Goal: Contribute content: Contribute content

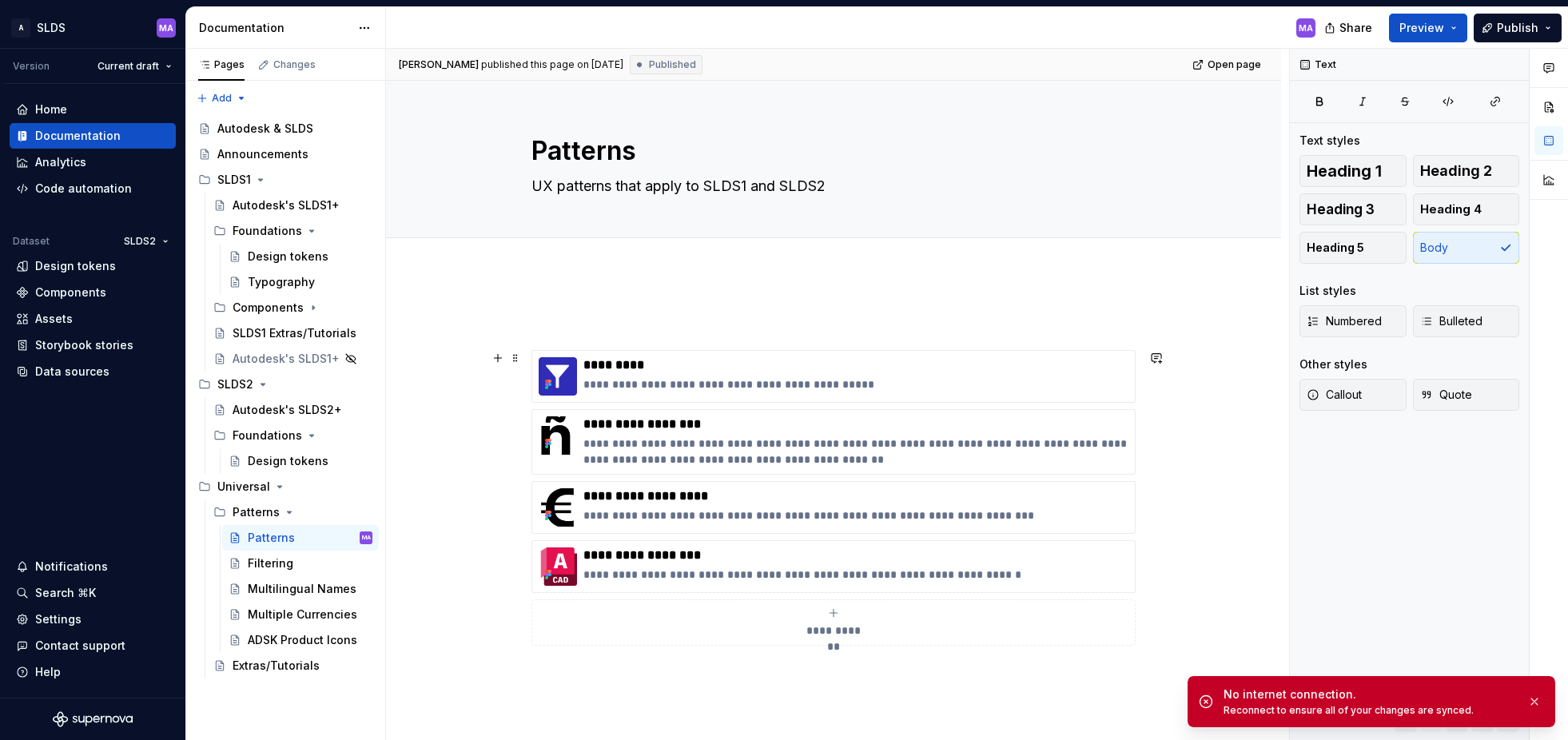
scroll to position [25, 0]
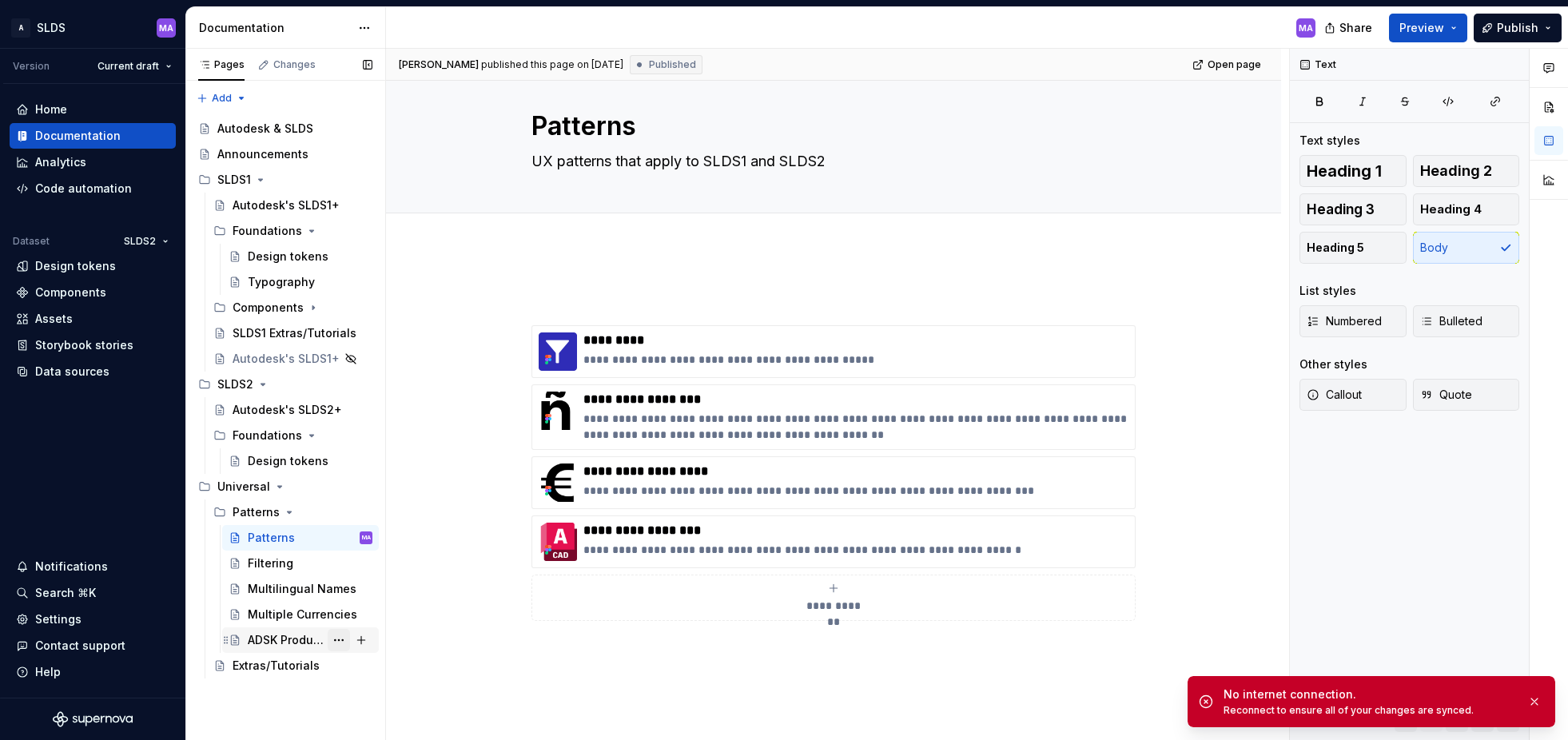
click at [341, 638] on button "Page tree" at bounding box center [339, 641] width 23 height 23
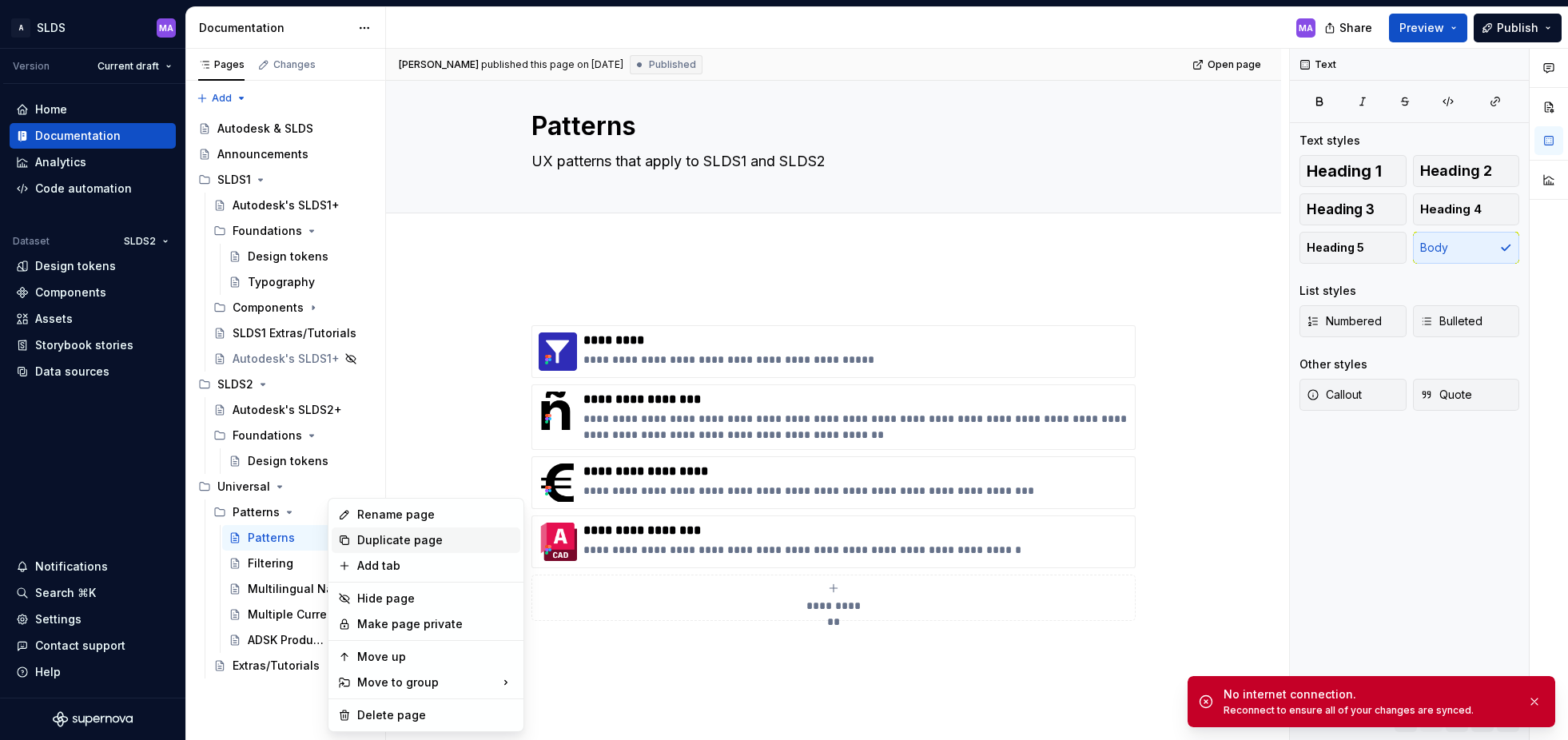
click at [443, 538] on div "Duplicate page" at bounding box center [435, 540] width 157 height 16
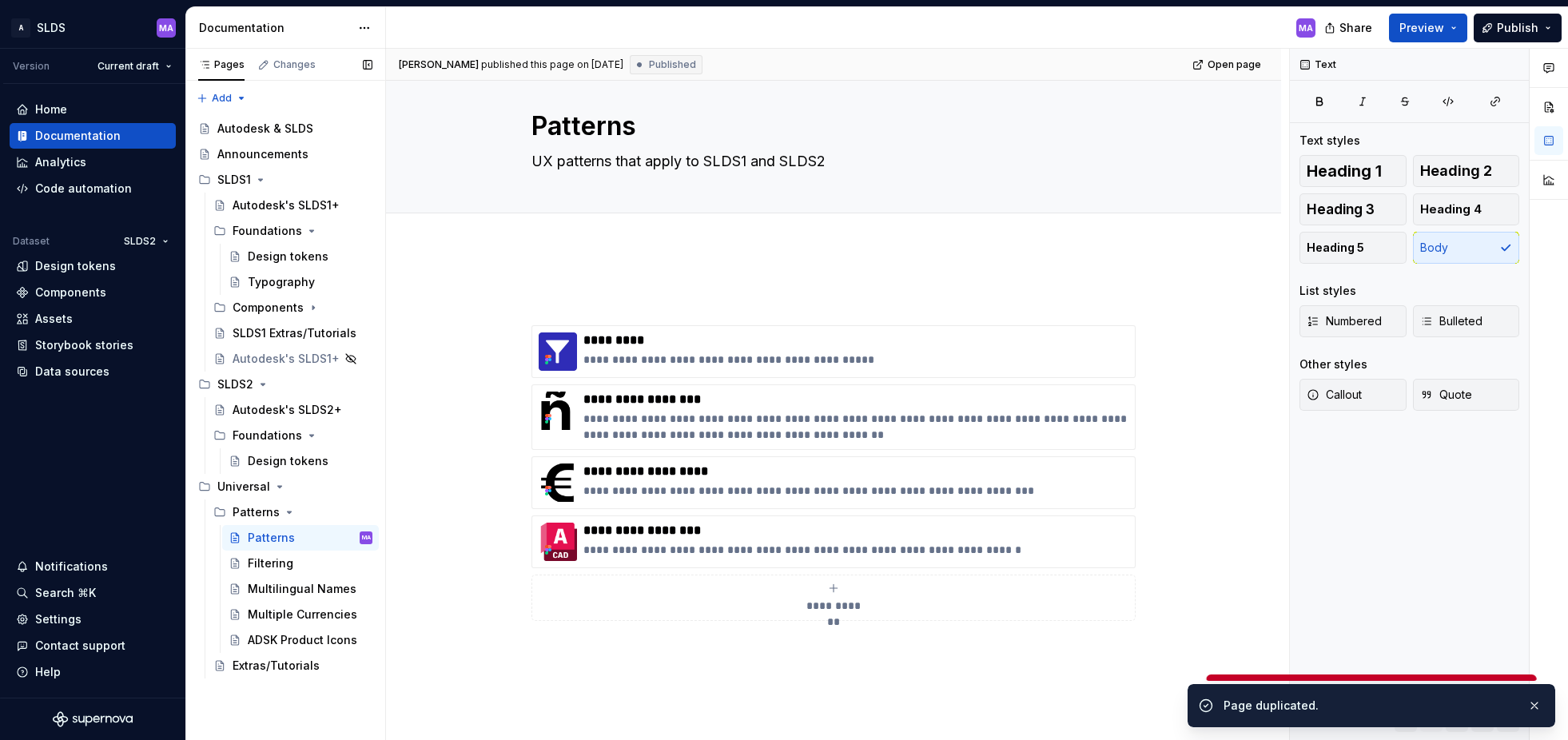
type textarea "*"
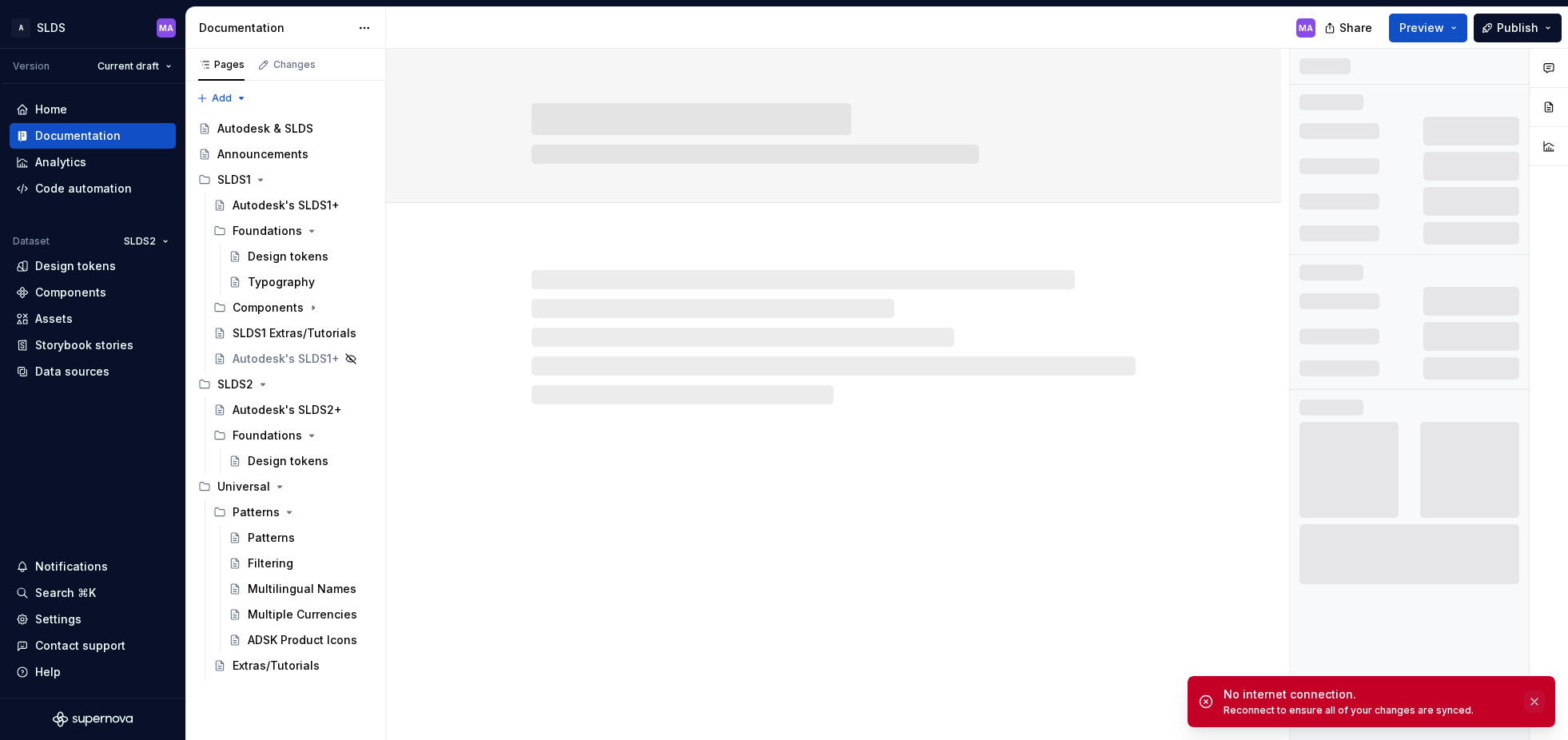
click at [1537, 699] on button "button" at bounding box center [1535, 702] width 21 height 23
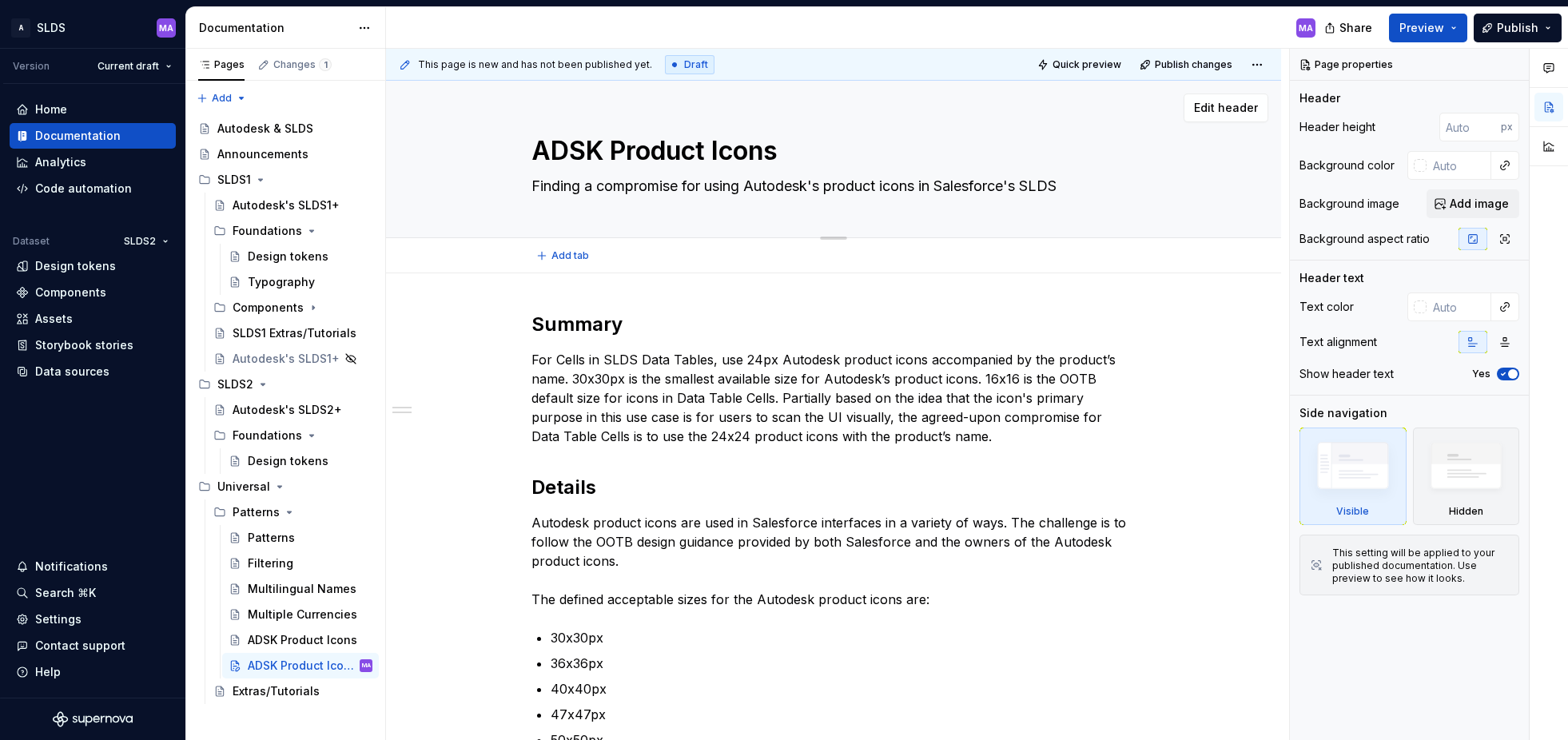
drag, startPoint x: 781, startPoint y: 151, endPoint x: 794, endPoint y: 157, distance: 14.3
click at [781, 151] on textarea "ADSK Product Icons" at bounding box center [830, 151] width 605 height 38
type textarea "*"
type textarea "M"
type textarea "*"
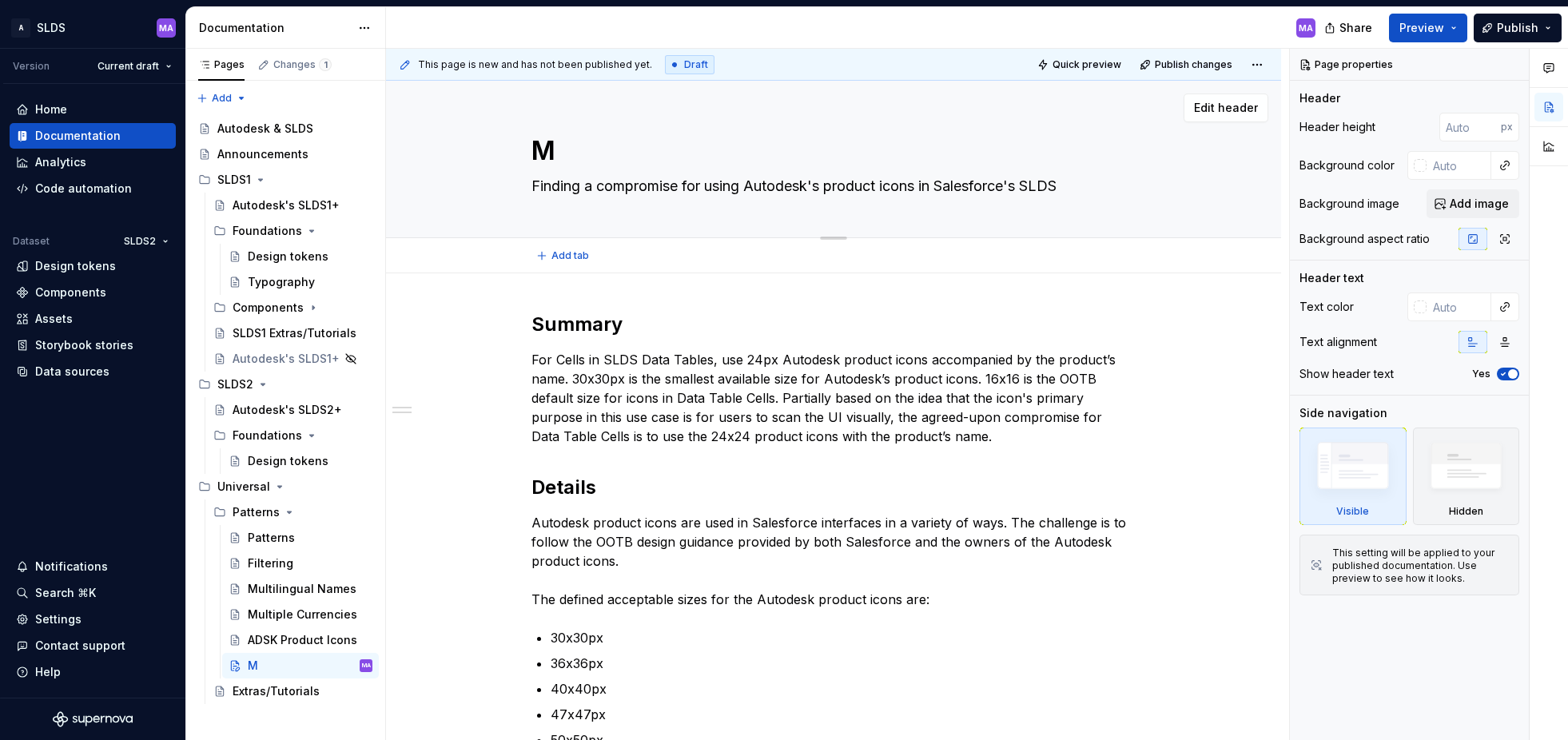
type textarea "Mo"
type textarea "*"
type textarea "Mod"
type textarea "*"
type textarea "Moda"
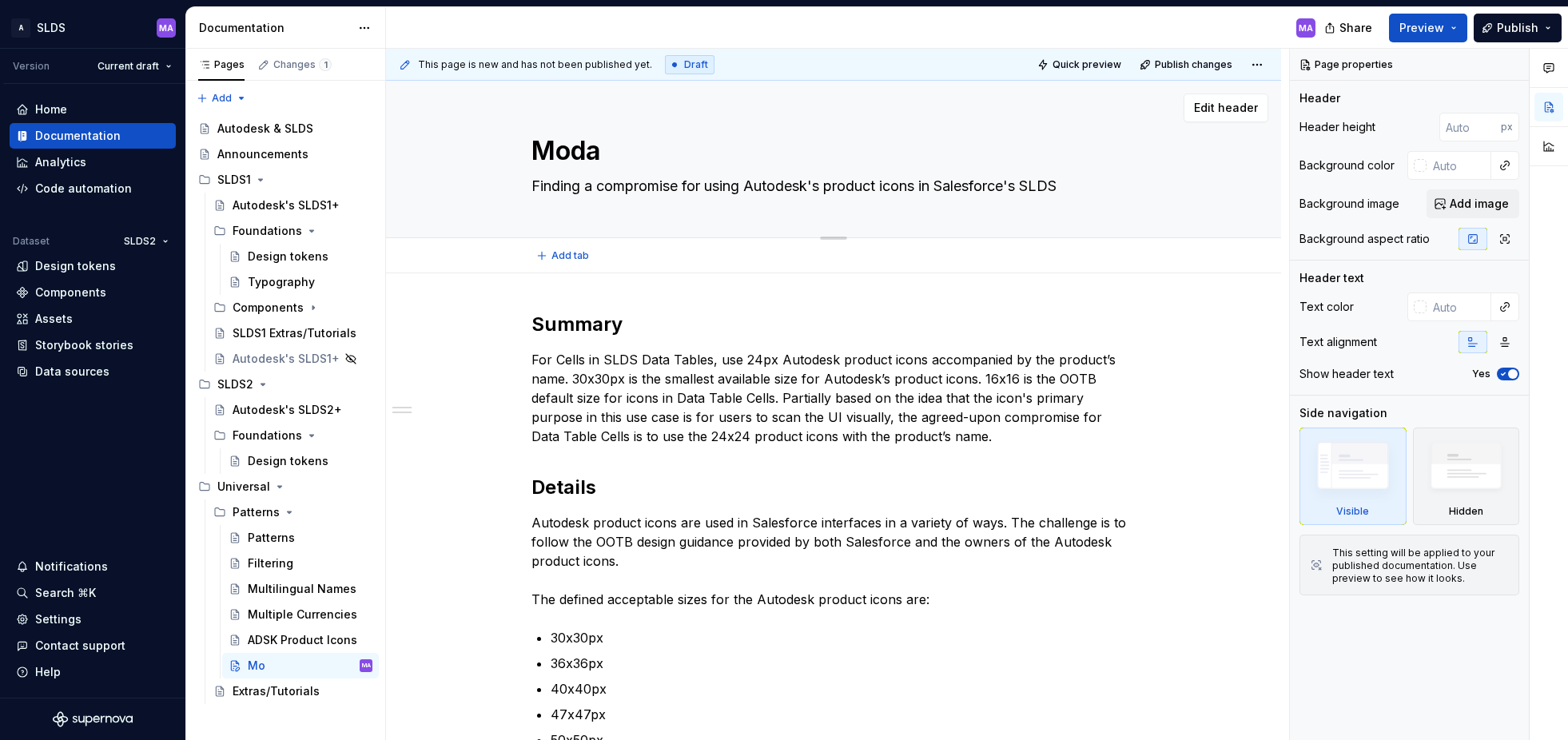
type textarea "*"
type textarea "Modal"
type textarea "*"
type textarea "Modal"
type textarea "*"
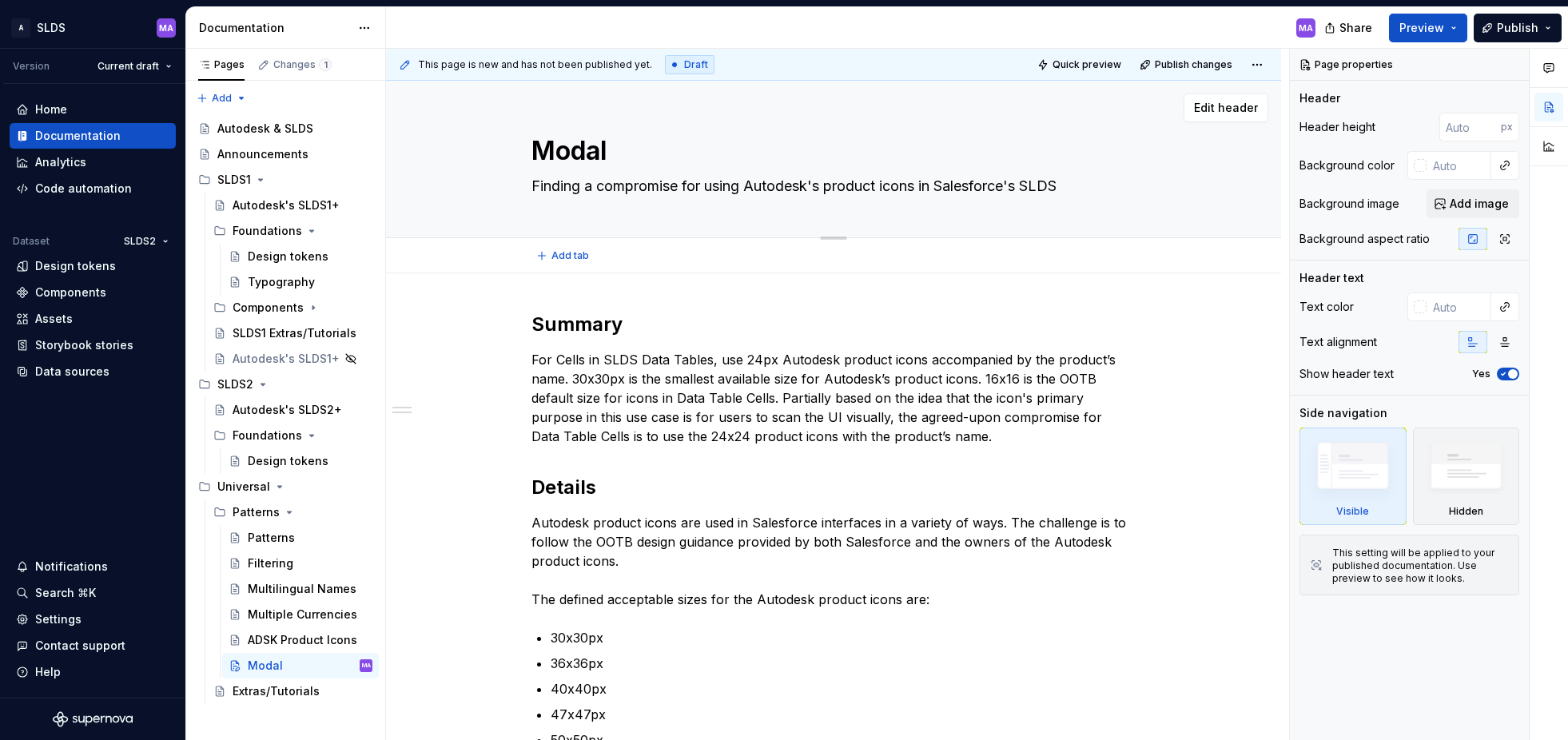
type textarea "Modal F"
type textarea "*"
type textarea "Modal Fo"
type textarea "*"
type textarea "Modal Foo"
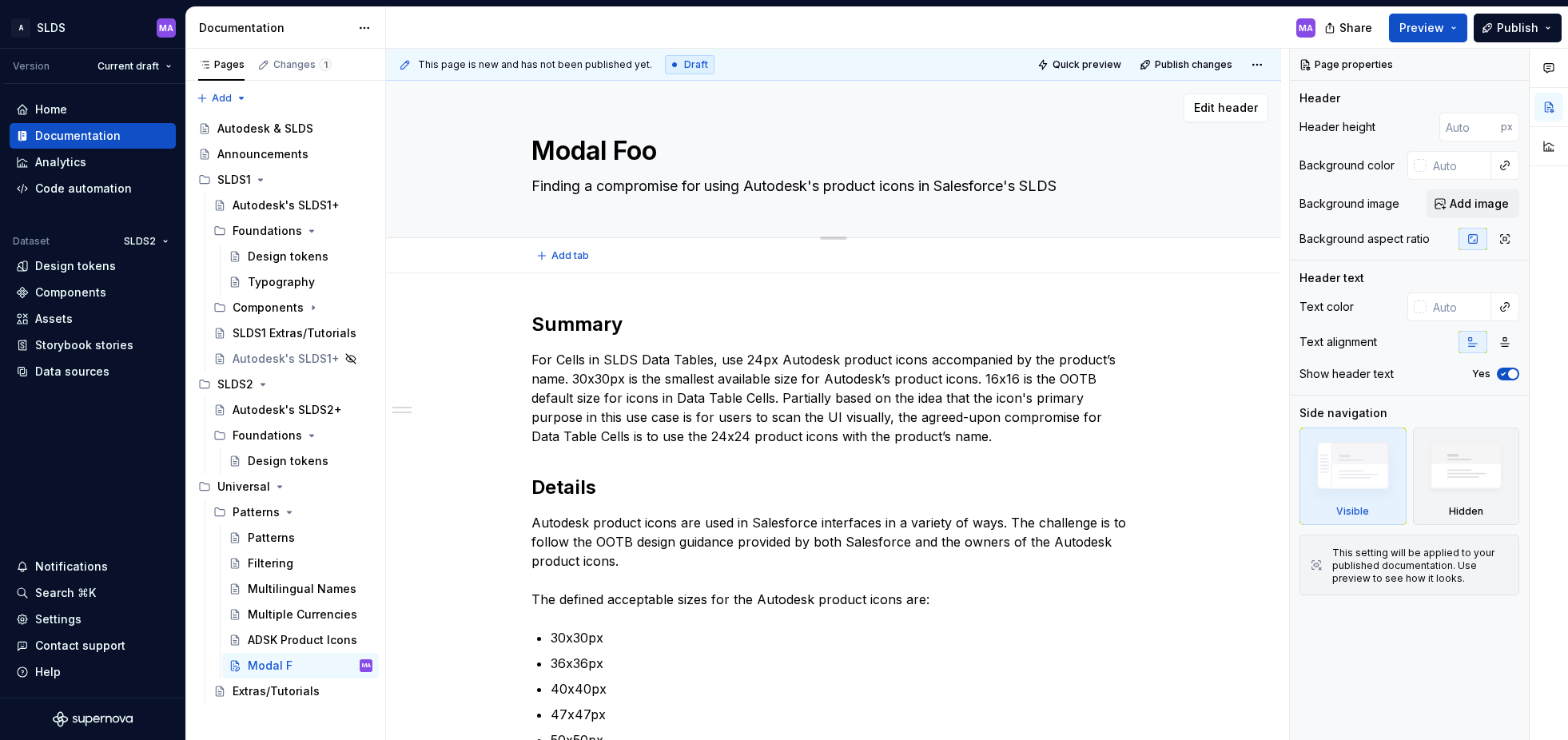
type textarea "*"
type textarea "Modal Foot"
type textarea "*"
type textarea "Modal [PERSON_NAME]"
type textarea "*"
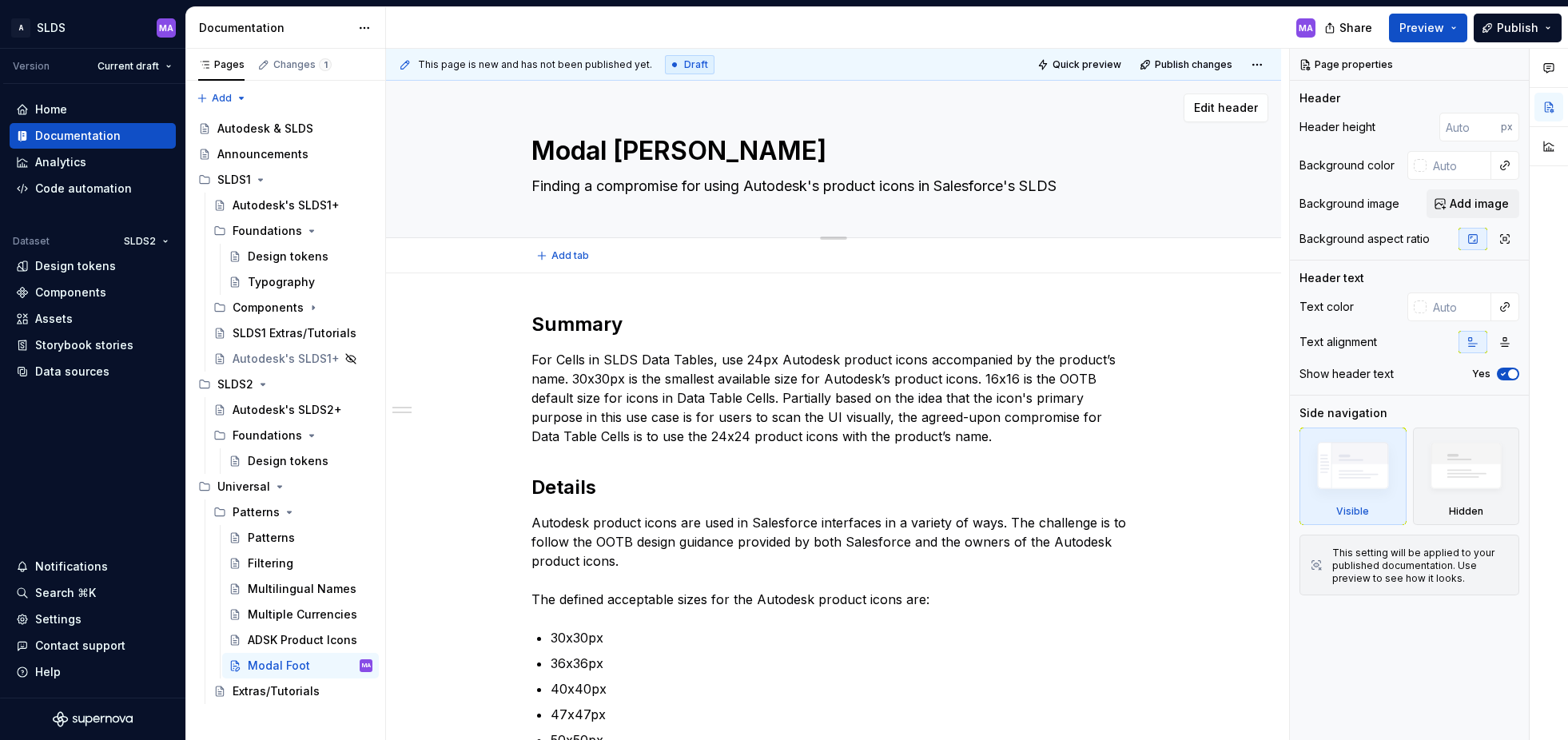
type textarea "Modal Footer"
type textarea "*"
type textarea "Modal Footer"
type textarea "*"
type textarea "Modal Footer B"
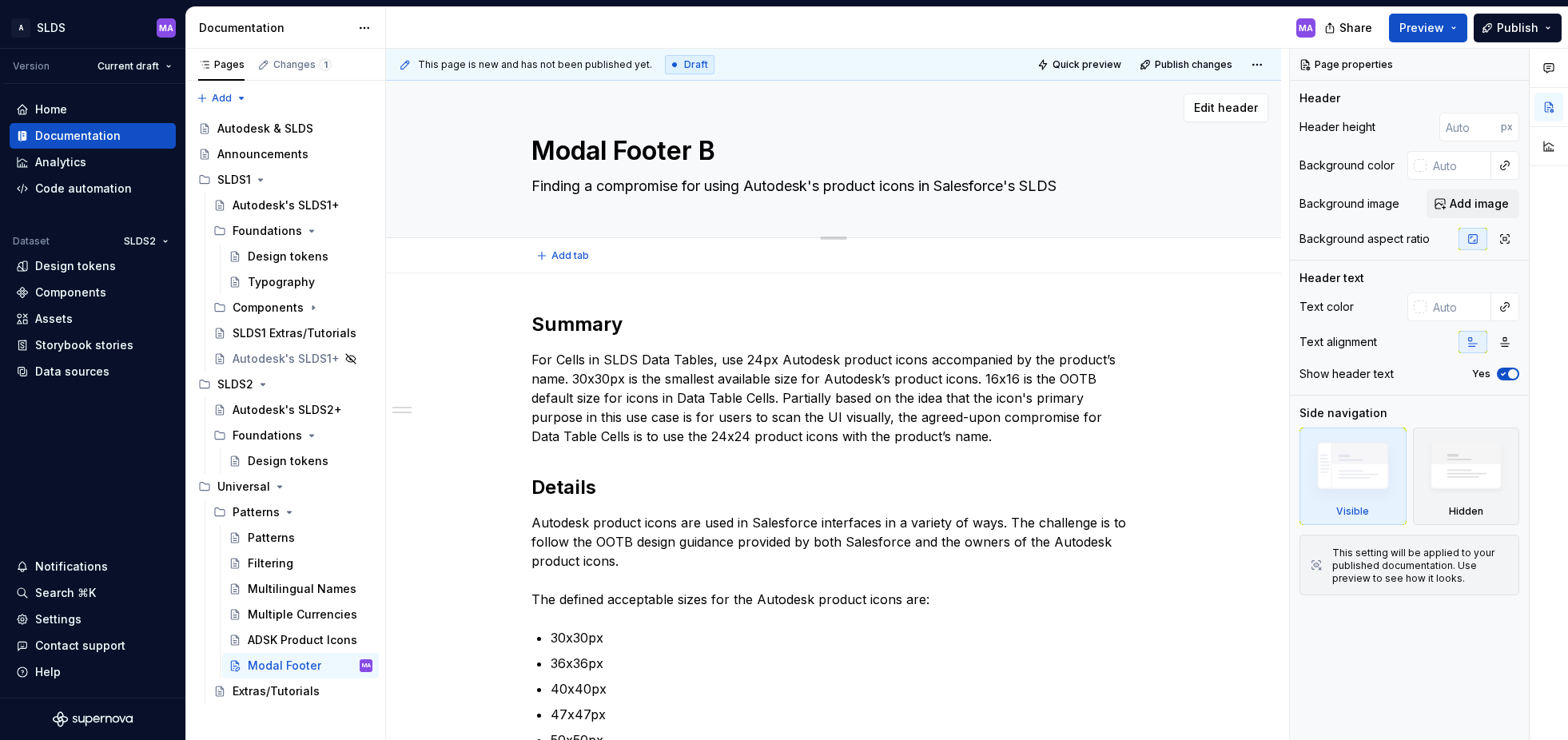
type textarea "*"
type textarea "Modal Footer Bu"
type textarea "*"
type textarea "Modal Footer But"
type textarea "*"
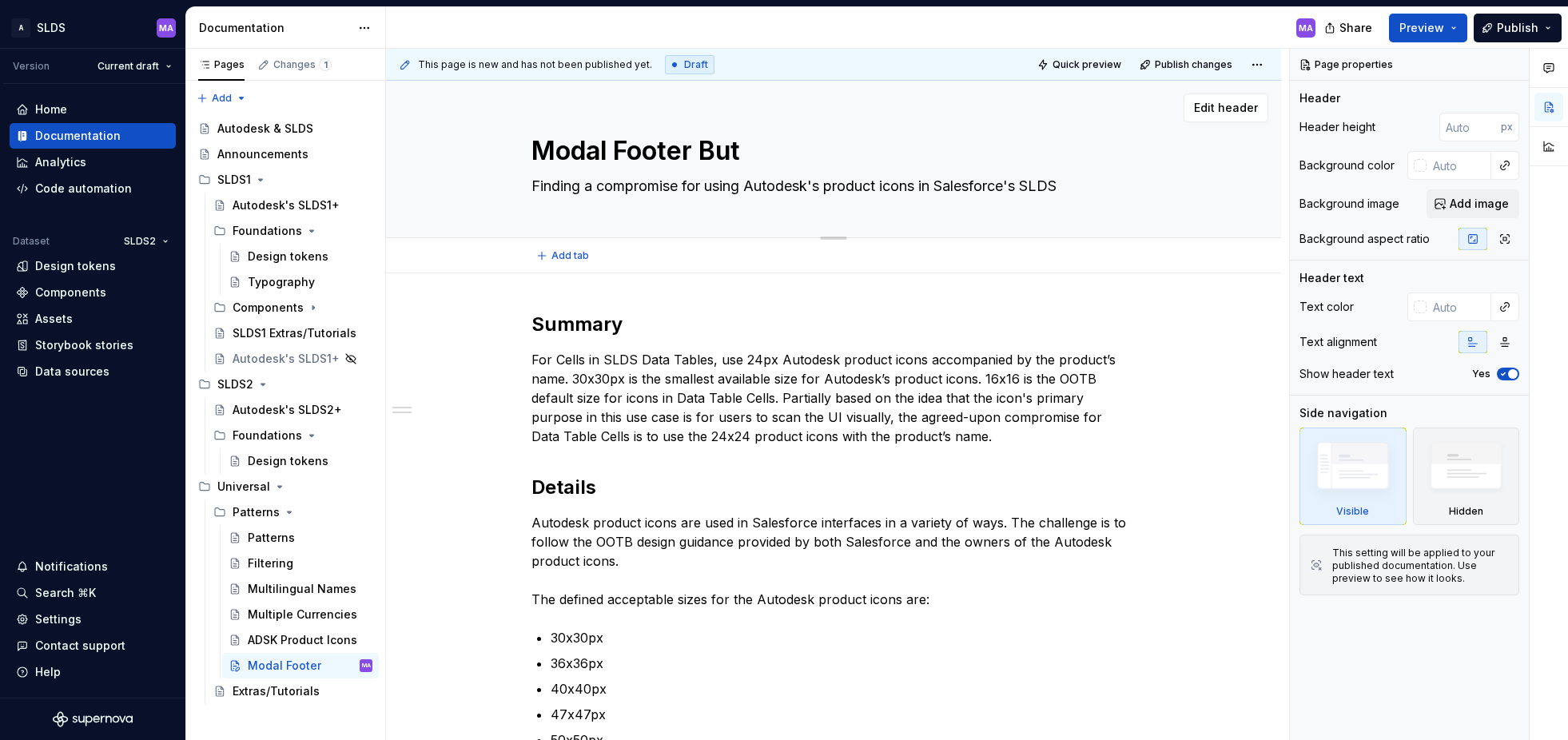
type textarea "Modal Footer Butt"
type textarea "*"
type textarea "Modal Footer Butto"
type textarea "*"
type textarea "Modal Footer Button"
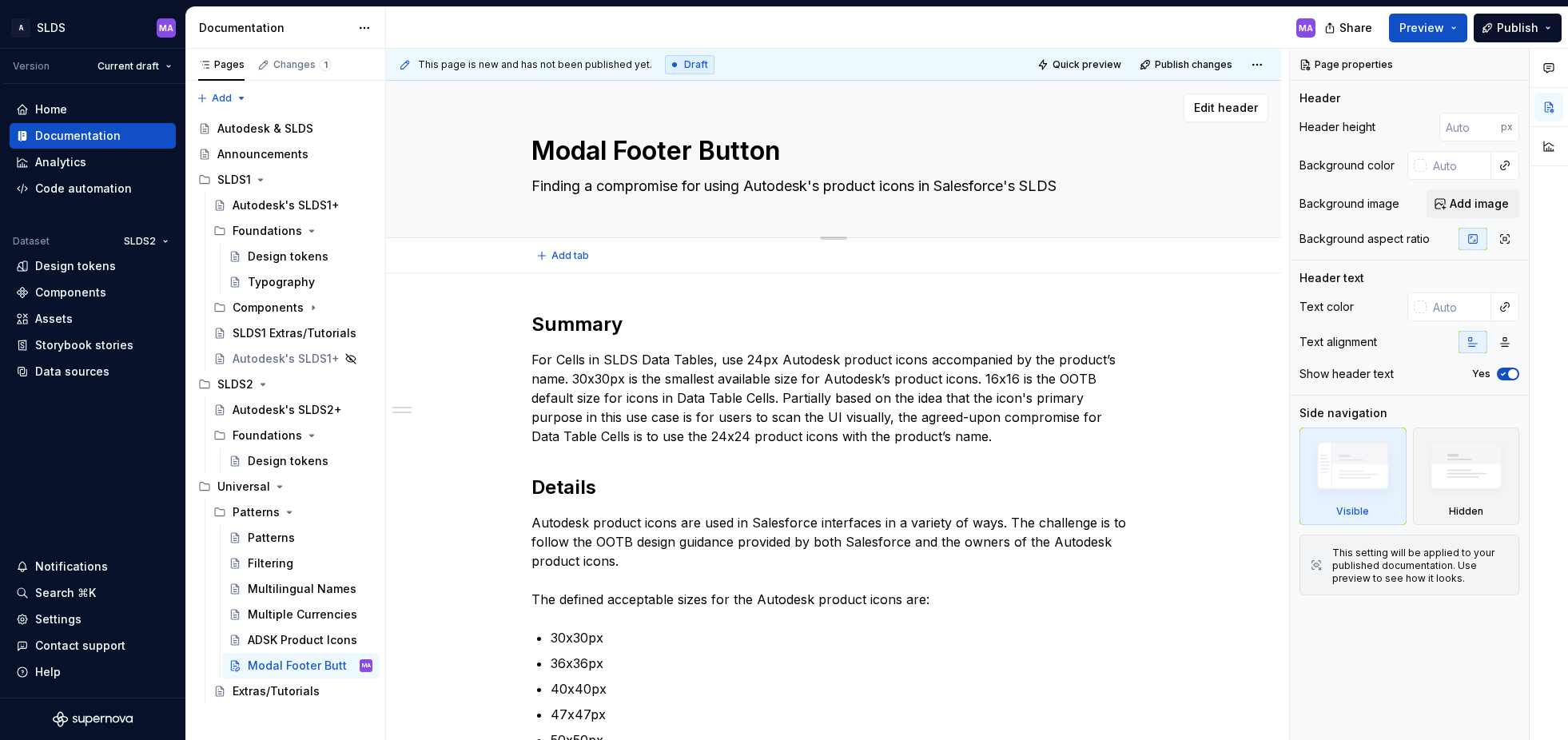
type textarea "*"
type textarea "Modal Footer Buttons"
type textarea "*"
type textarea "Modal Footer Buttons"
click at [987, 191] on textarea "Finding a compromise for using Autodesk's product icons in Salesforce's SLDS" at bounding box center [830, 186] width 605 height 26
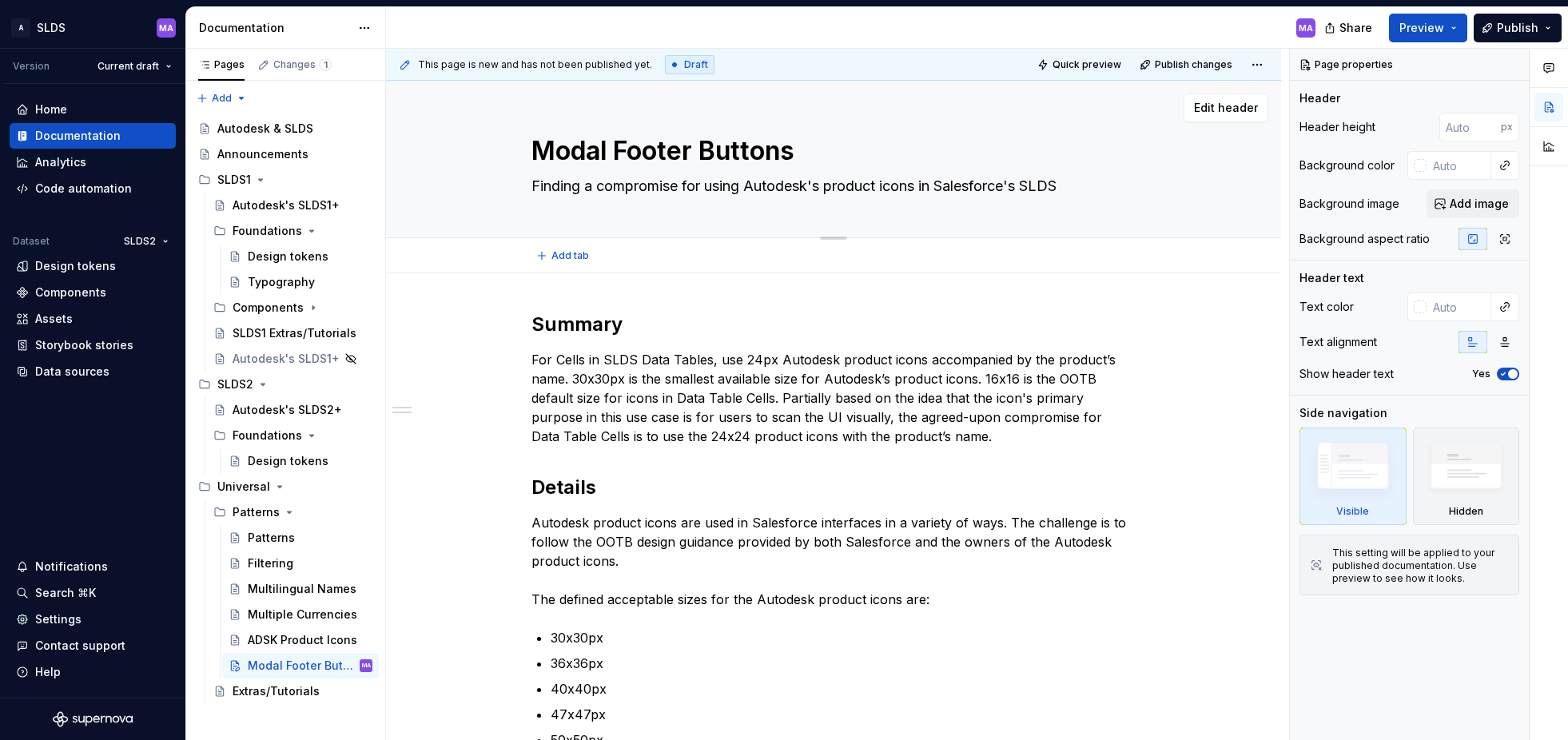
type textarea "*"
type textarea "x"
type textarea "*"
type textarea "xx"
type textarea "*"
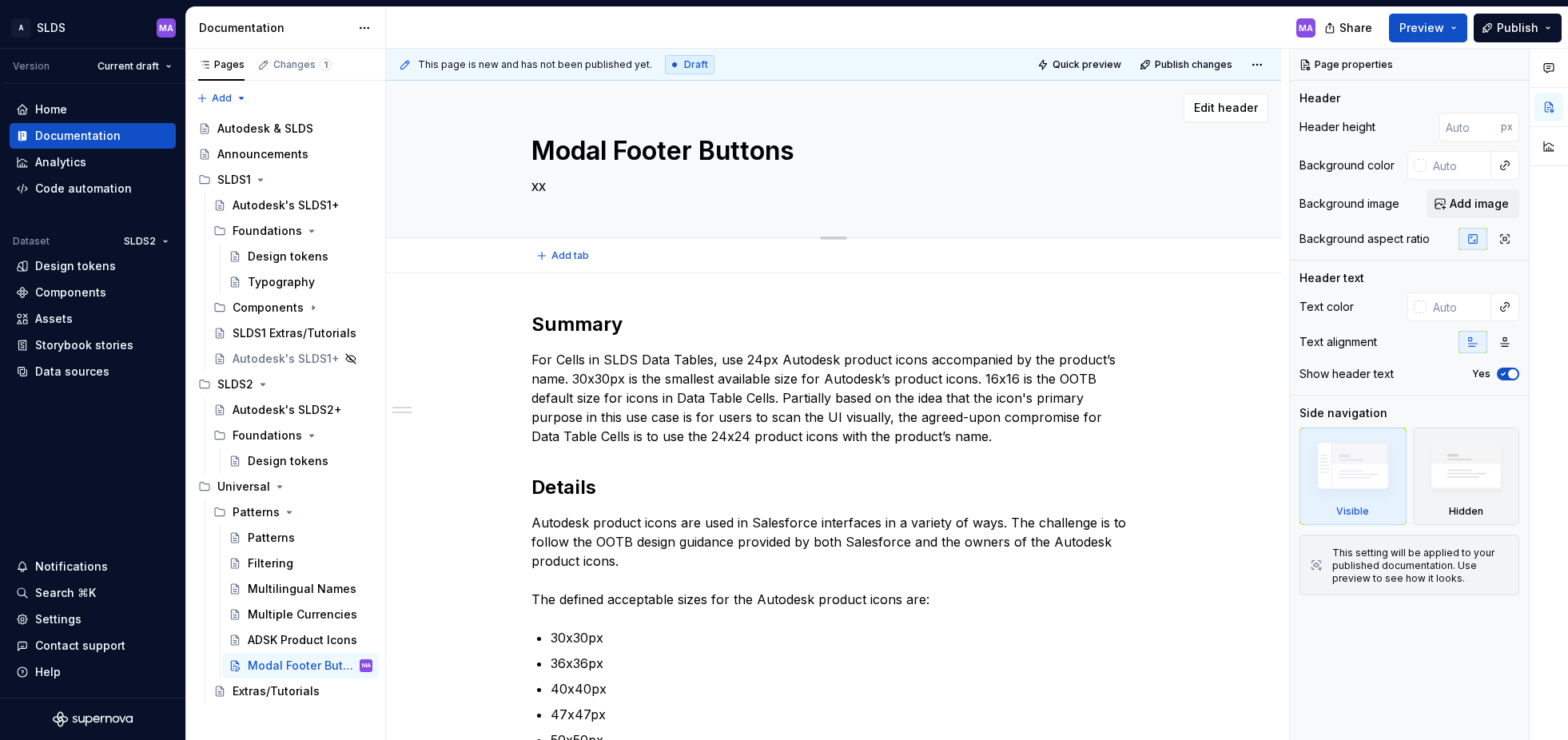
type textarea "xxx"
type textarea "*"
type textarea "xxx"
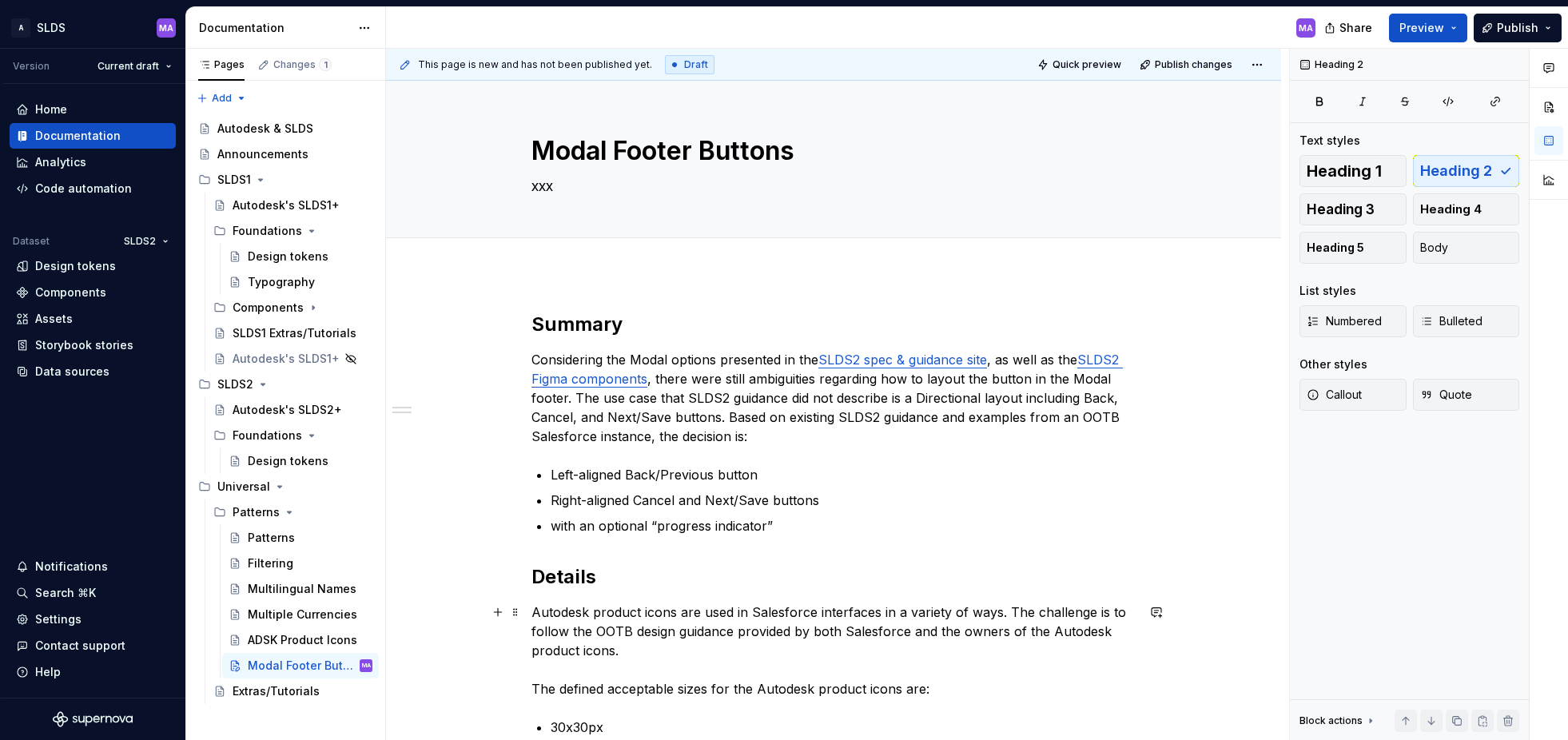
drag, startPoint x: 535, startPoint y: 611, endPoint x: 545, endPoint y: 627, distance: 18.9
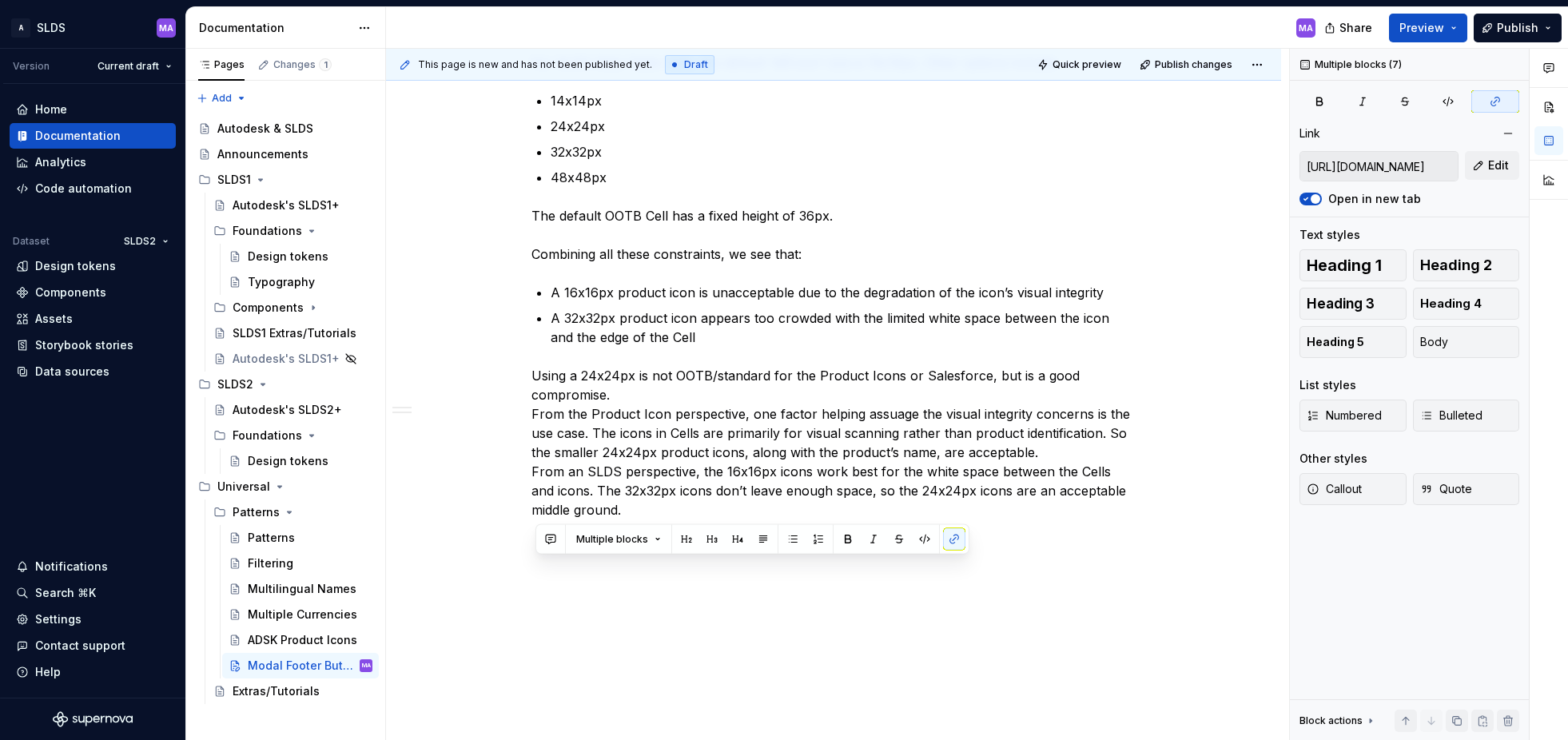
scroll to position [122, 0]
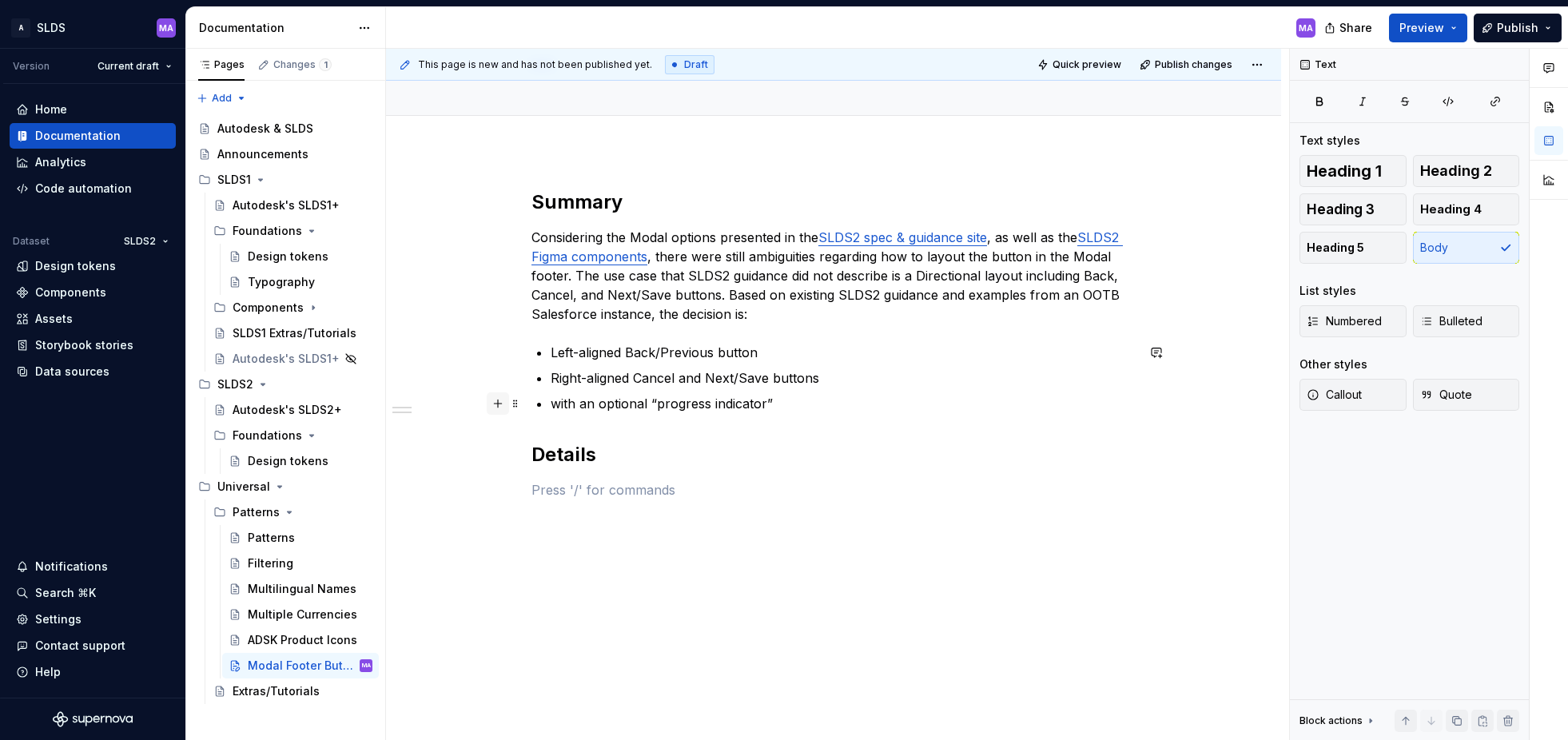
click at [503, 405] on button "button" at bounding box center [498, 404] width 23 height 23
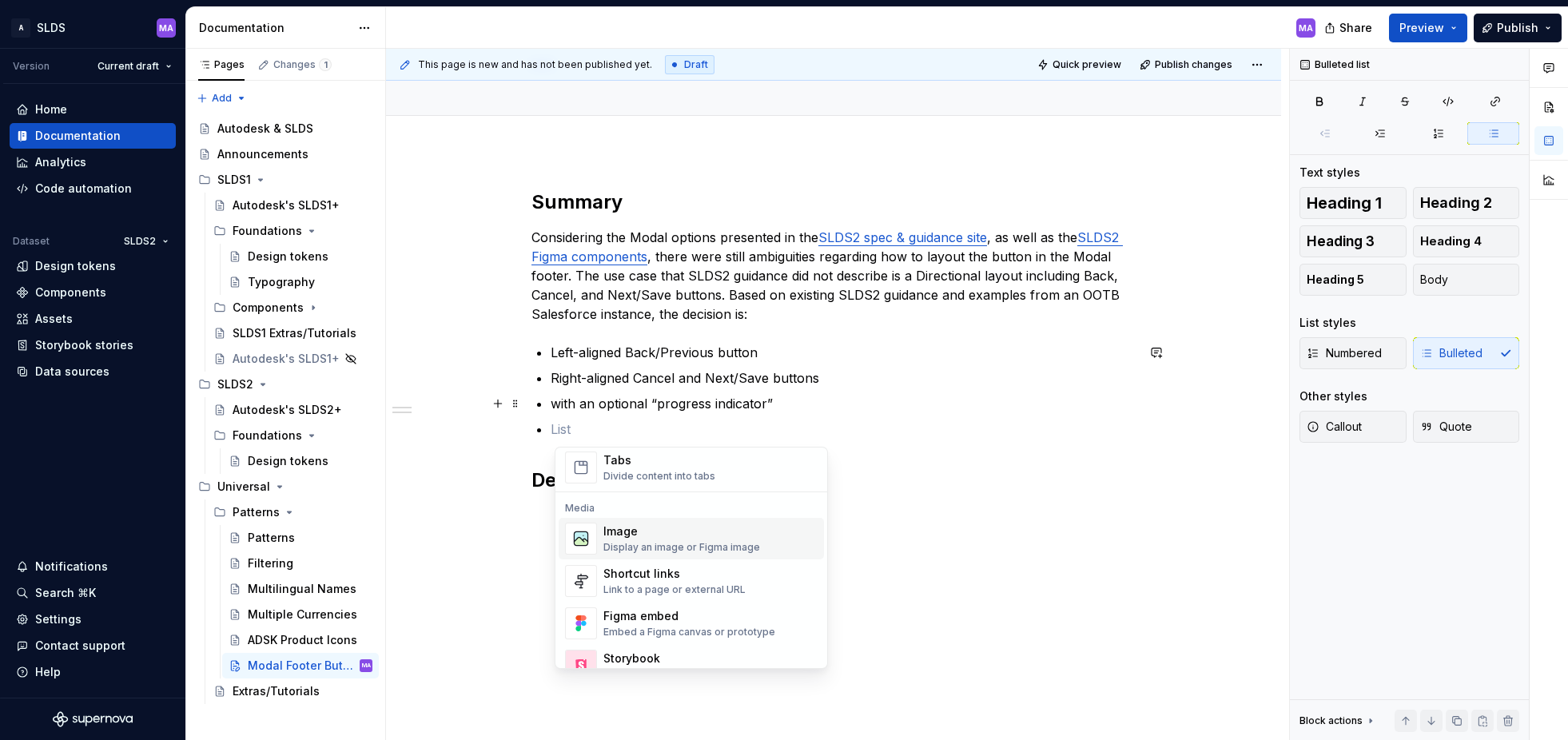
scroll to position [635, 0]
click at [705, 624] on div "Figma embed Embed a Figma canvas or prototype" at bounding box center [689, 623] width 171 height 30
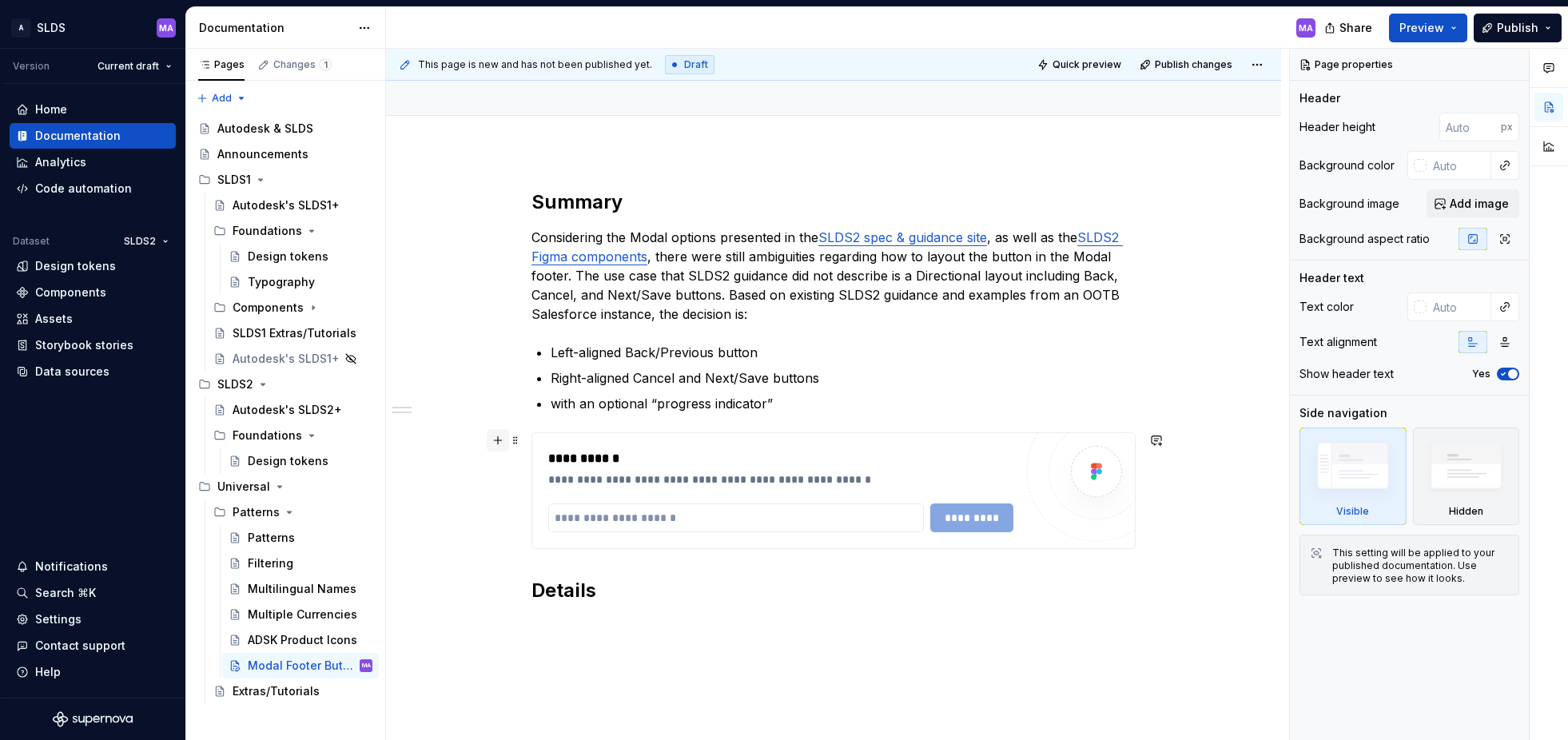
click at [500, 441] on button "button" at bounding box center [498, 441] width 23 height 23
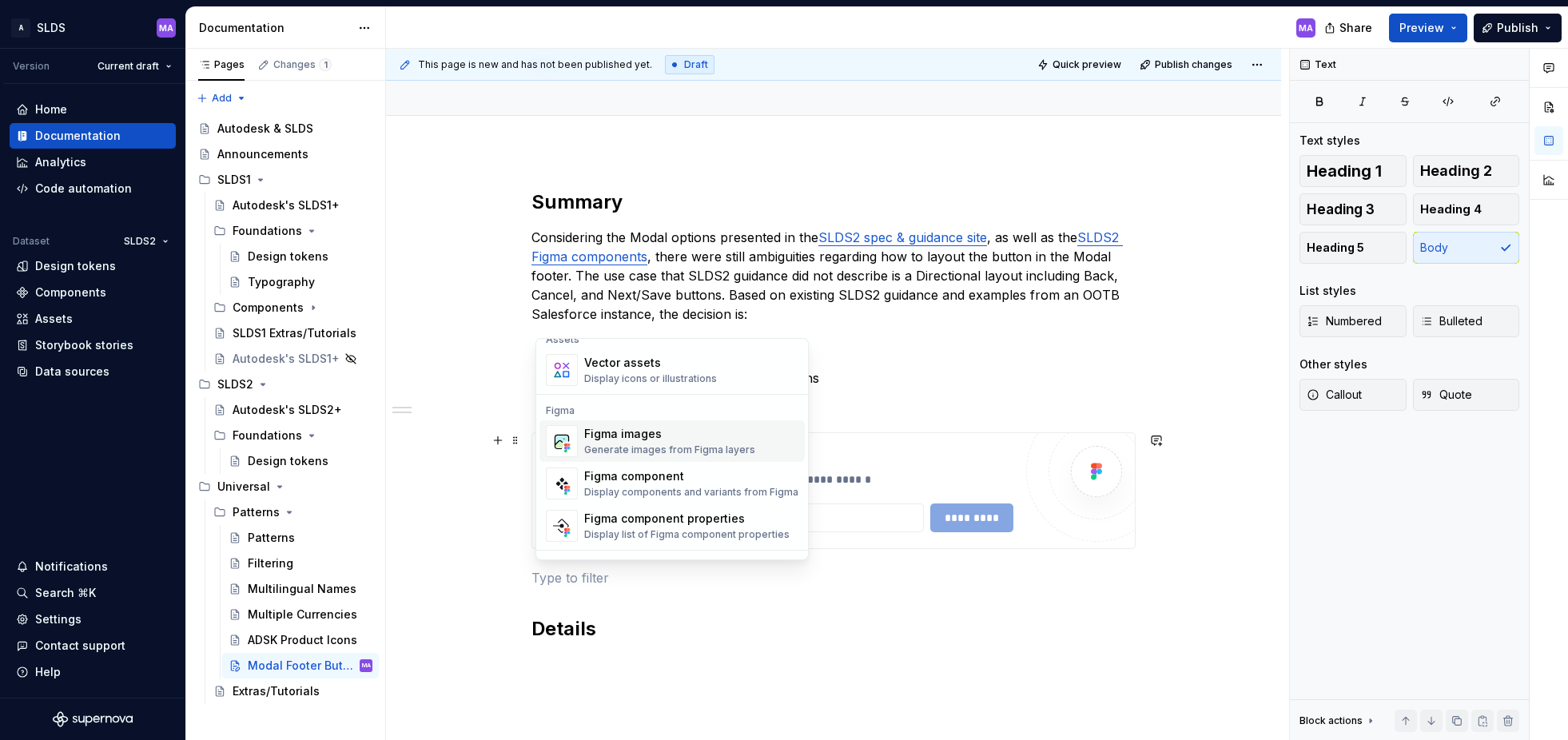
scroll to position [1454, 0]
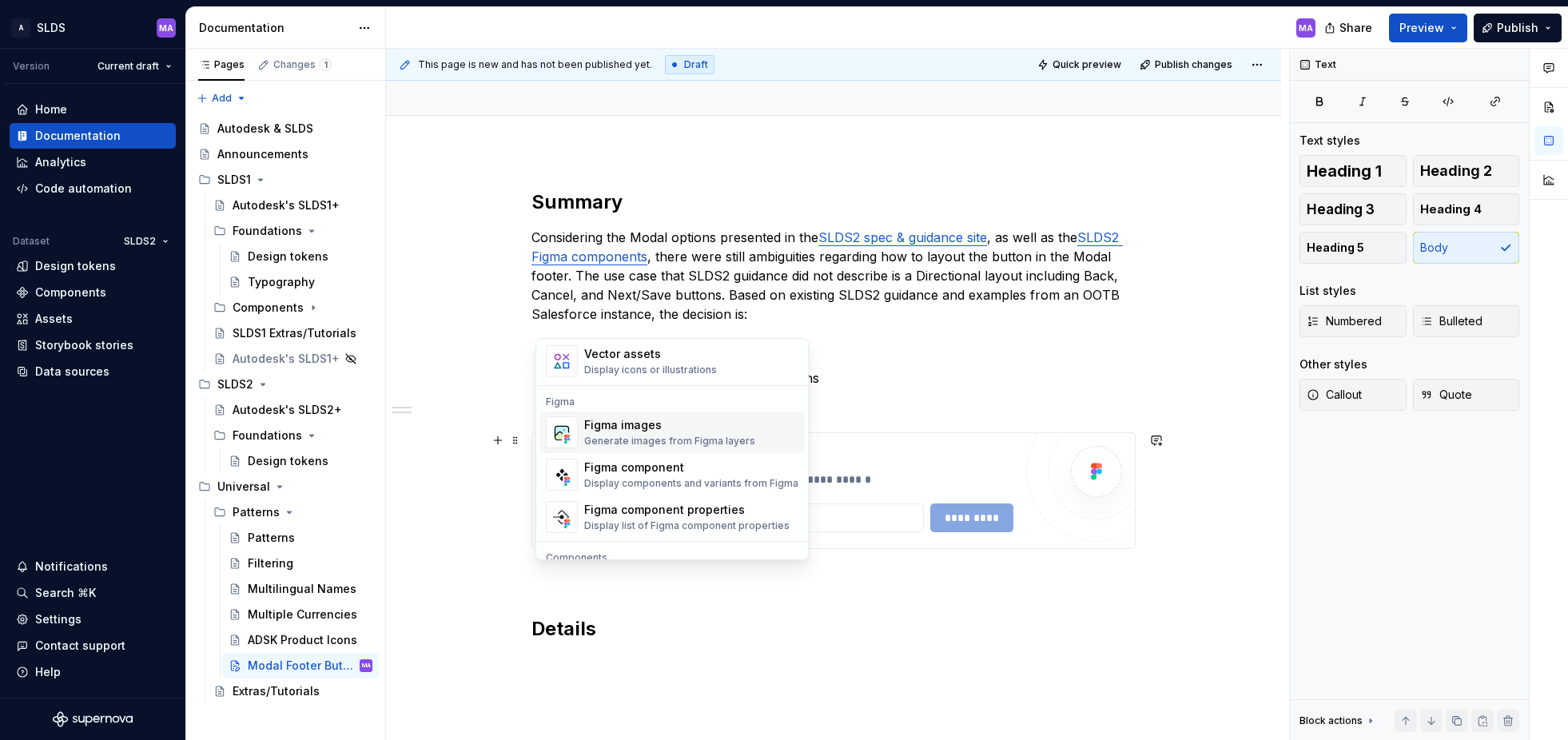
click at [605, 433] on div "Figma images Generate images from Figma layers" at bounding box center [670, 432] width 171 height 30
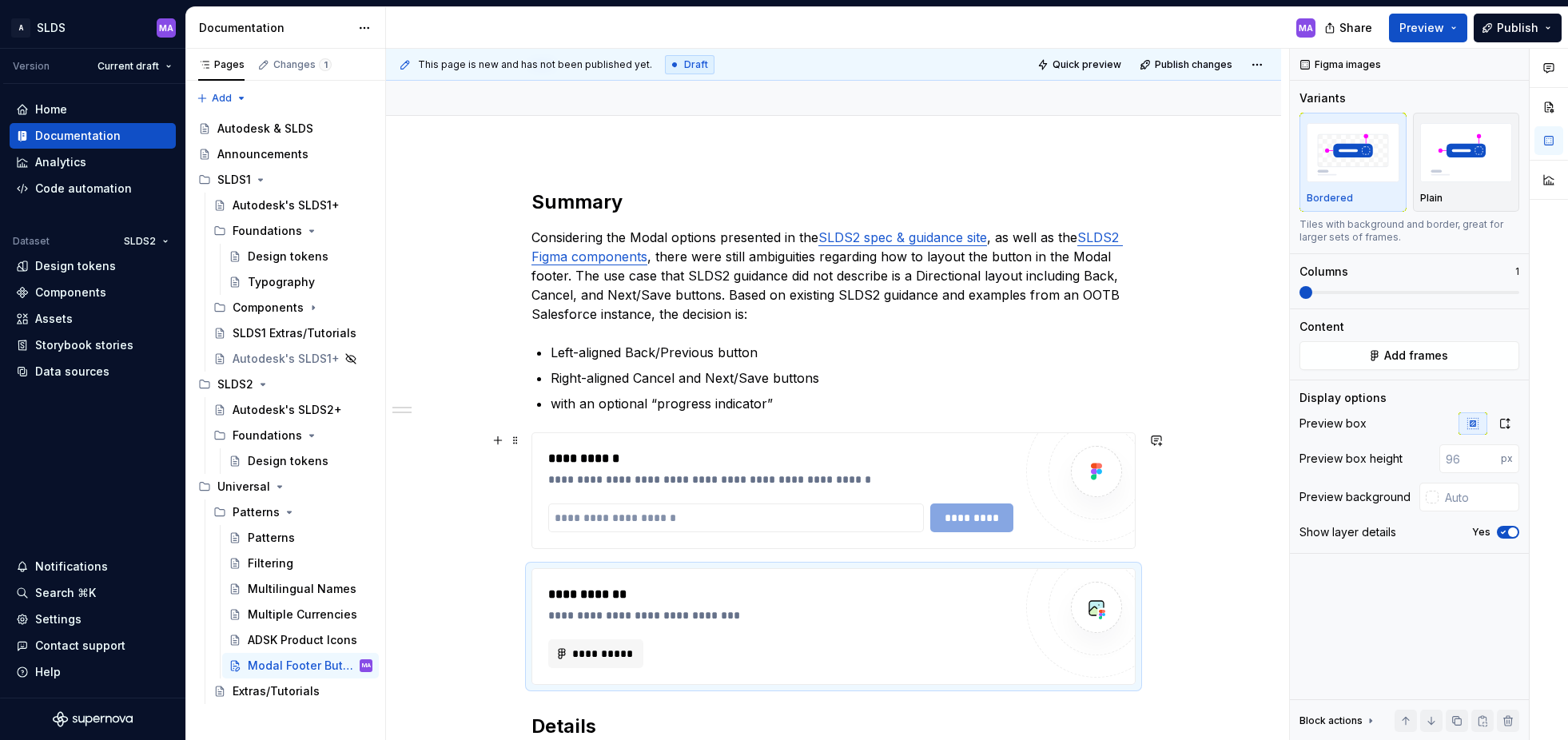
click at [868, 446] on div "**********" at bounding box center [833, 490] width 603 height 115
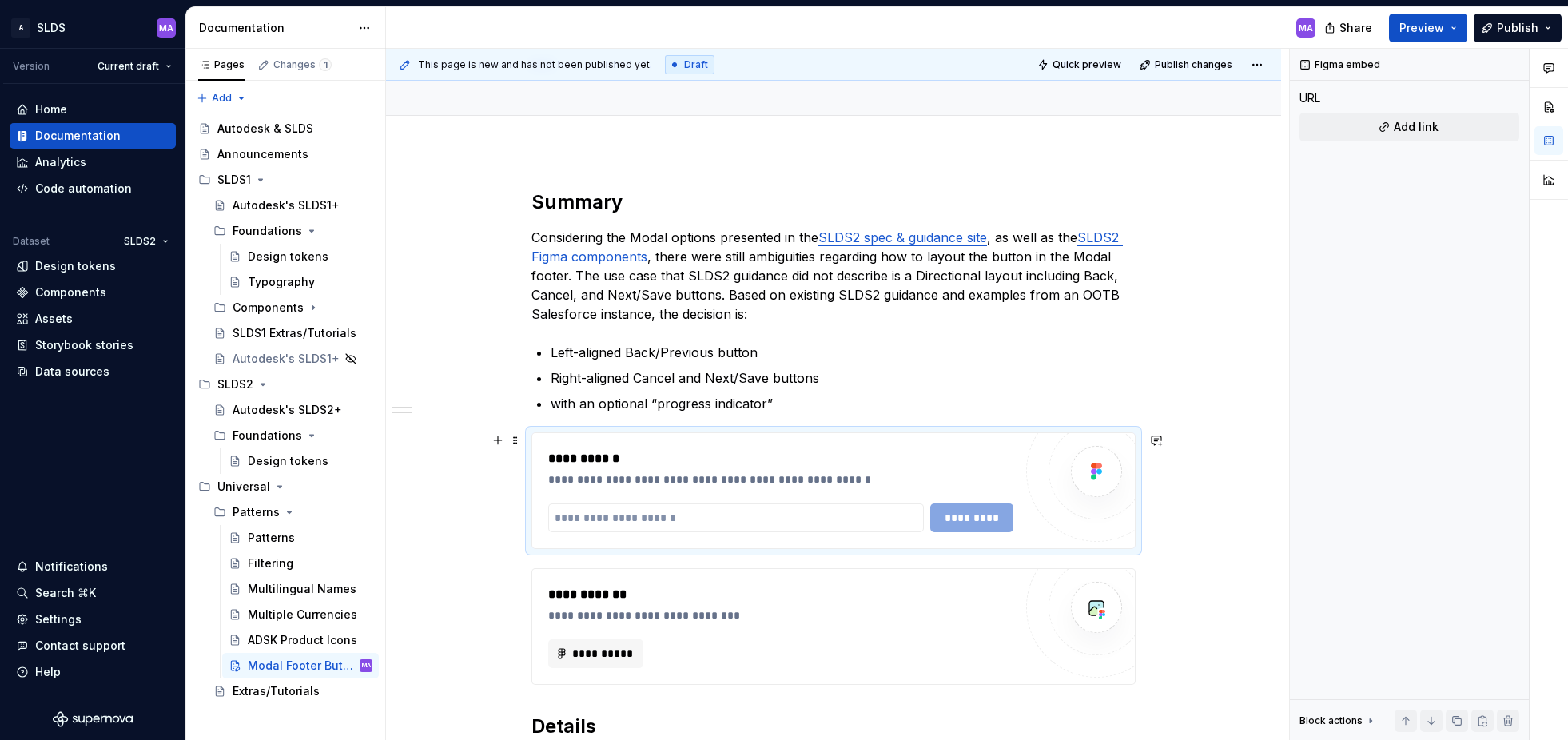
click at [873, 453] on div "**********" at bounding box center [781, 459] width 466 height 19
click at [518, 441] on span at bounding box center [515, 441] width 12 height 23
click at [586, 580] on div "Delete" at bounding box center [594, 582] width 104 height 16
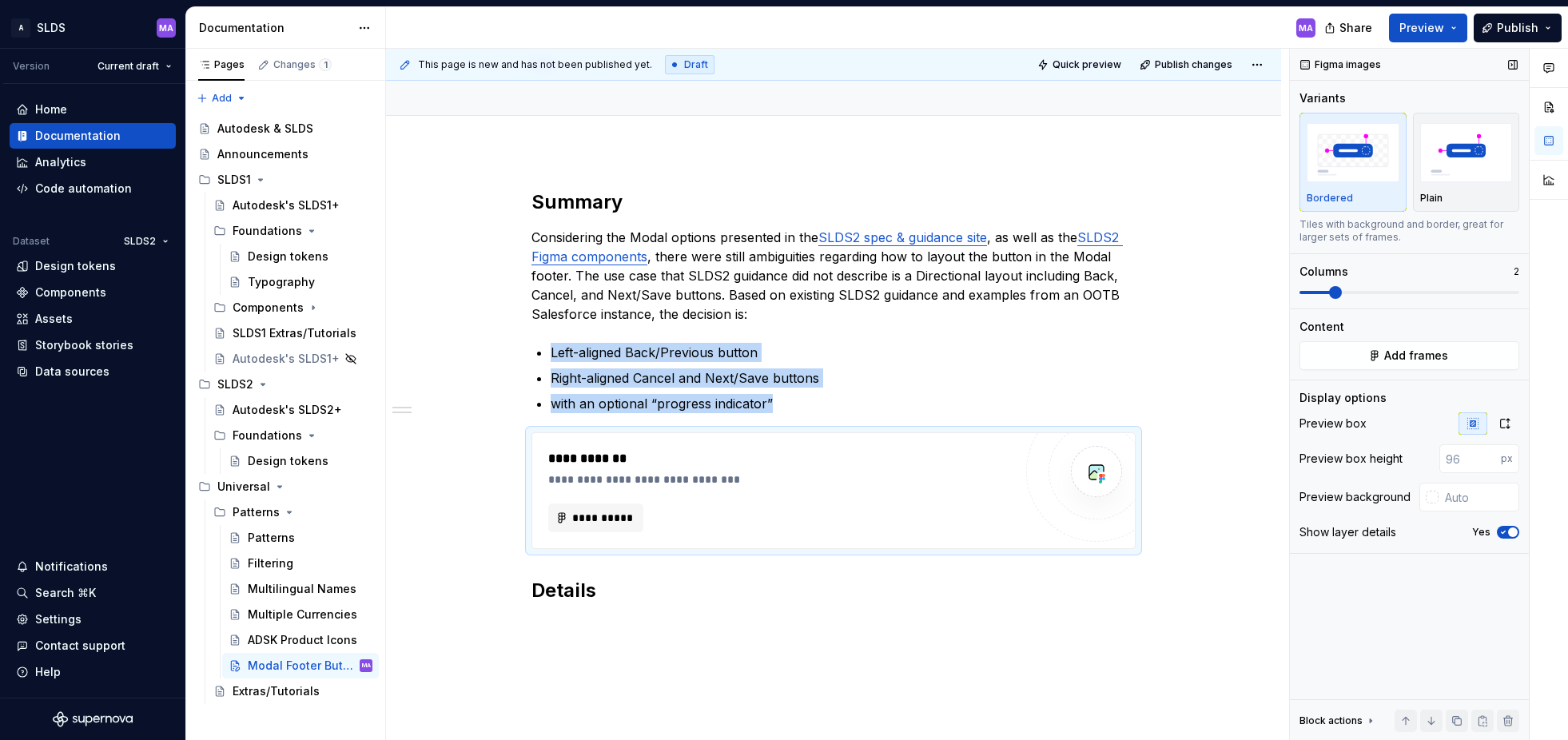
click at [1329, 296] on span at bounding box center [1335, 292] width 12 height 12
click at [608, 521] on span "**********" at bounding box center [602, 518] width 62 height 16
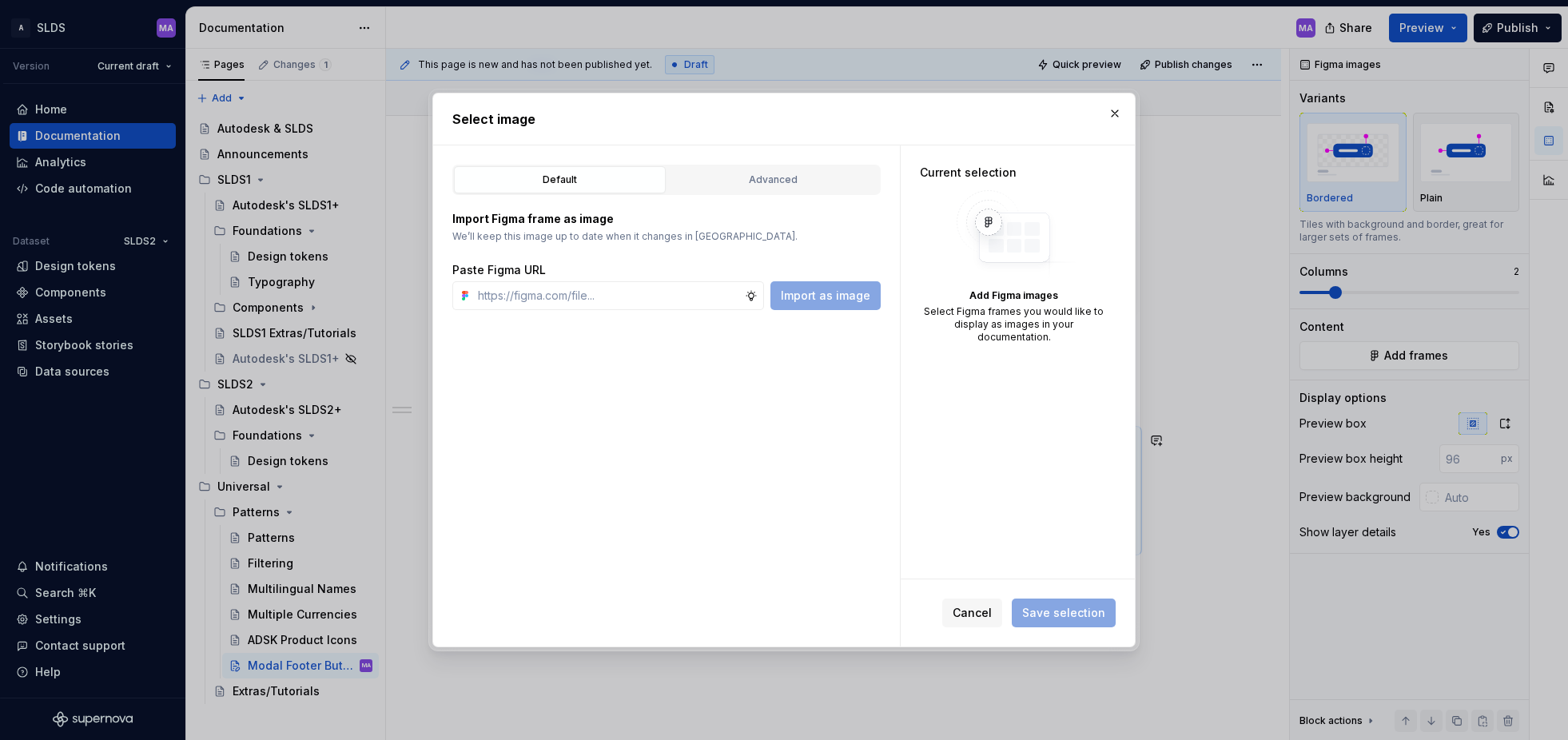
type textarea "*"
click at [771, 182] on div "Advanced" at bounding box center [773, 179] width 201 height 16
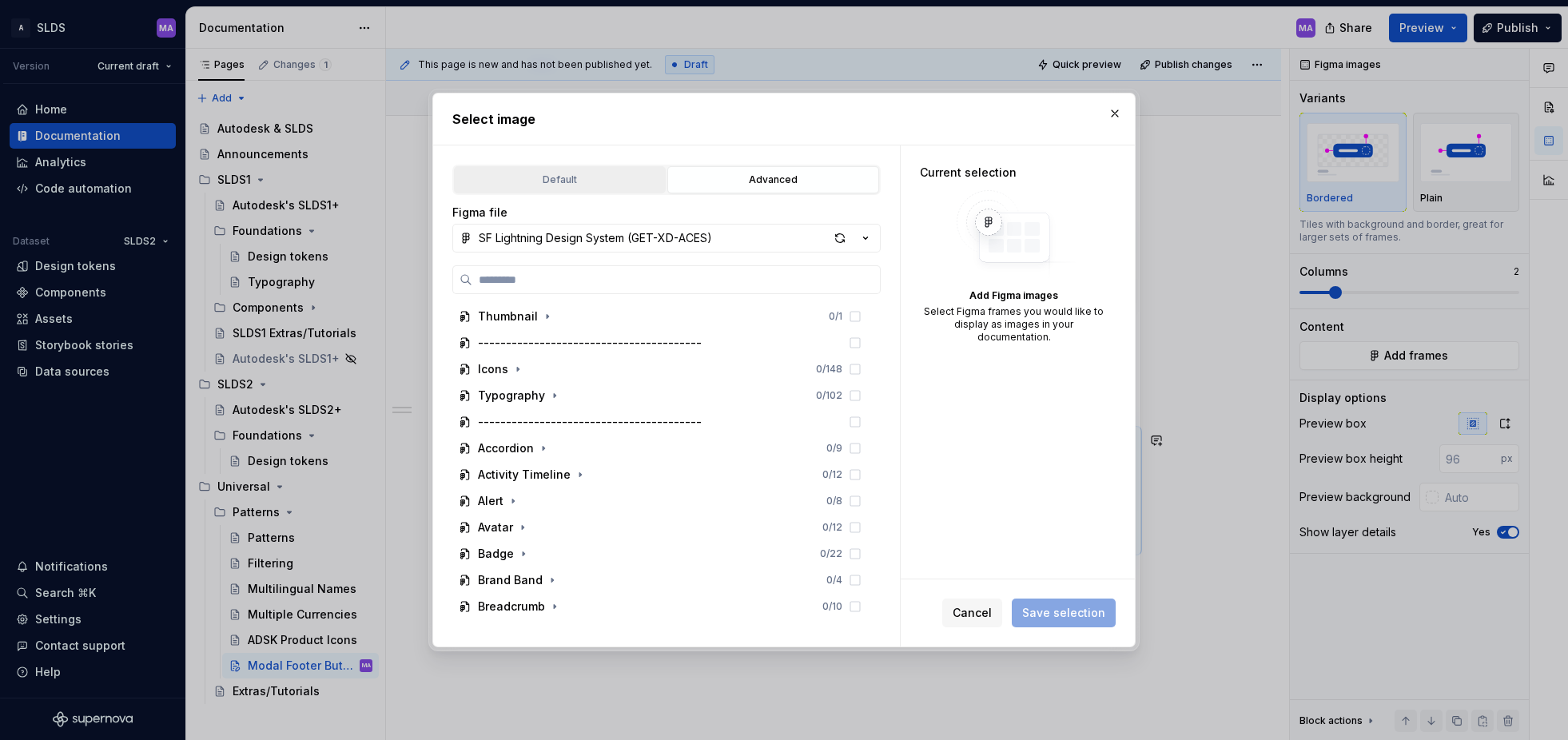
click at [579, 178] on div "Default" at bounding box center [560, 179] width 201 height 16
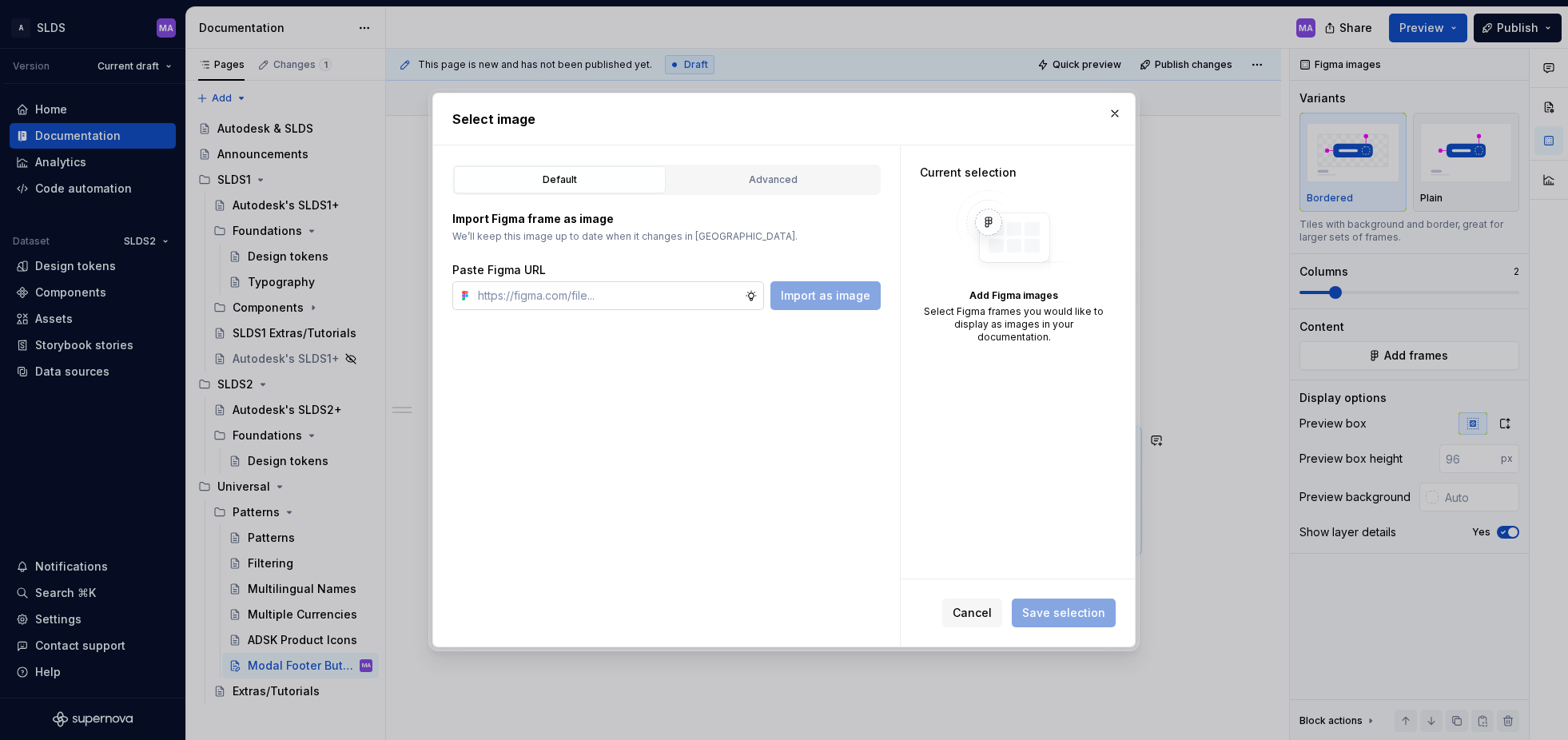
click at [613, 289] on input "text" at bounding box center [607, 295] width 273 height 29
paste input "[URL][DOMAIN_NAME]"
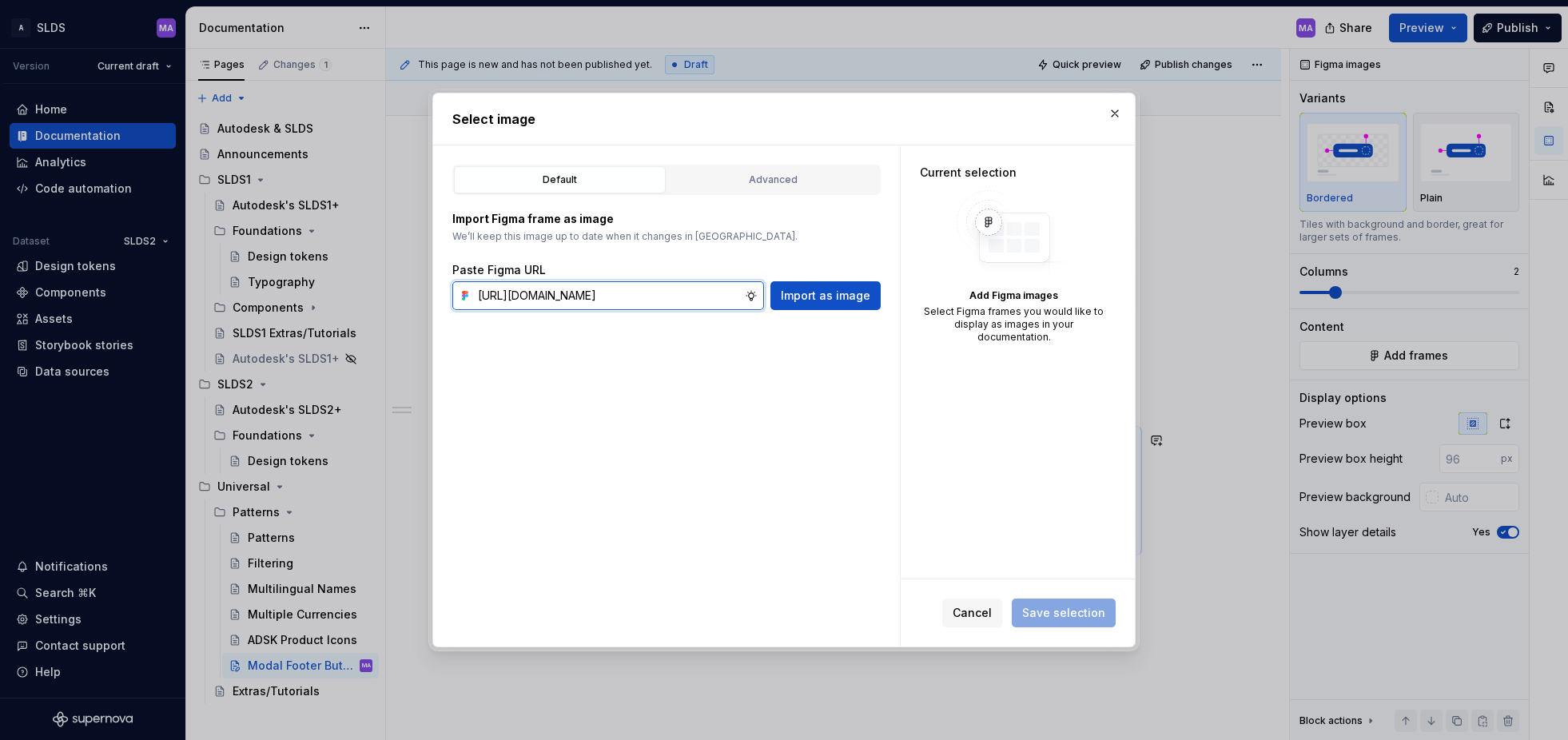
scroll to position [0, 544]
type input "[URL][DOMAIN_NAME]"
click at [826, 295] on span "Import as image" at bounding box center [825, 295] width 89 height 16
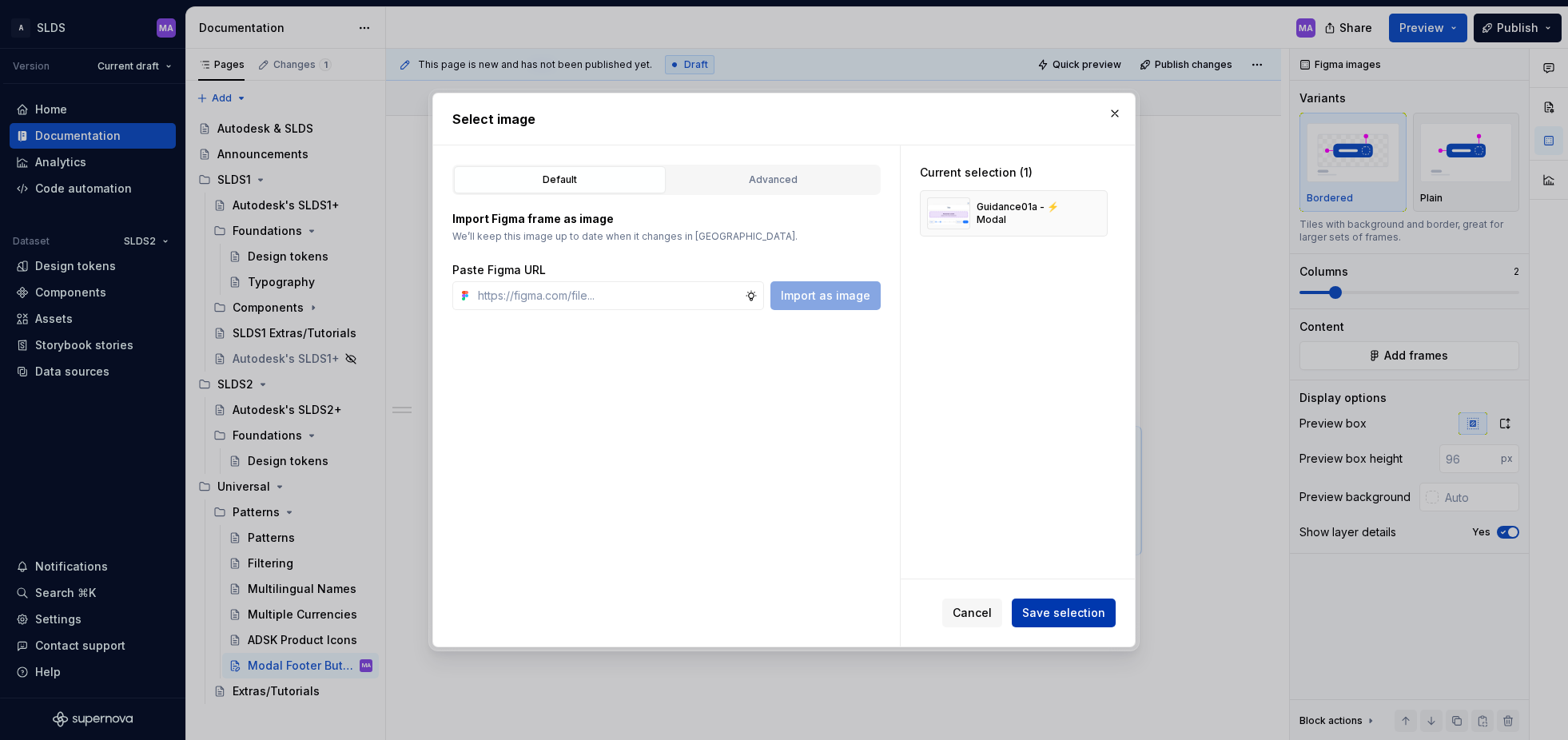
click at [1071, 617] on span "Save selection" at bounding box center [1063, 612] width 83 height 16
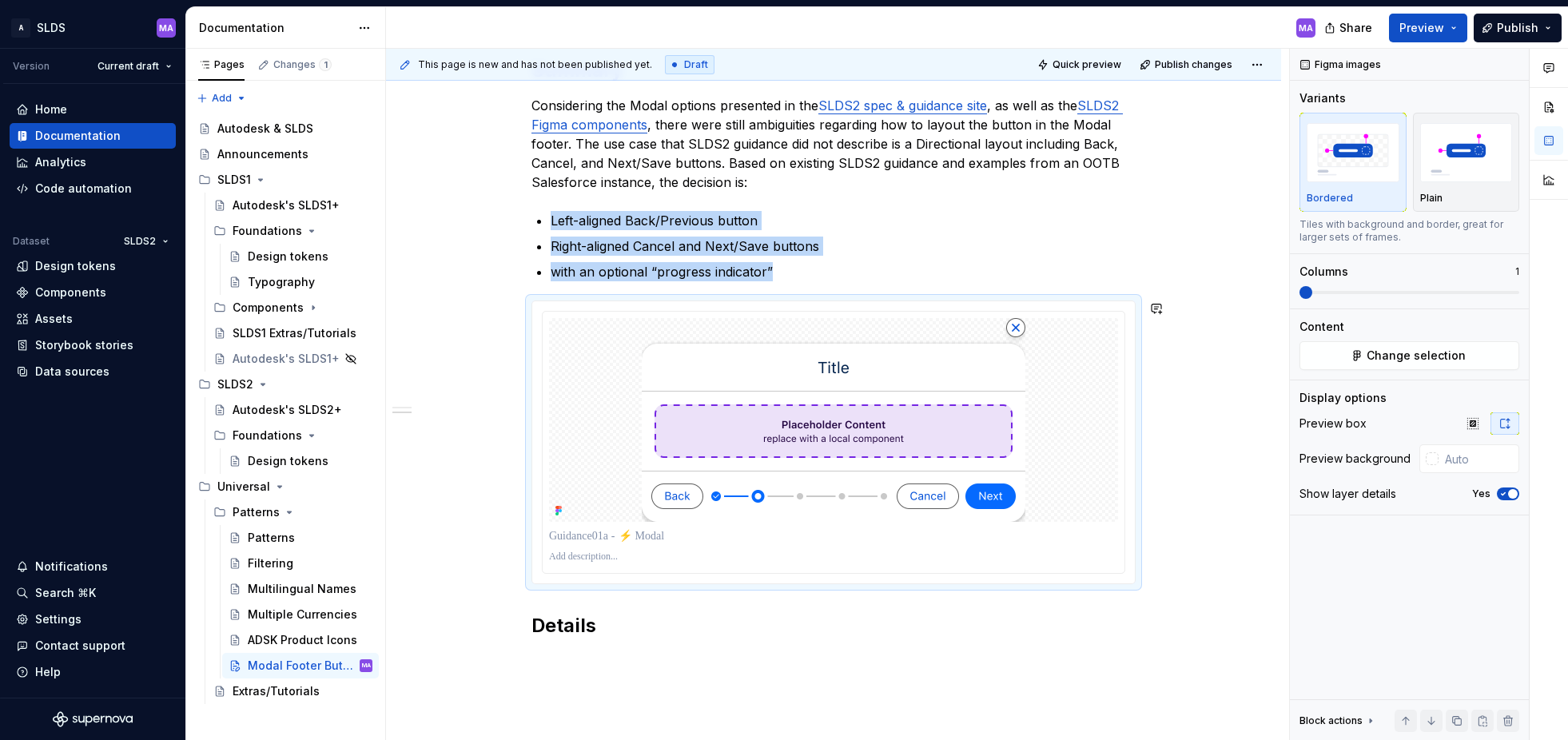
scroll to position [302, 0]
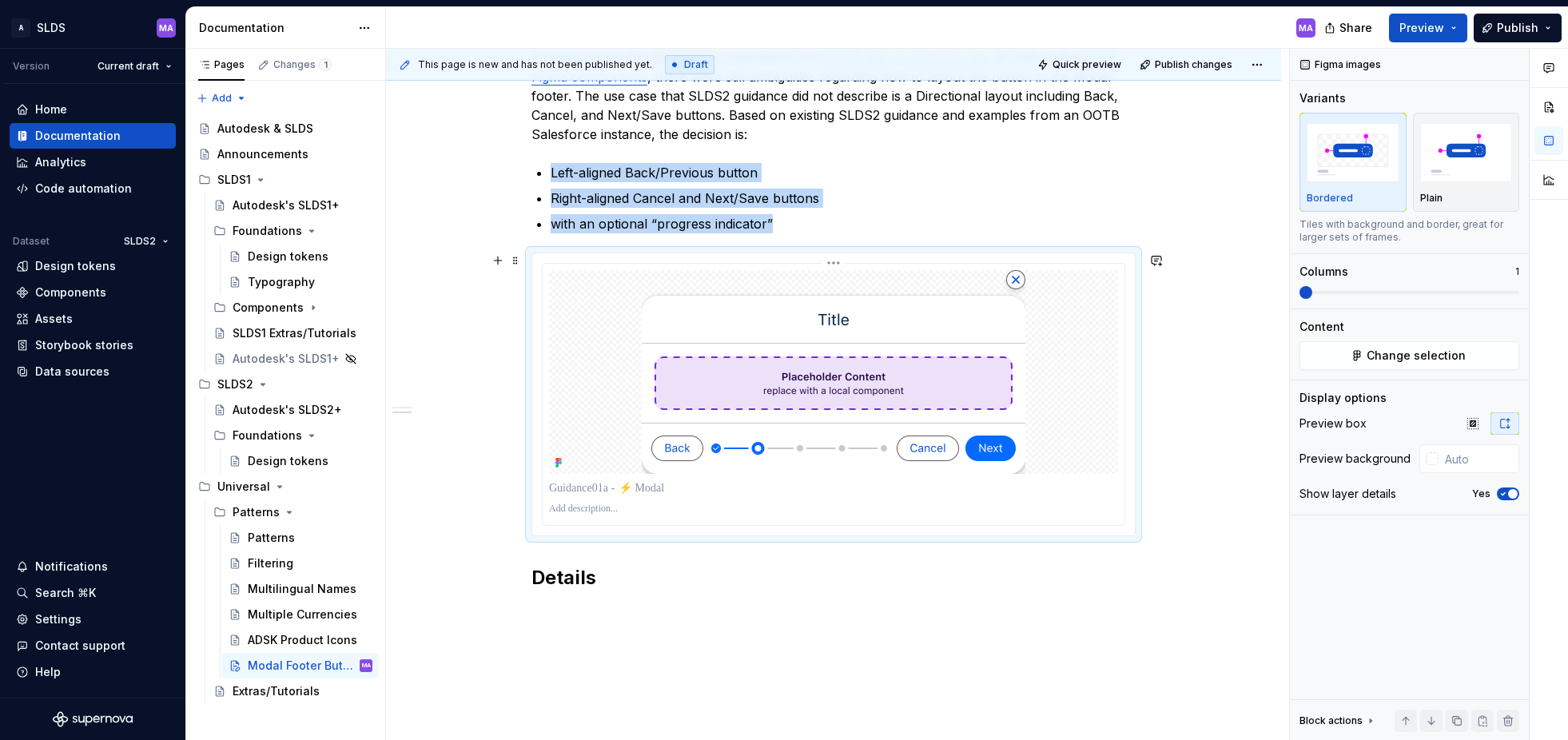
click at [619, 489] on p at bounding box center [834, 488] width 569 height 16
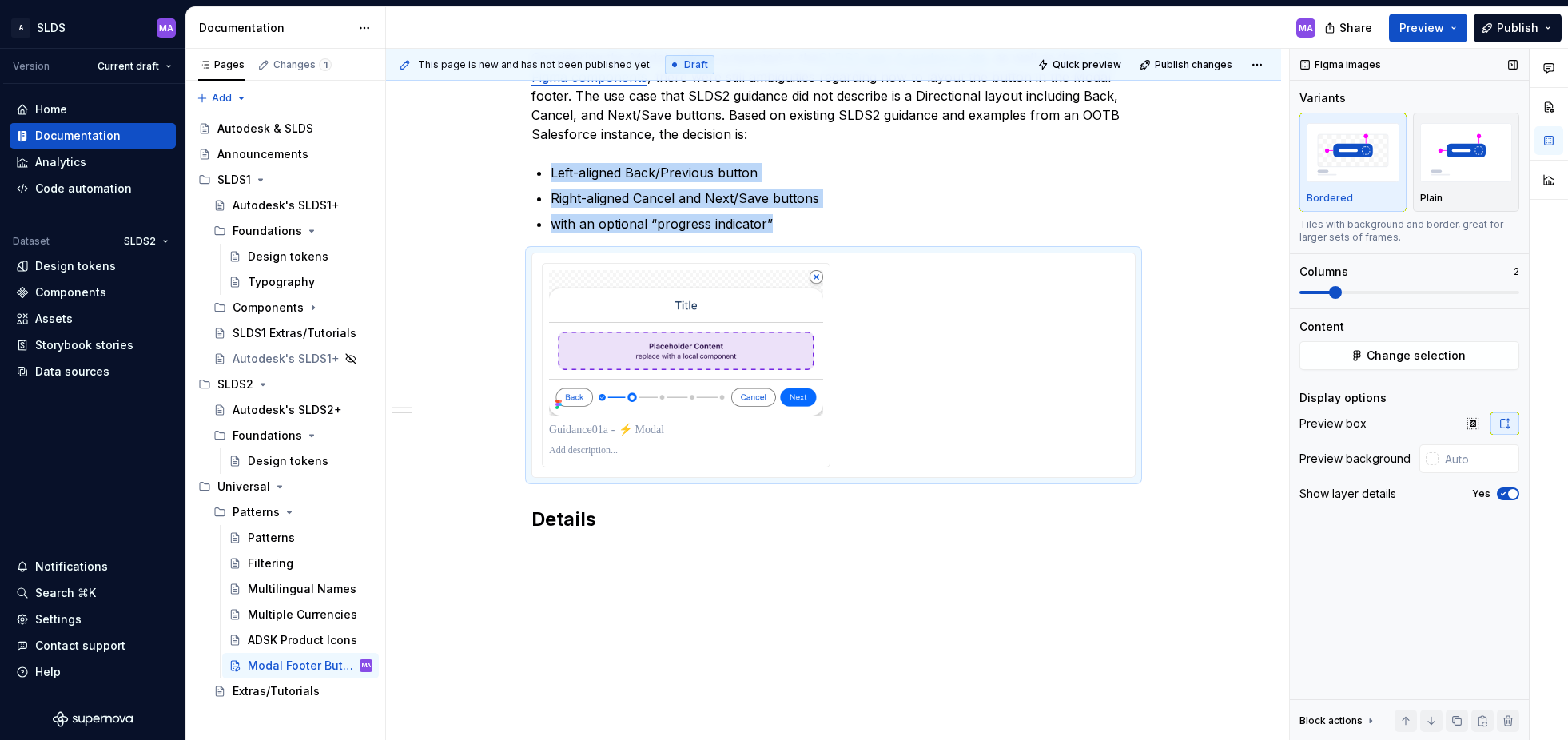
click at [1329, 292] on span at bounding box center [1335, 292] width 12 height 12
click at [975, 348] on div at bounding box center [833, 365] width 584 height 205
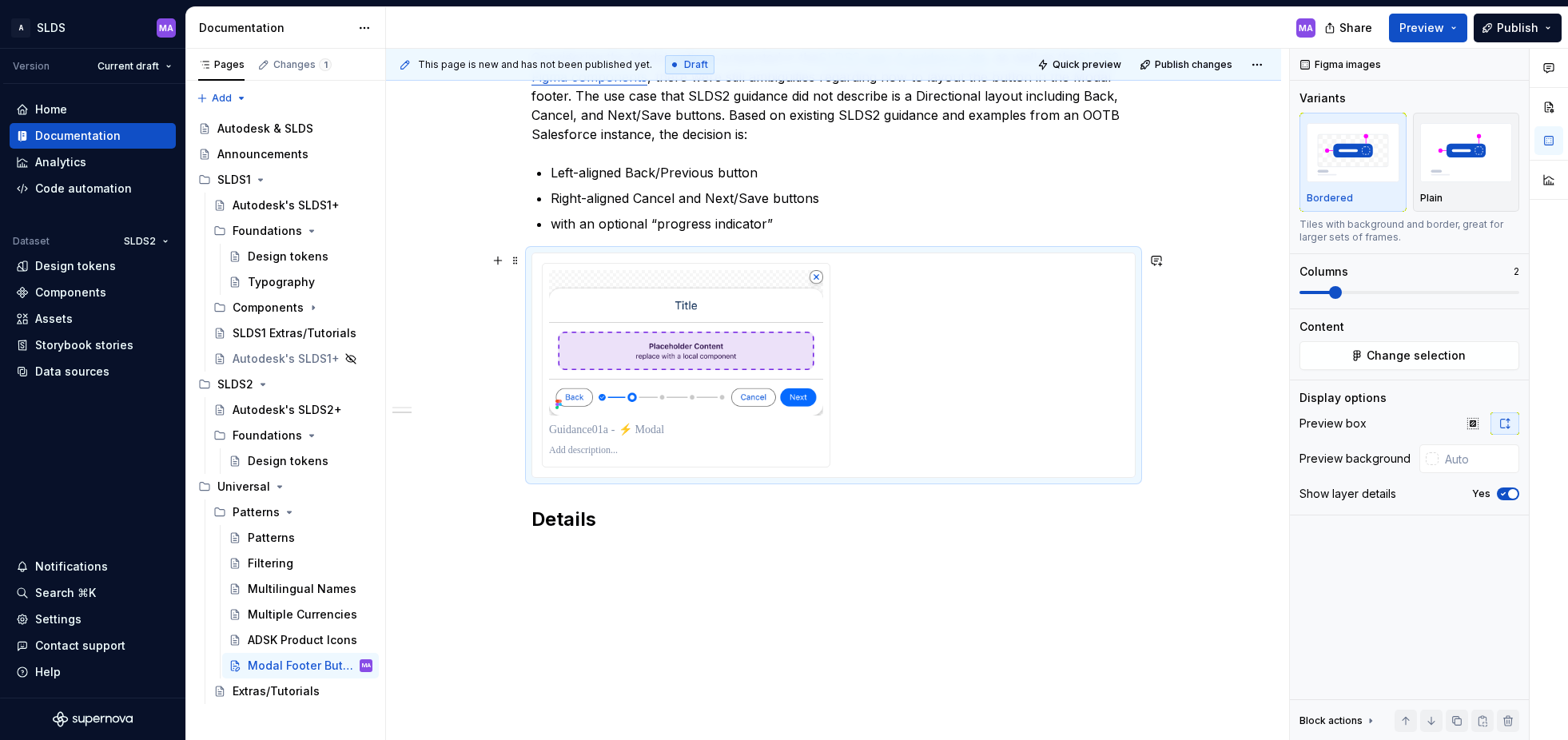
click at [975, 348] on div at bounding box center [833, 365] width 584 height 205
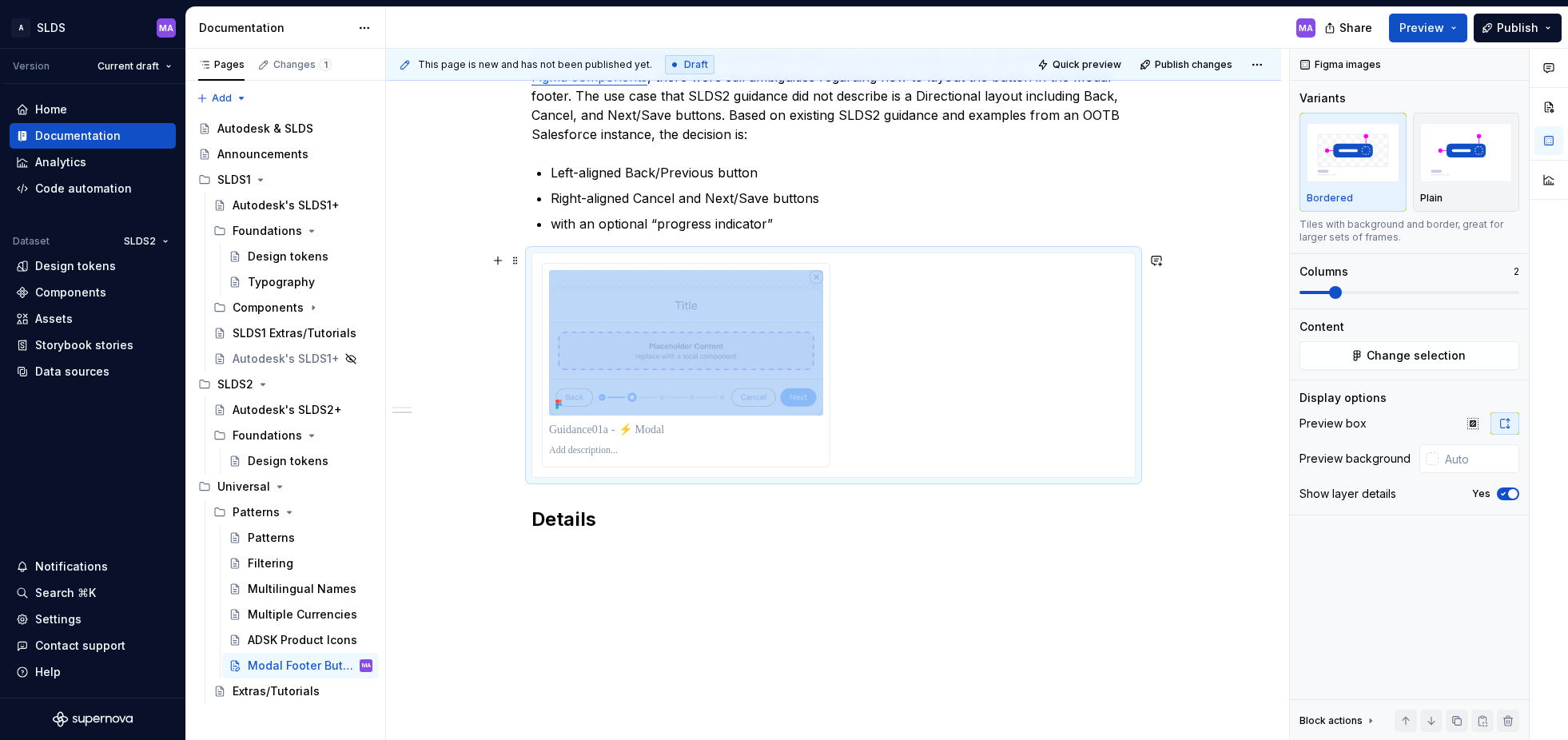
click at [975, 348] on div at bounding box center [833, 365] width 584 height 205
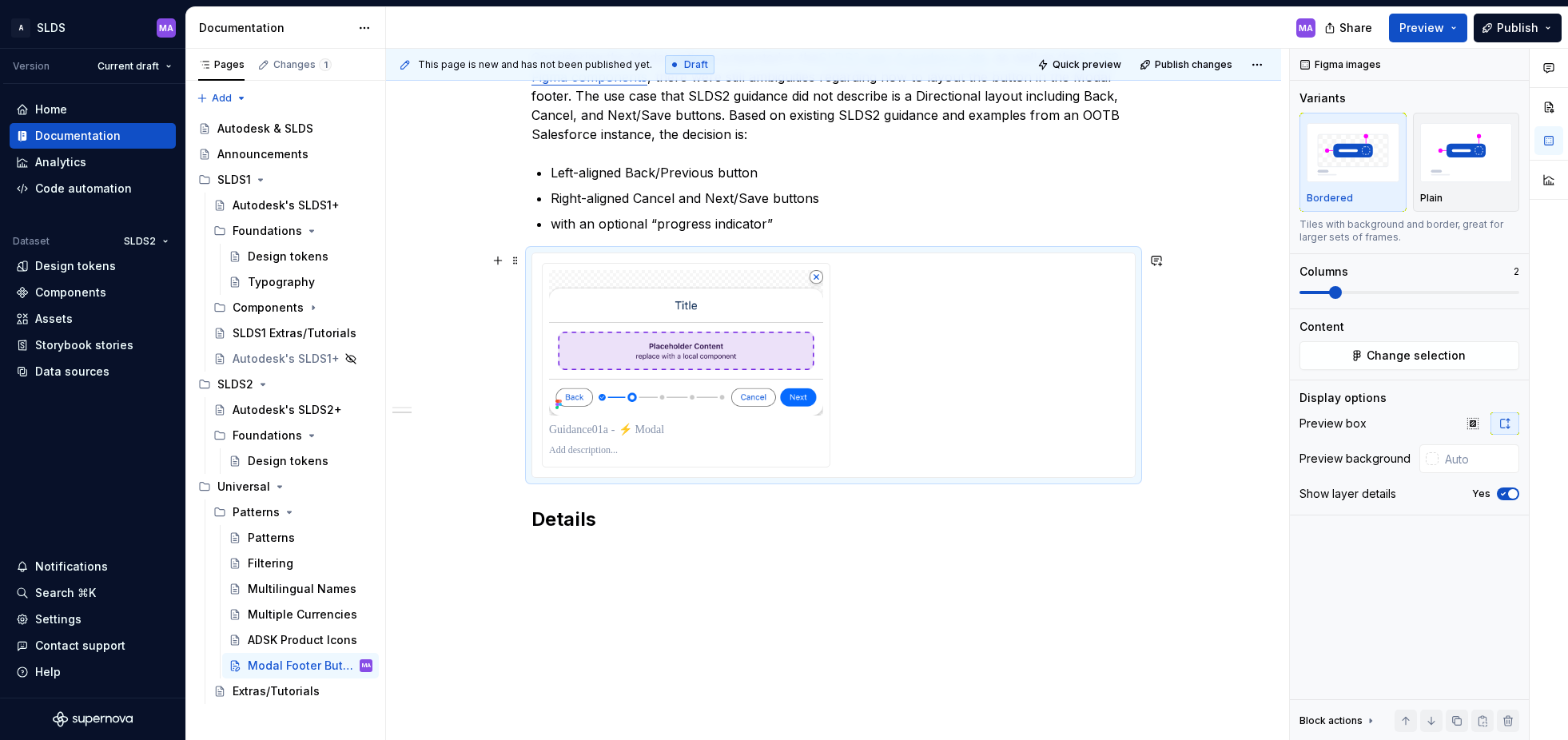
click at [1033, 340] on div at bounding box center [833, 365] width 584 height 205
click at [1480, 162] on img "button" at bounding box center [1466, 151] width 92 height 58
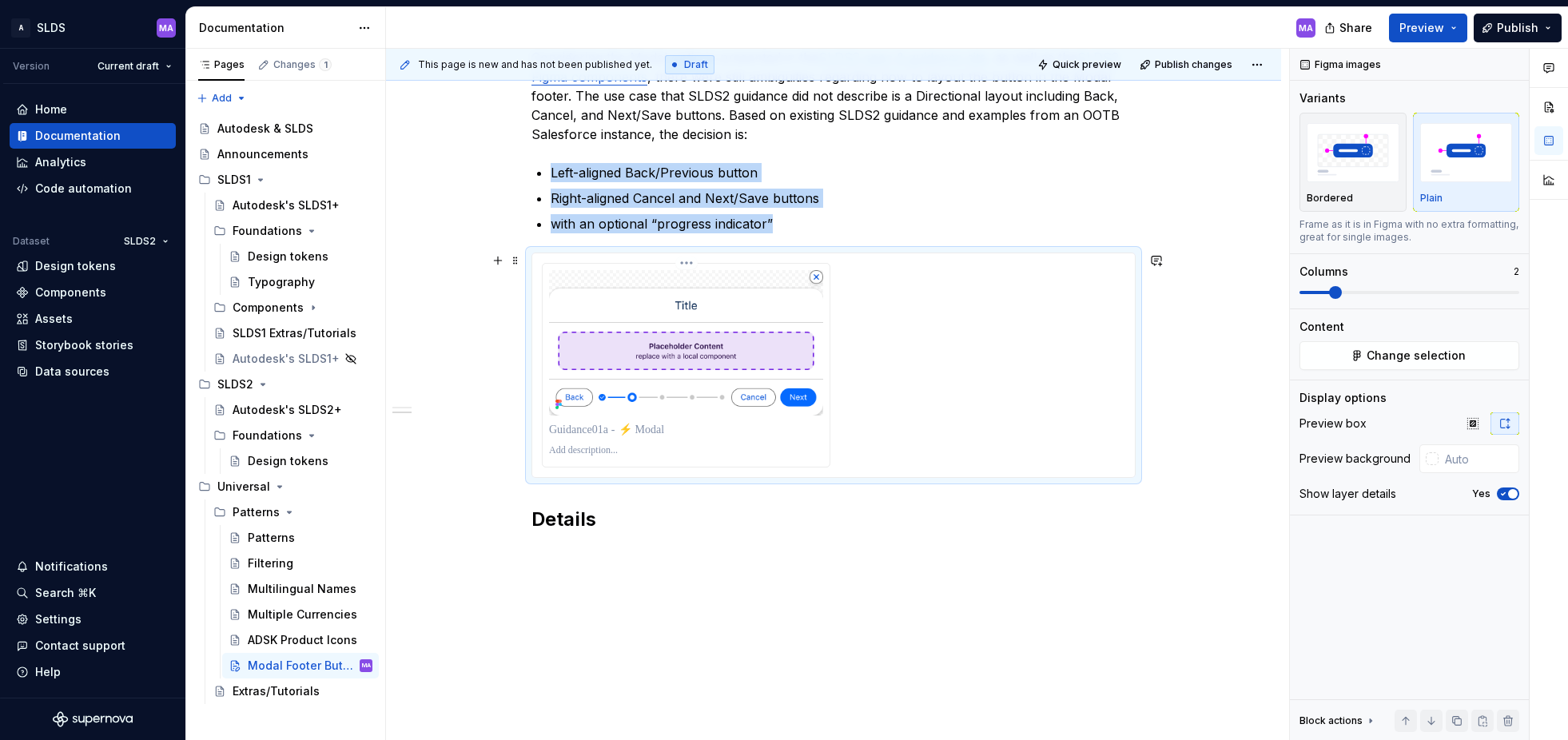
click at [799, 316] on img at bounding box center [686, 343] width 274 height 146
click at [752, 310] on img at bounding box center [686, 343] width 274 height 146
click at [963, 361] on div at bounding box center [833, 365] width 584 height 205
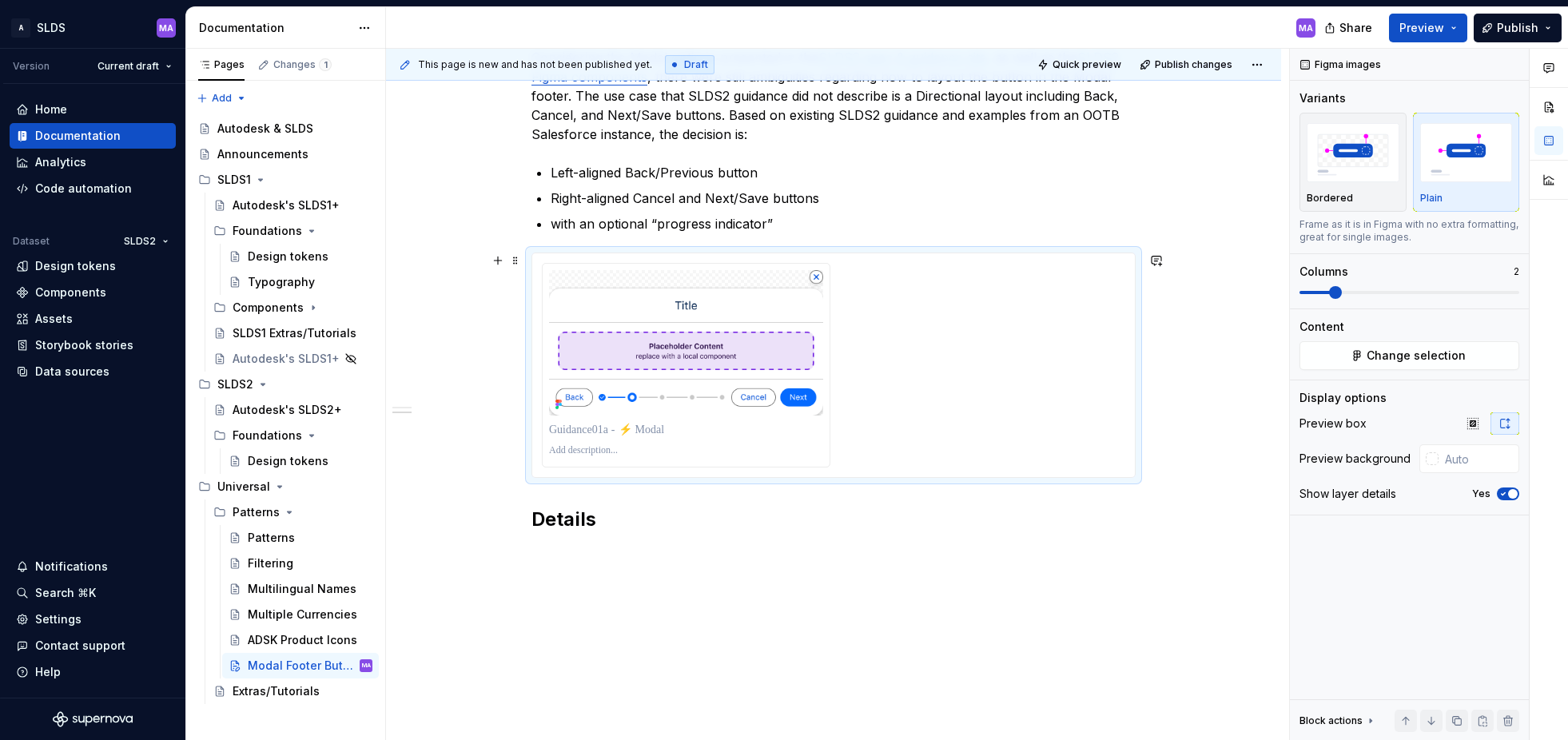
click at [914, 363] on div at bounding box center [833, 365] width 584 height 205
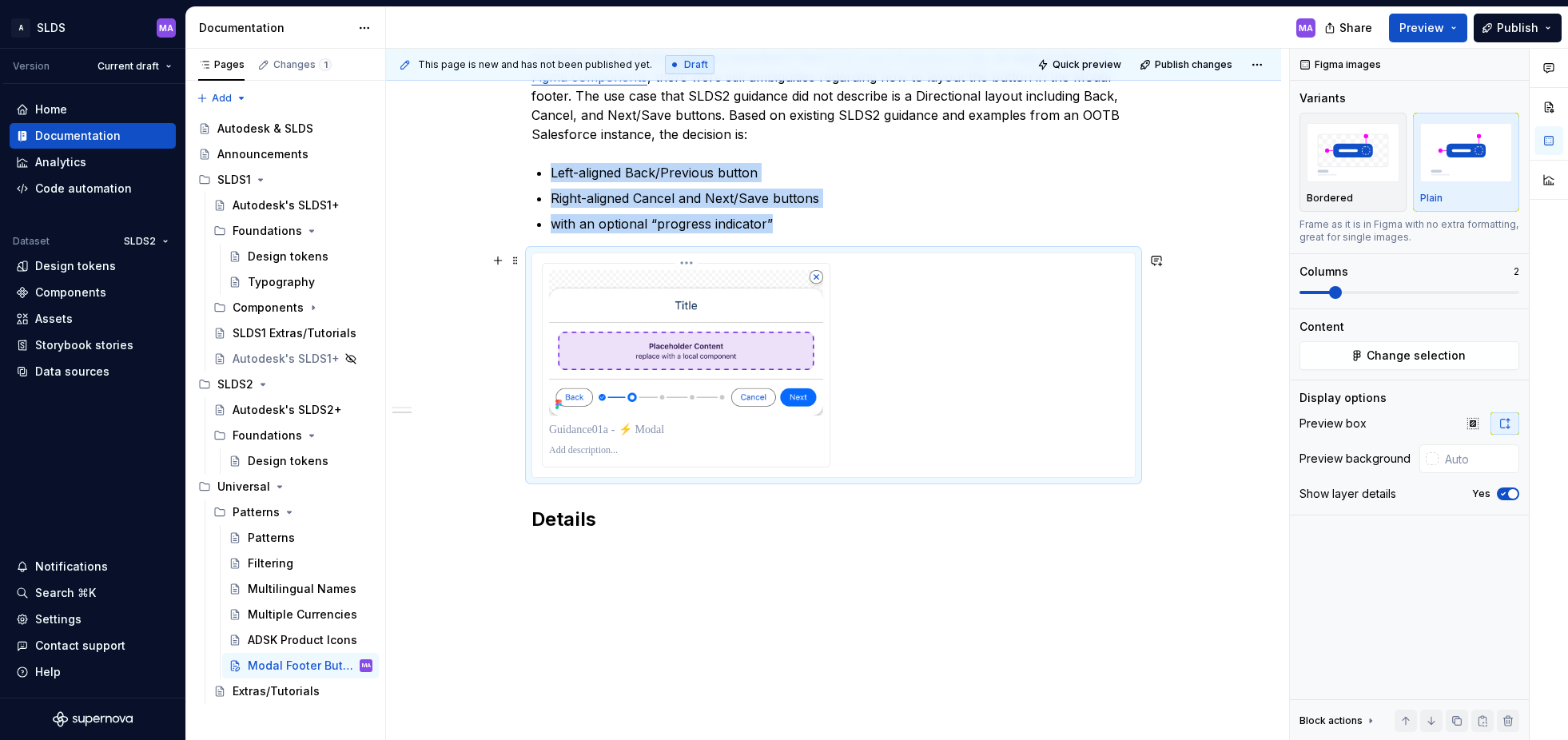
click at [784, 321] on img at bounding box center [686, 343] width 274 height 146
click at [688, 265] on html "A SLDS MA Version Current draft Home Documentation Analytics Code automation Da…" at bounding box center [784, 370] width 1568 height 740
click at [802, 289] on div "Background color" at bounding box center [758, 289] width 98 height 16
click at [1215, 288] on html "A SLDS MA Version Current draft Home Documentation Analytics Code automation Da…" at bounding box center [784, 370] width 1568 height 740
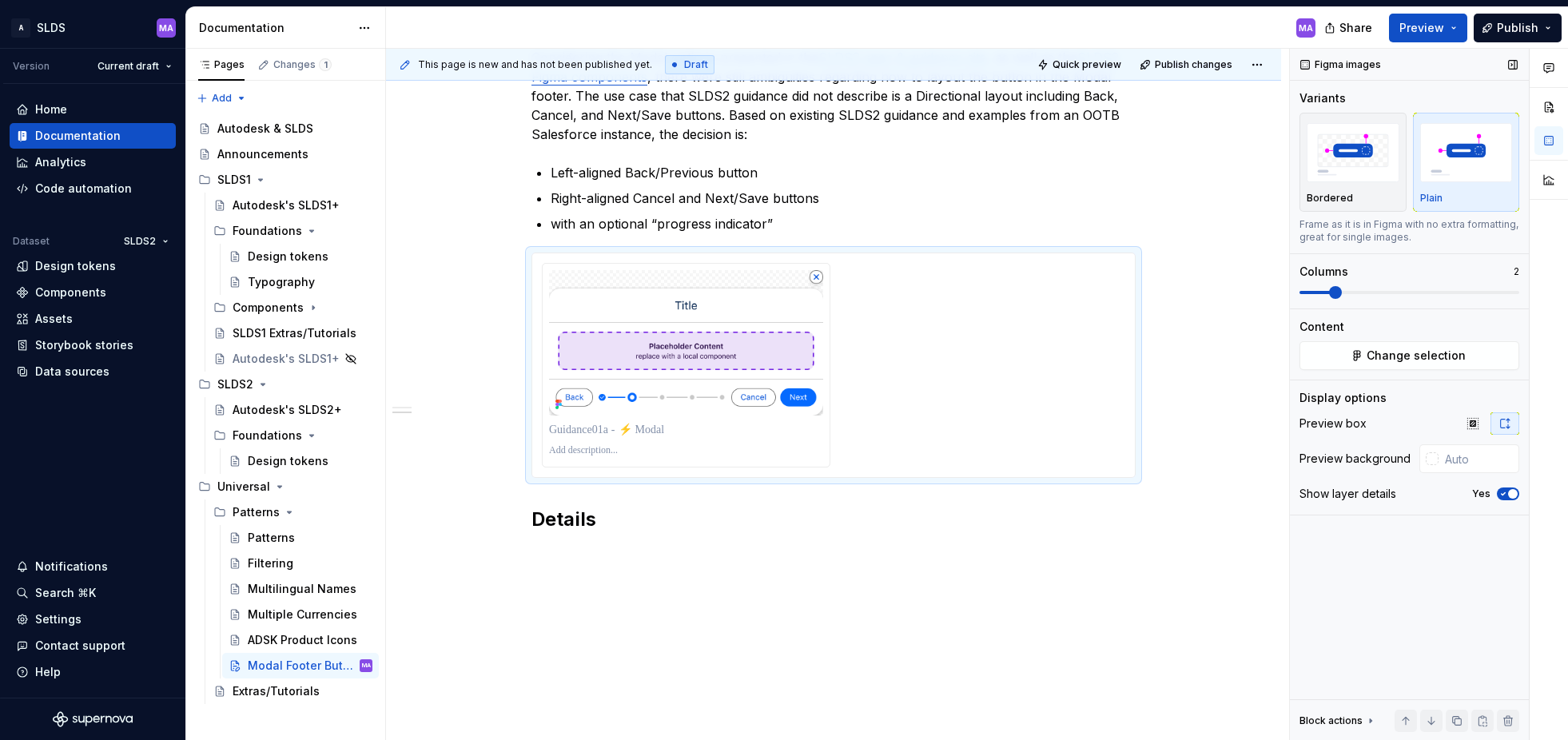
click at [1503, 491] on icon "button" at bounding box center [1502, 494] width 12 height 10
click at [1474, 455] on input "text" at bounding box center [1479, 459] width 81 height 29
click at [869, 324] on div at bounding box center [833, 344] width 584 height 163
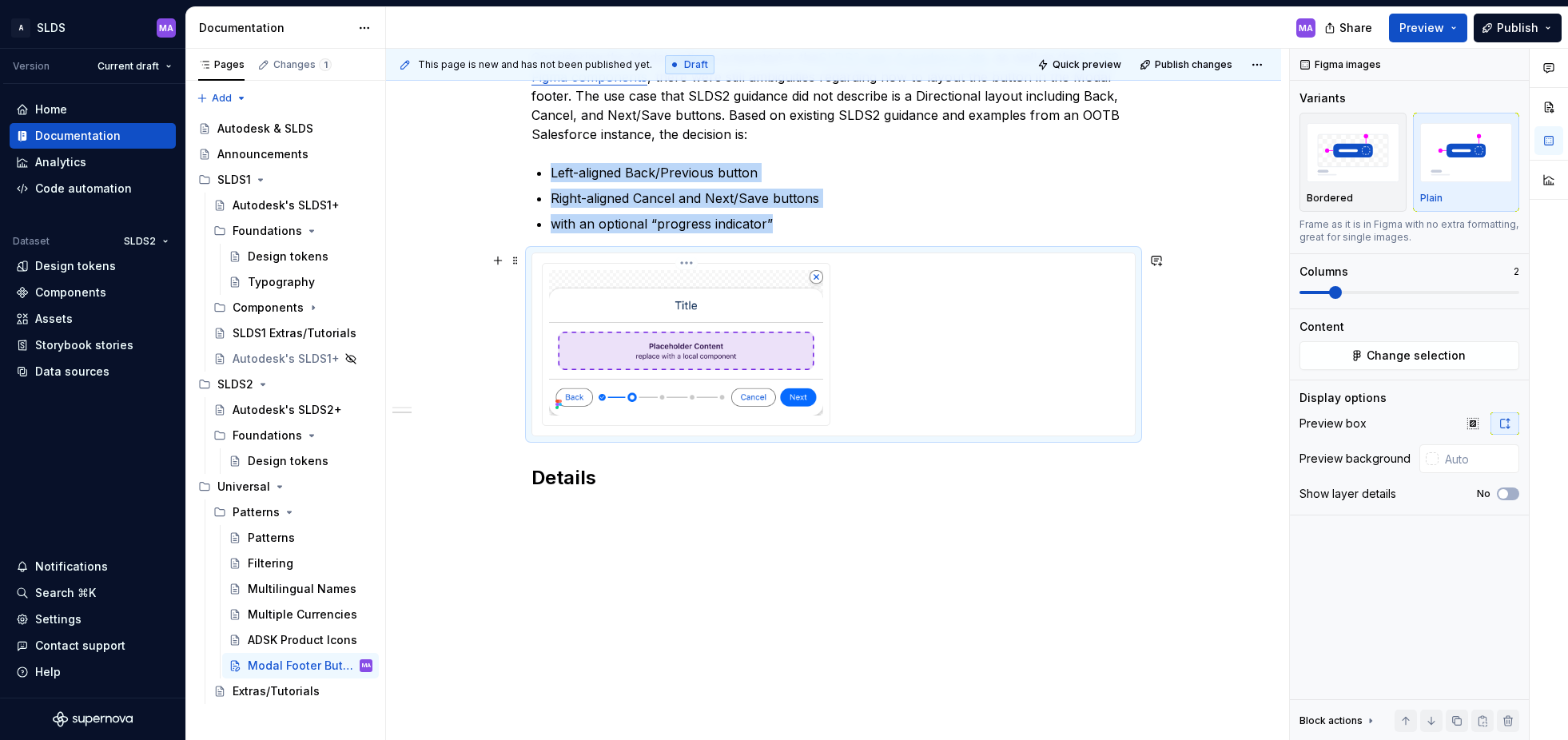
click at [615, 298] on img at bounding box center [686, 343] width 274 height 146
click at [639, 301] on img at bounding box center [686, 343] width 274 height 146
click at [1418, 361] on span "Change selection" at bounding box center [1416, 355] width 99 height 16
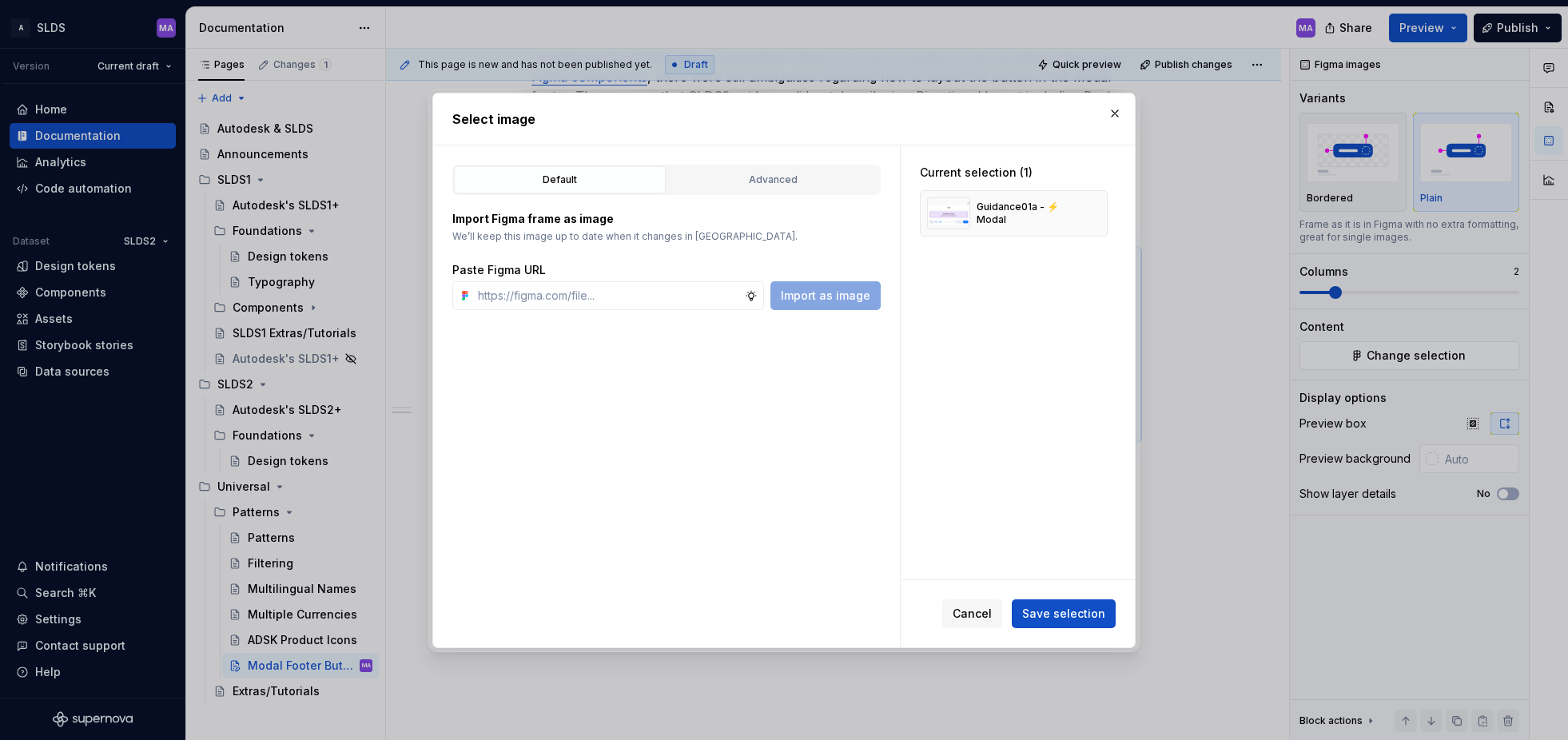
click at [1000, 252] on div "Current selection (1) Guidance01a - ⚡ Modal" at bounding box center [1014, 201] width 227 height 110
click at [761, 182] on div "Advanced" at bounding box center [773, 179] width 201 height 16
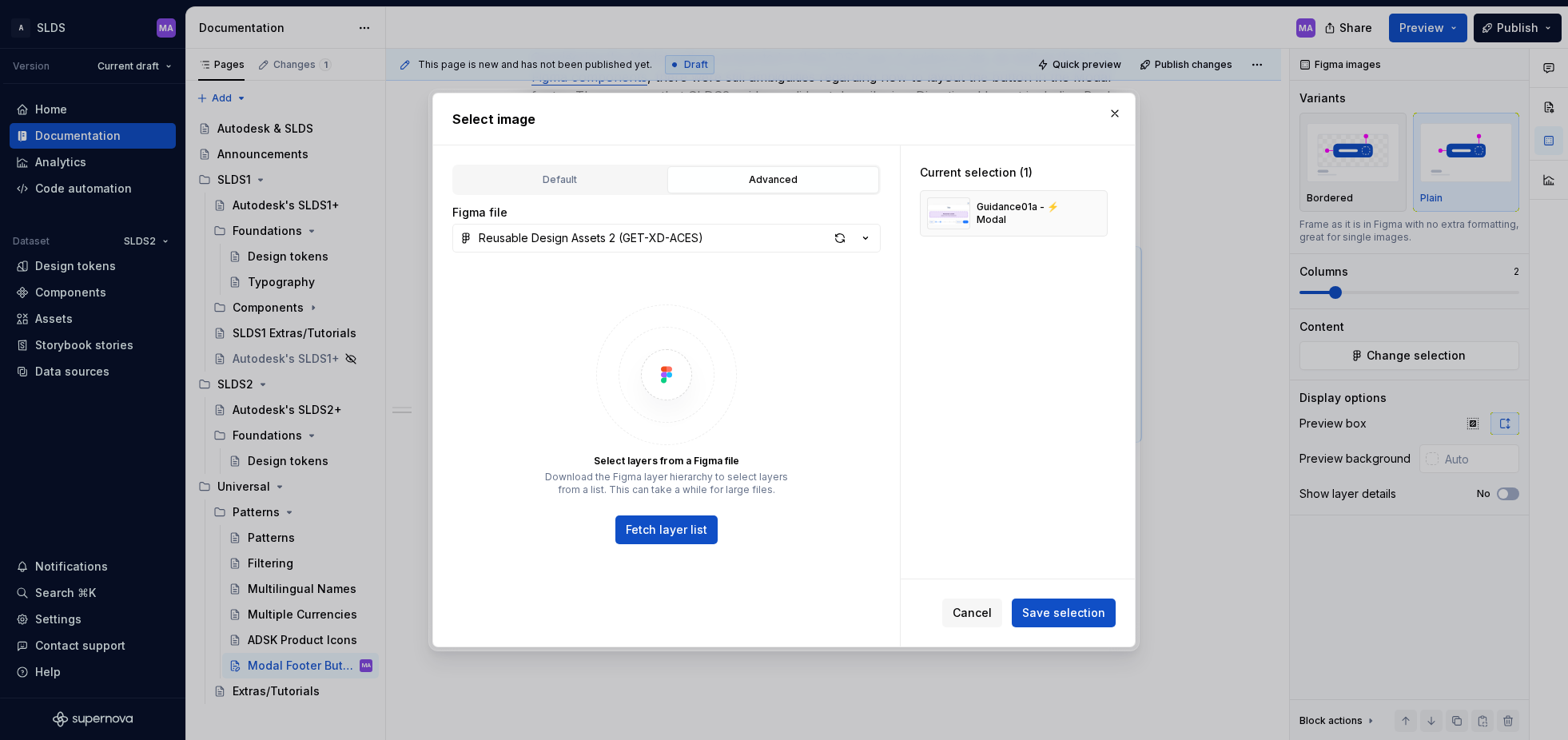
click at [705, 528] on button "Fetch layer list" at bounding box center [665, 530] width 102 height 29
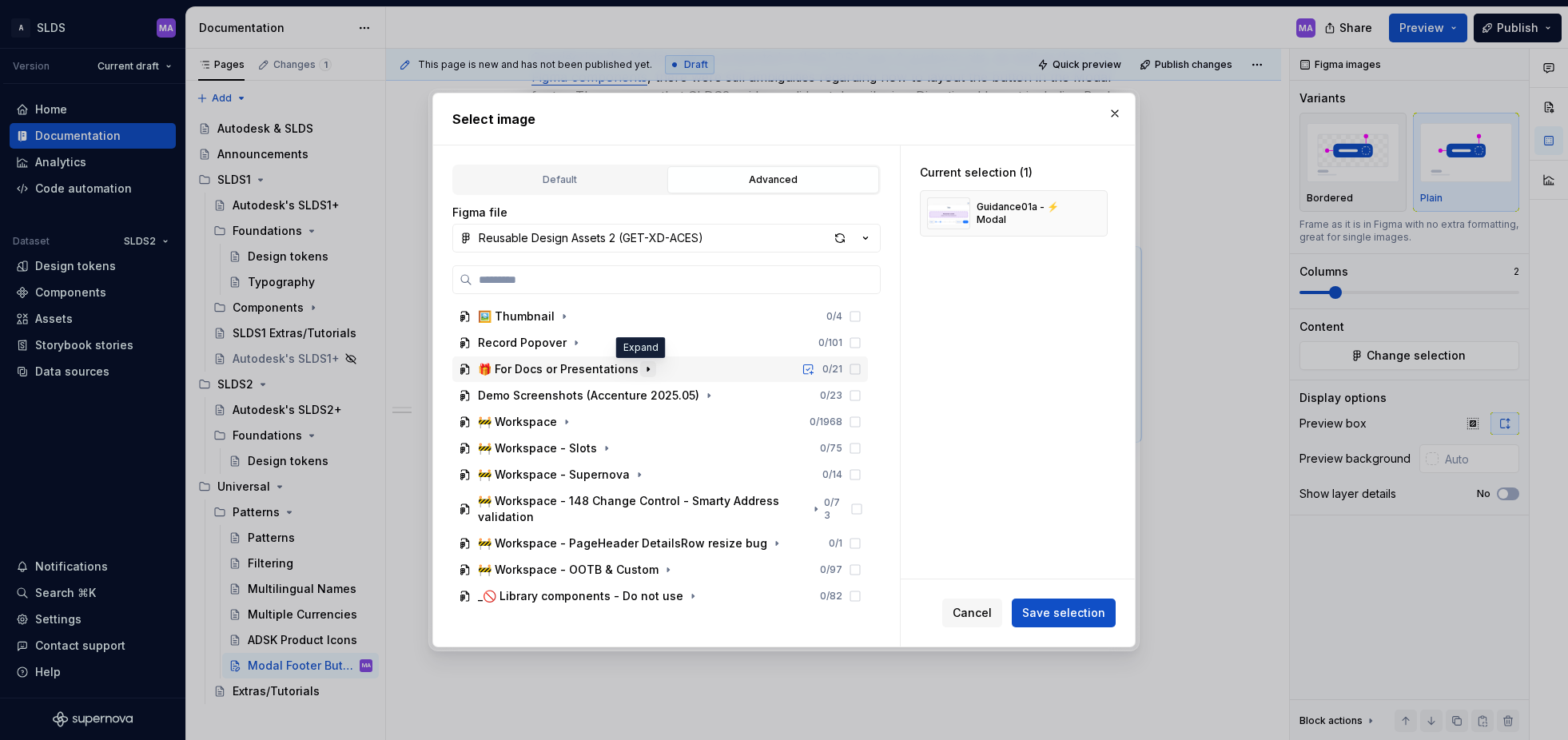
click at [647, 370] on icon "button" at bounding box center [648, 369] width 2 height 4
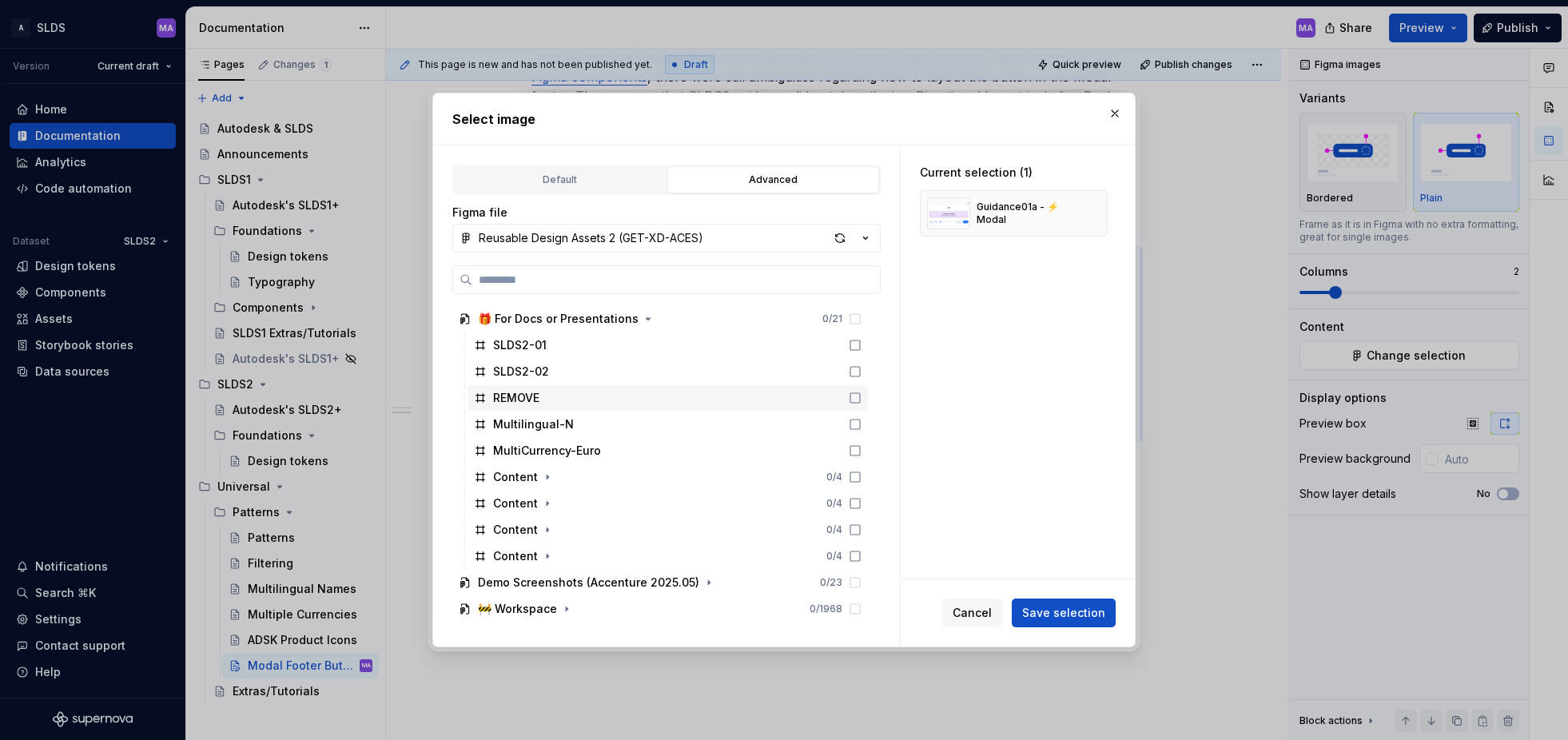
scroll to position [46, 0]
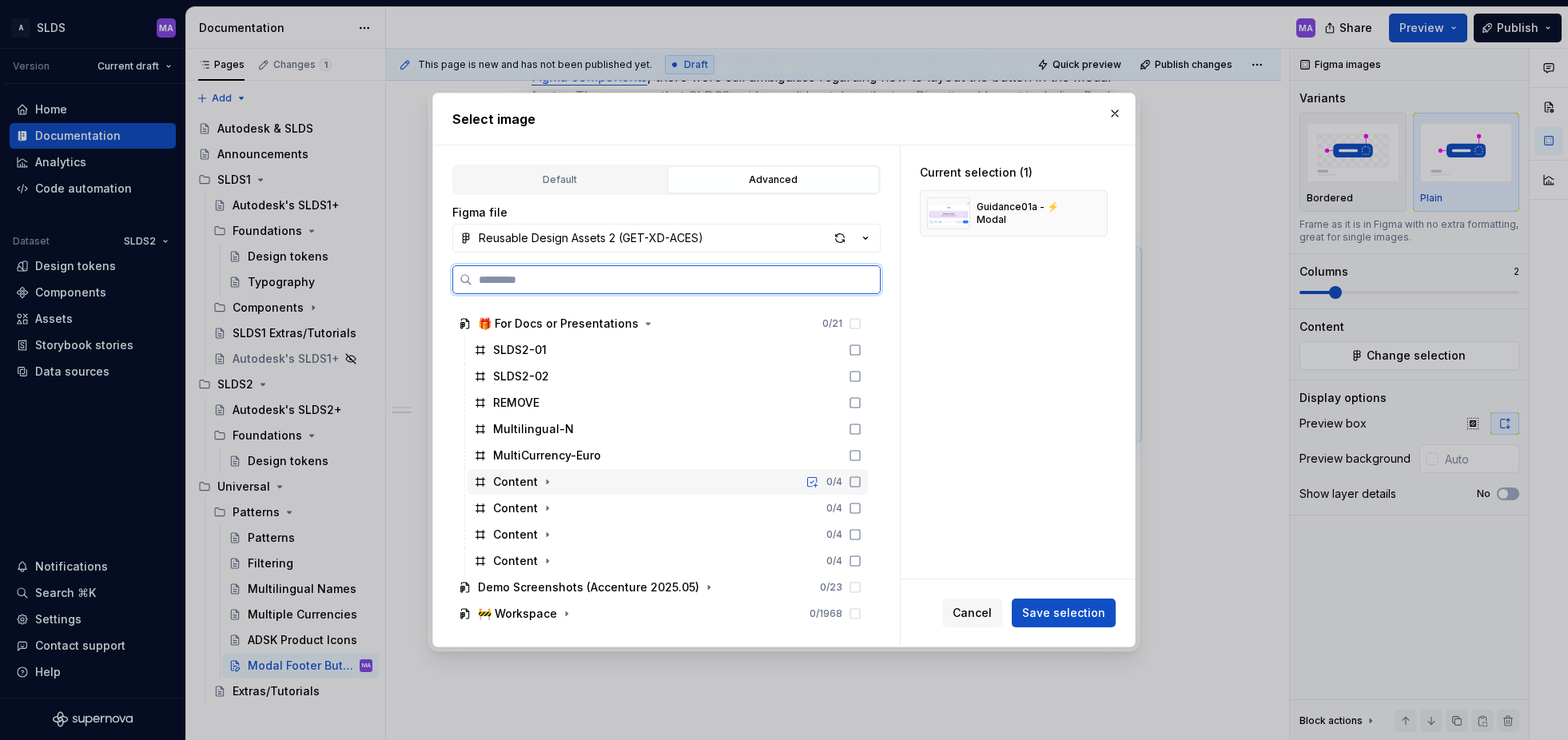
click at [535, 480] on div "Content" at bounding box center [515, 482] width 45 height 16
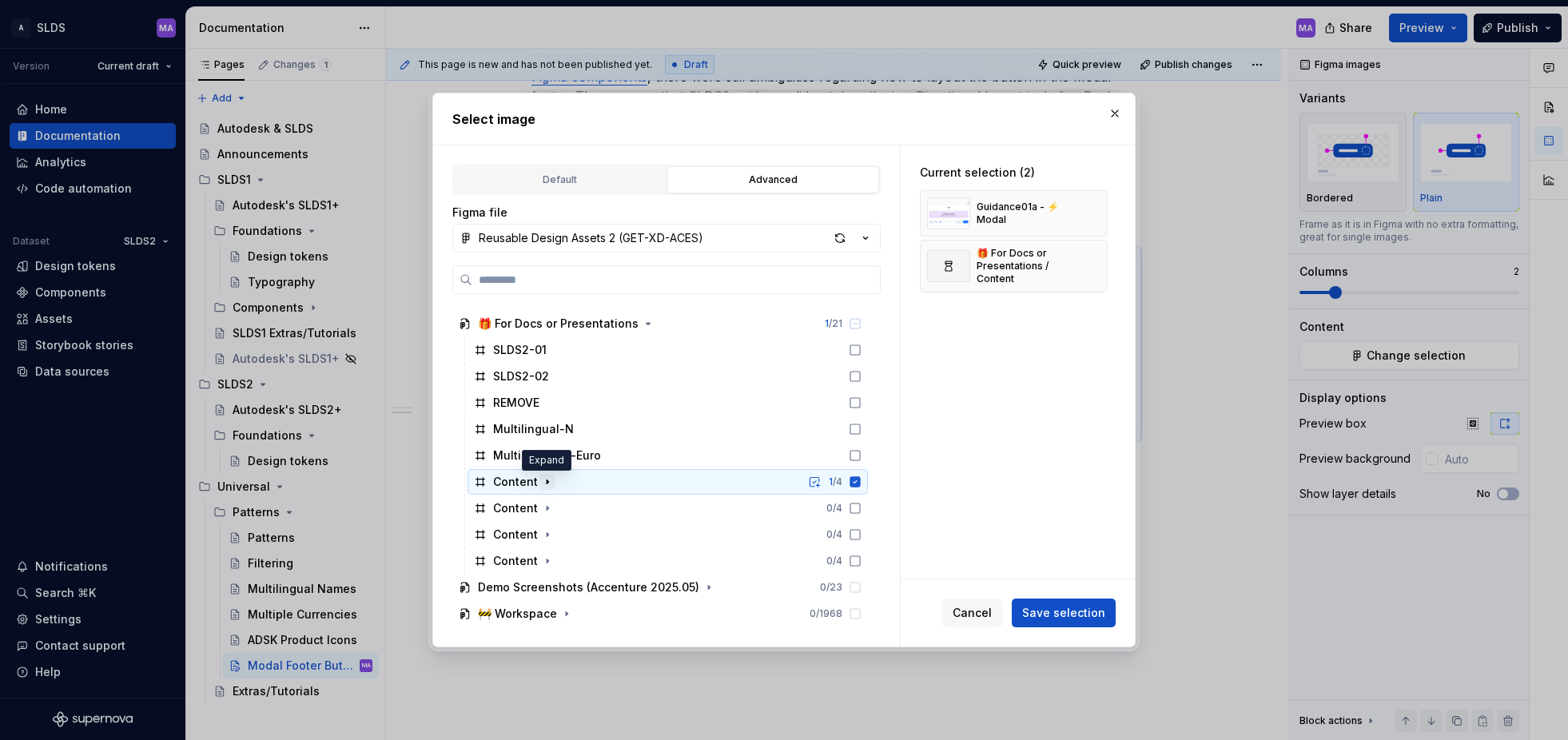
click at [544, 481] on icon "button" at bounding box center [546, 481] width 12 height 12
click at [547, 482] on icon "button" at bounding box center [546, 481] width 12 height 12
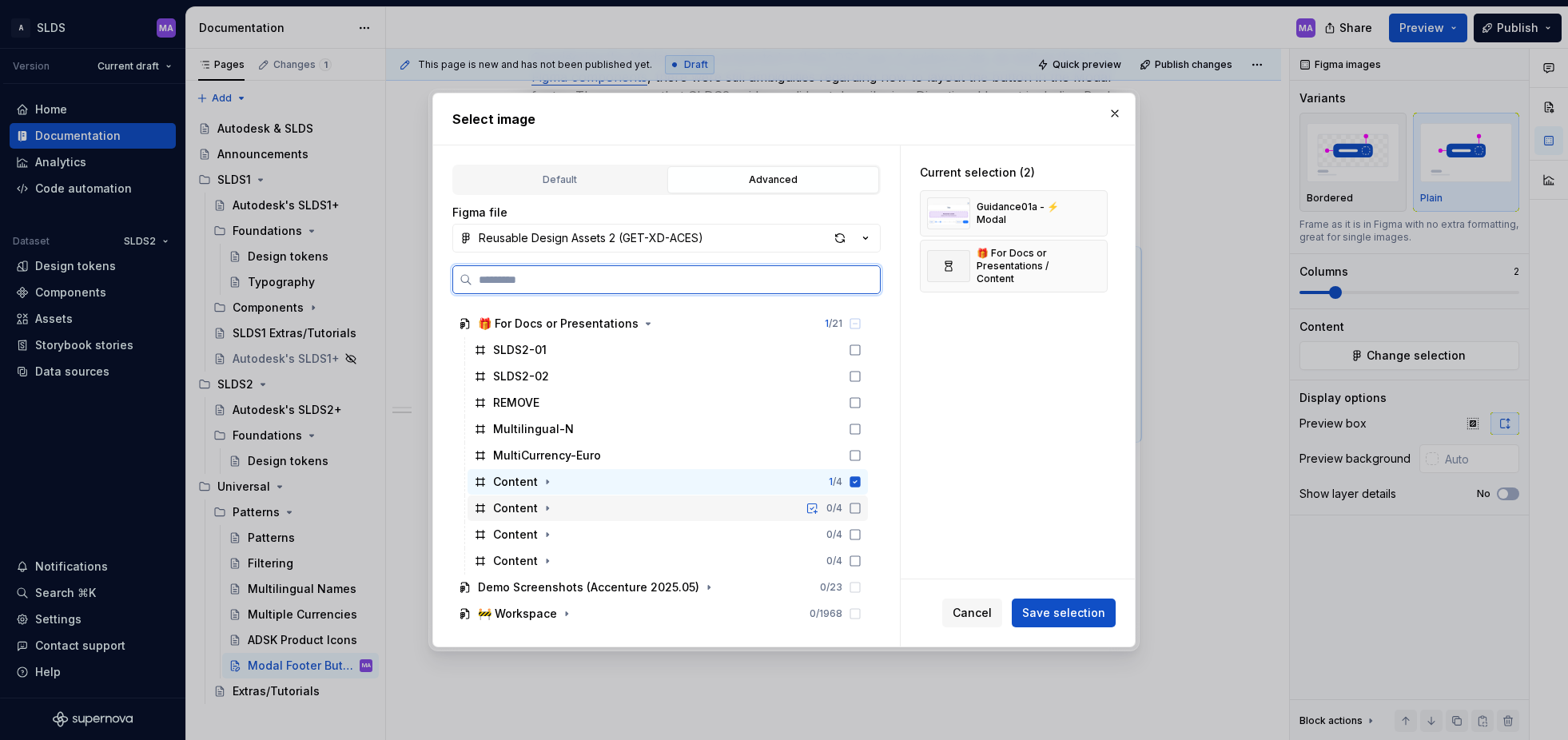
click at [862, 508] on icon at bounding box center [854, 508] width 12 height 12
click at [862, 530] on icon at bounding box center [854, 534] width 12 height 12
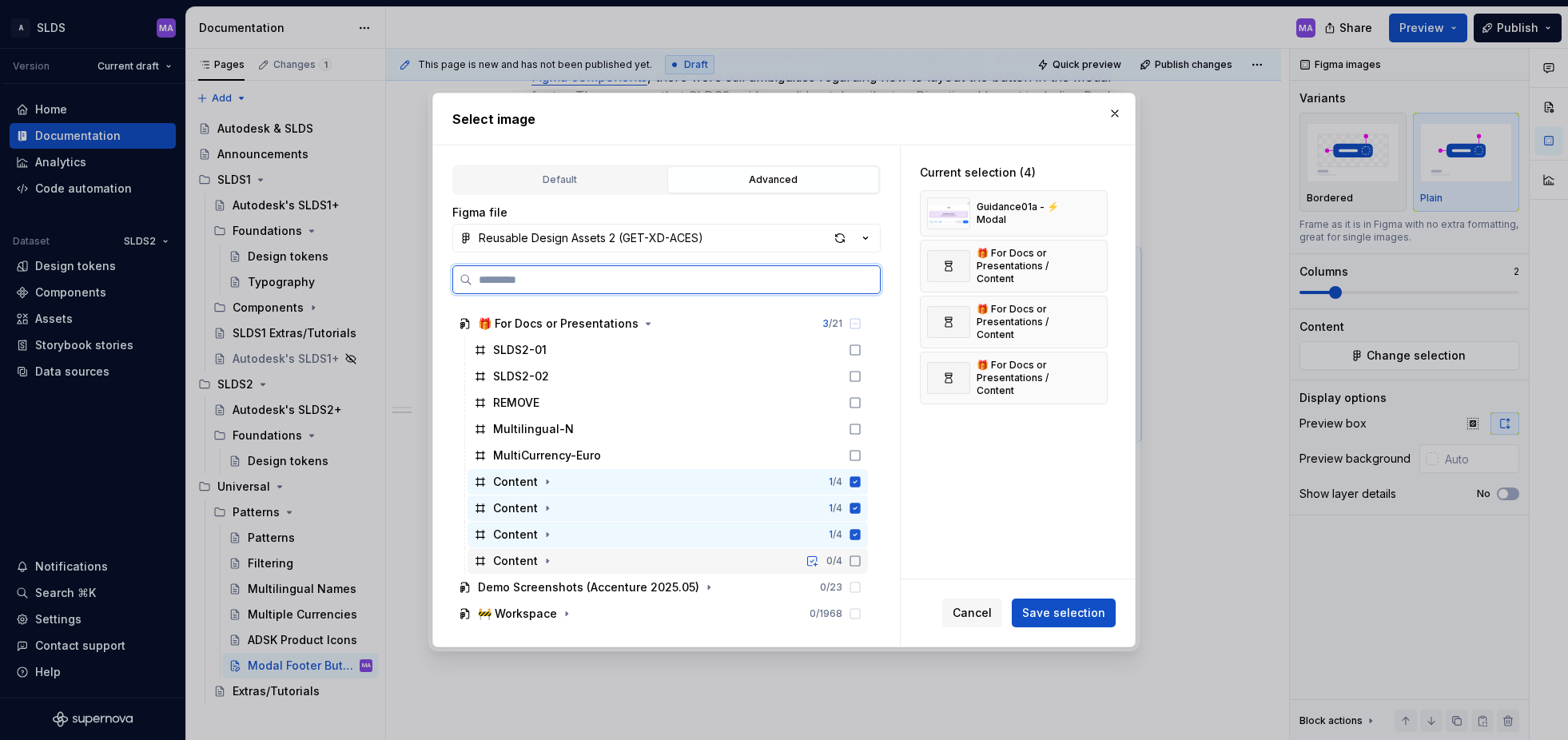
click at [862, 560] on icon at bounding box center [854, 561] width 12 height 12
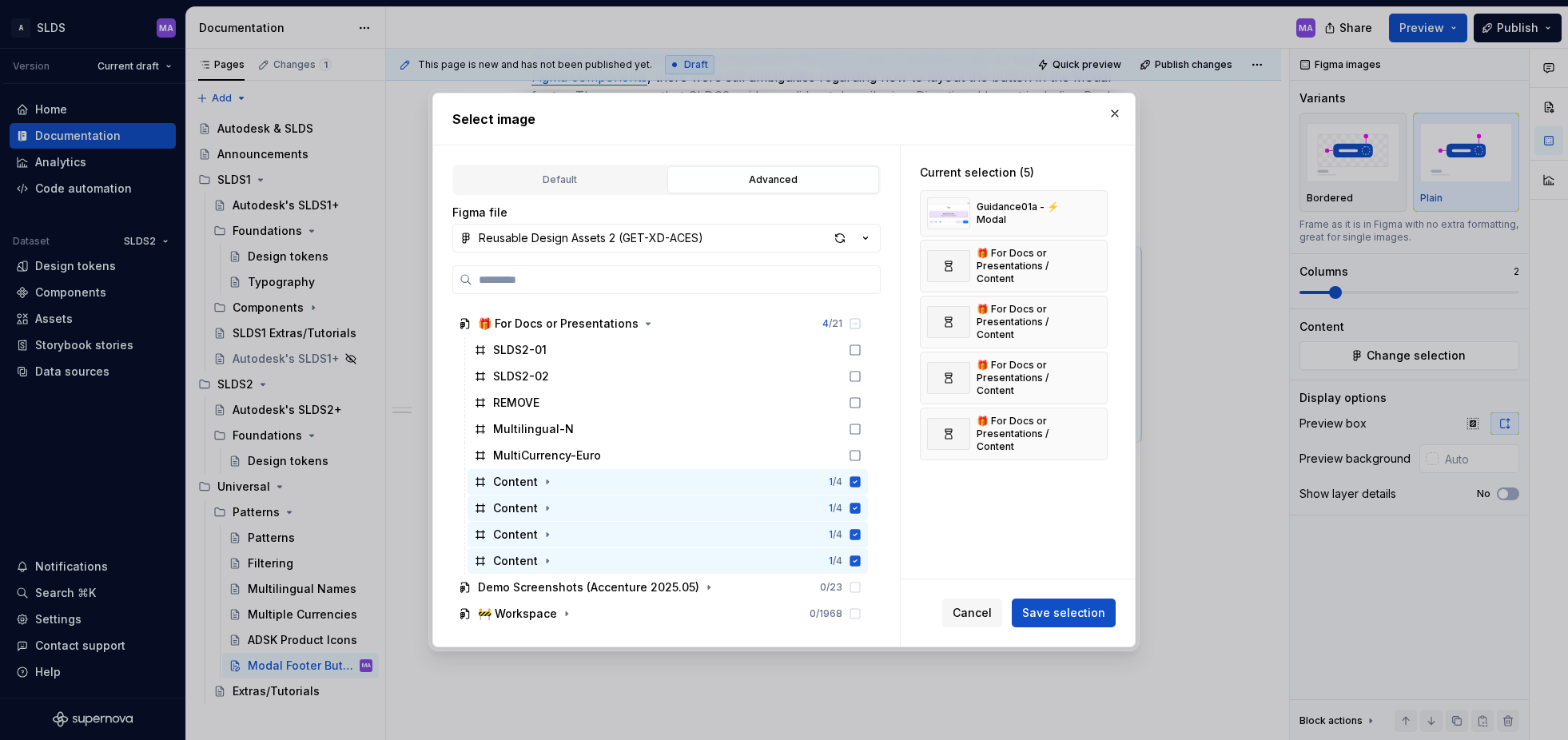
click at [1082, 614] on span "Save selection" at bounding box center [1063, 612] width 83 height 16
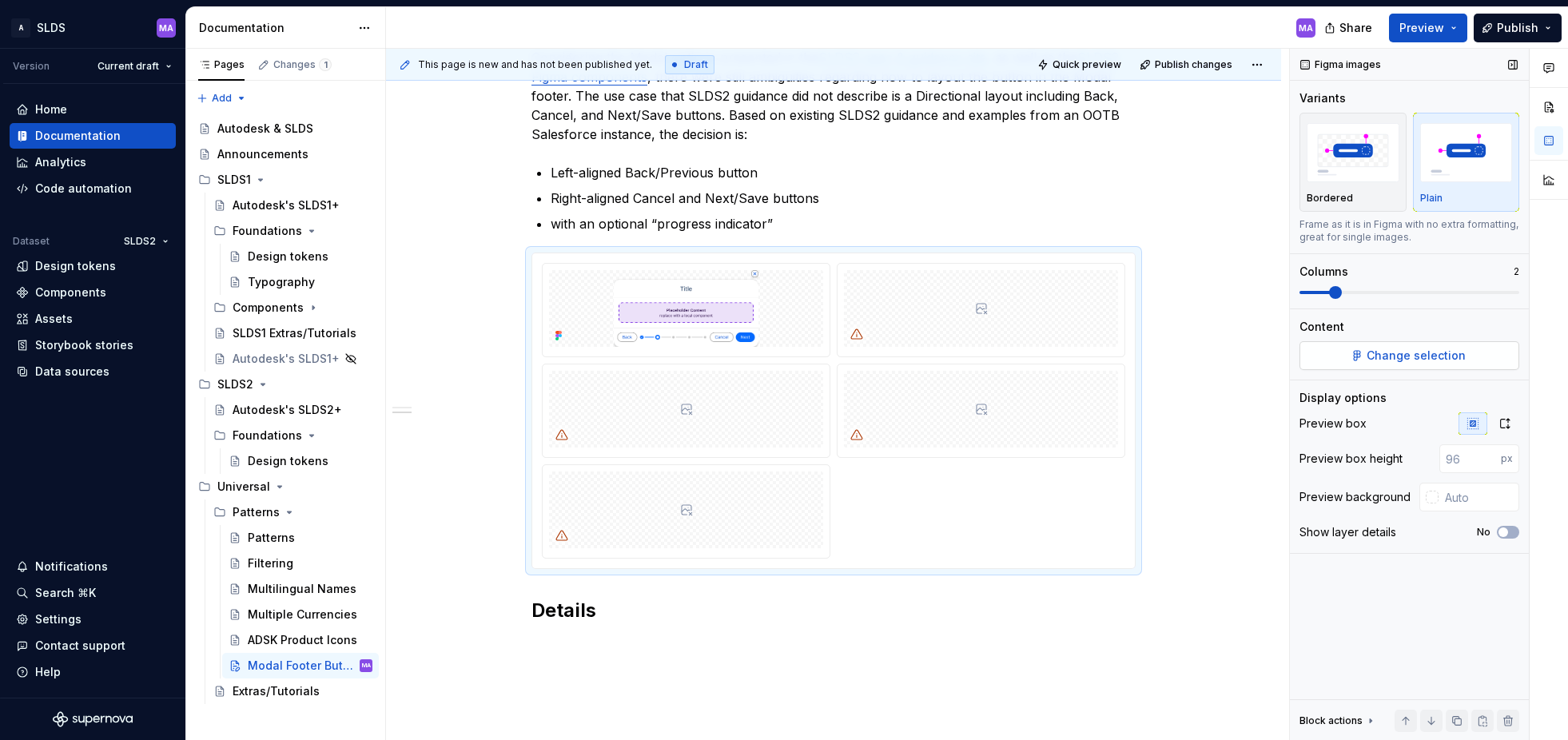
click at [1413, 361] on span "Change selection" at bounding box center [1416, 355] width 99 height 16
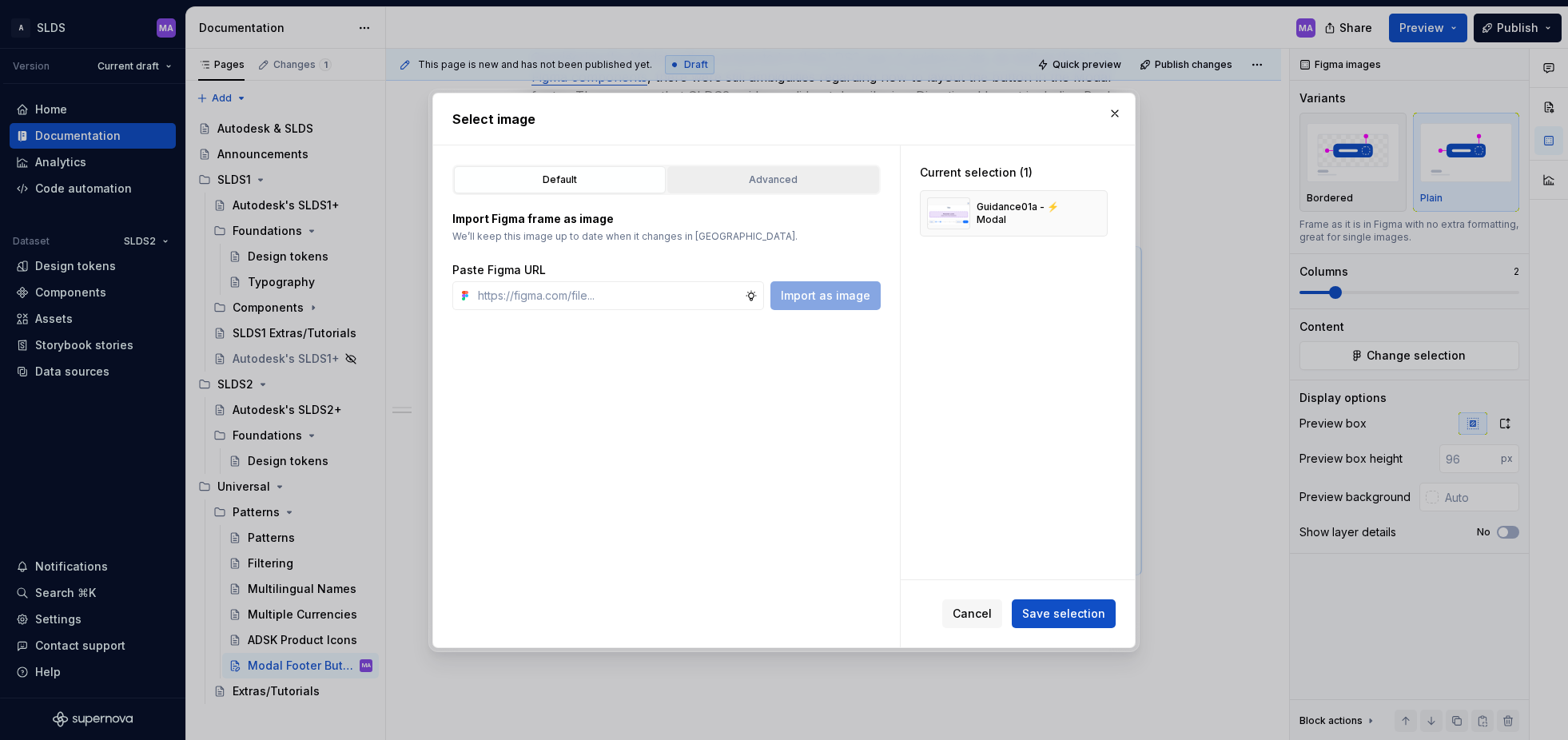
click at [749, 173] on div "Advanced" at bounding box center [773, 179] width 201 height 16
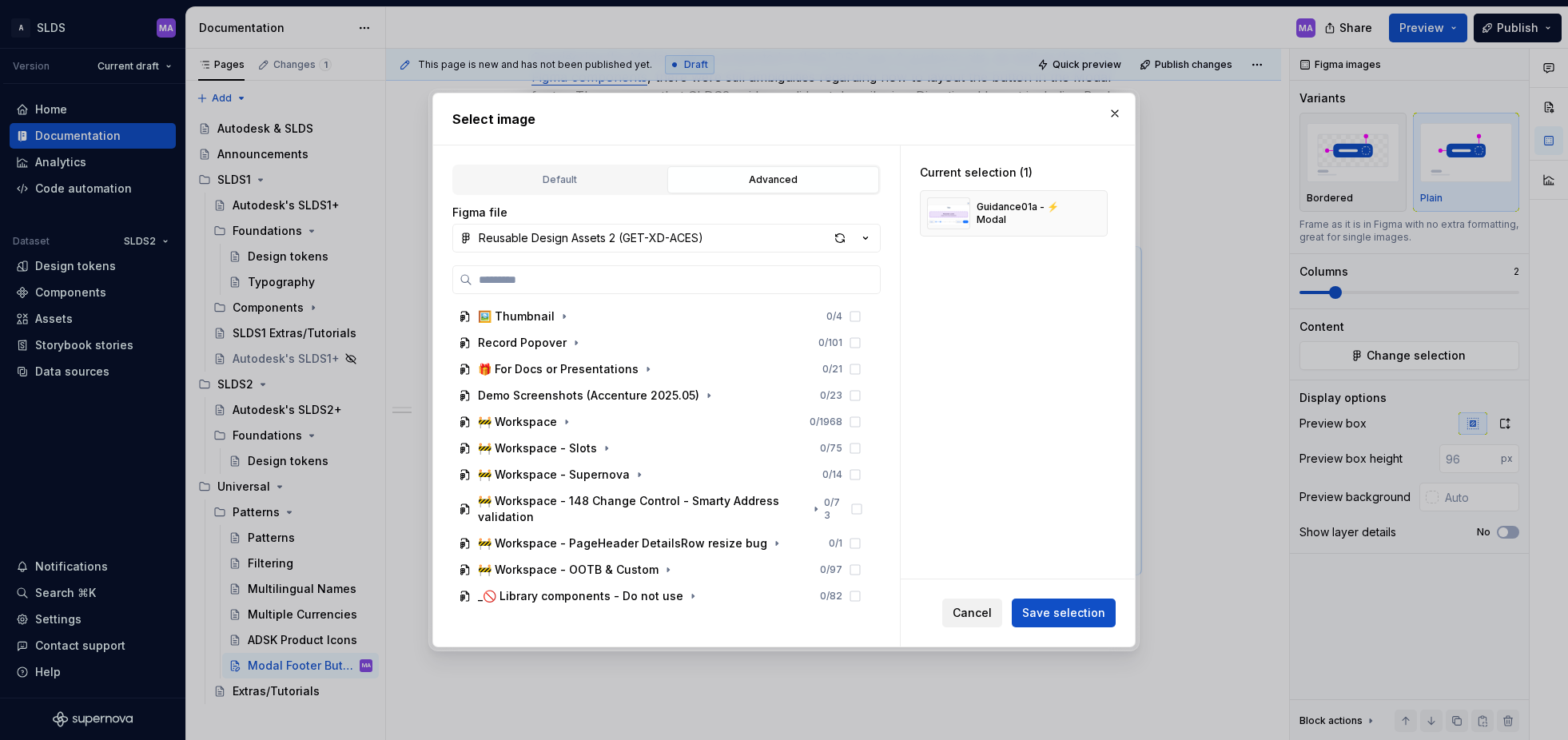
click at [989, 611] on span "Cancel" at bounding box center [972, 612] width 39 height 16
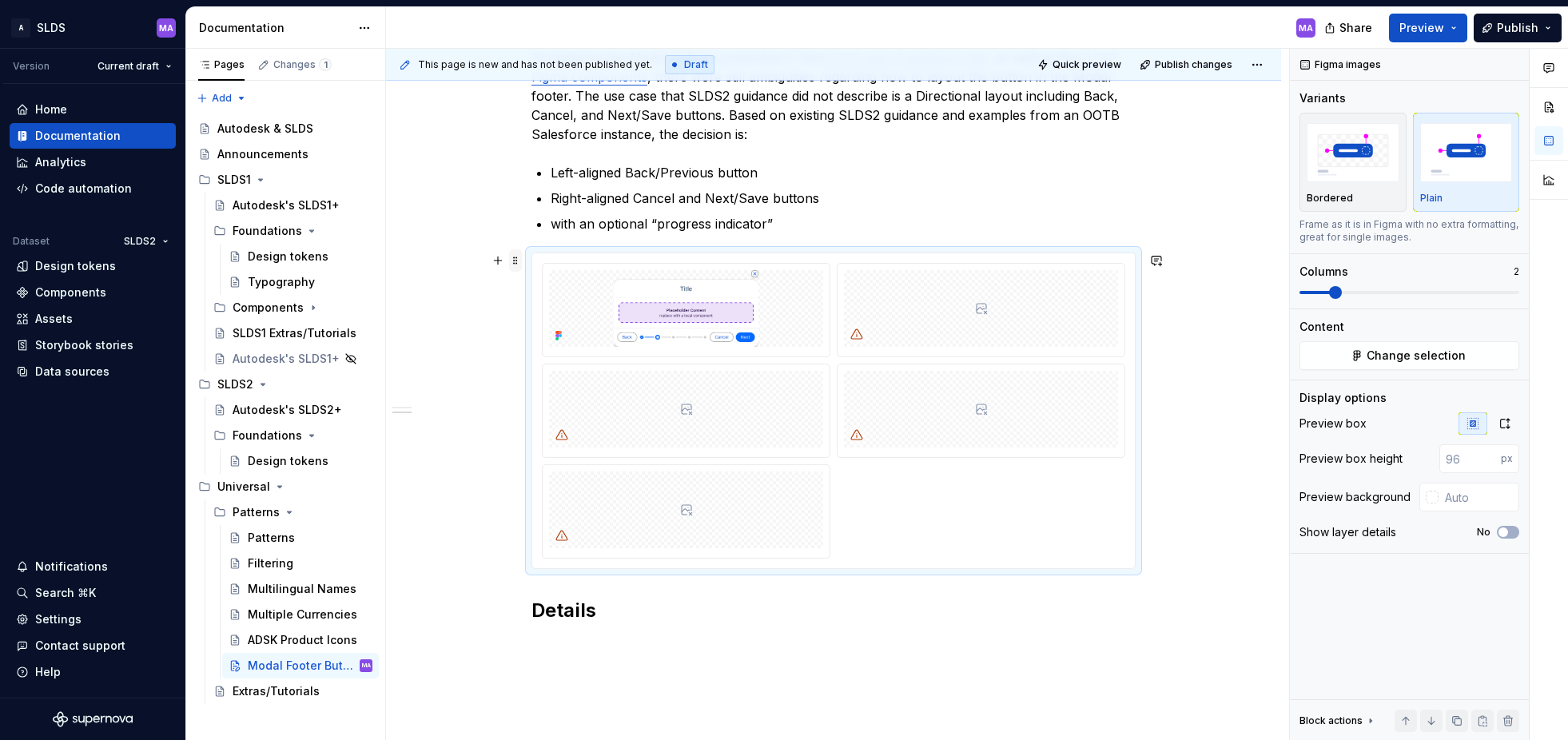
click at [517, 261] on span at bounding box center [515, 261] width 12 height 23
click at [500, 262] on button "button" at bounding box center [498, 261] width 23 height 23
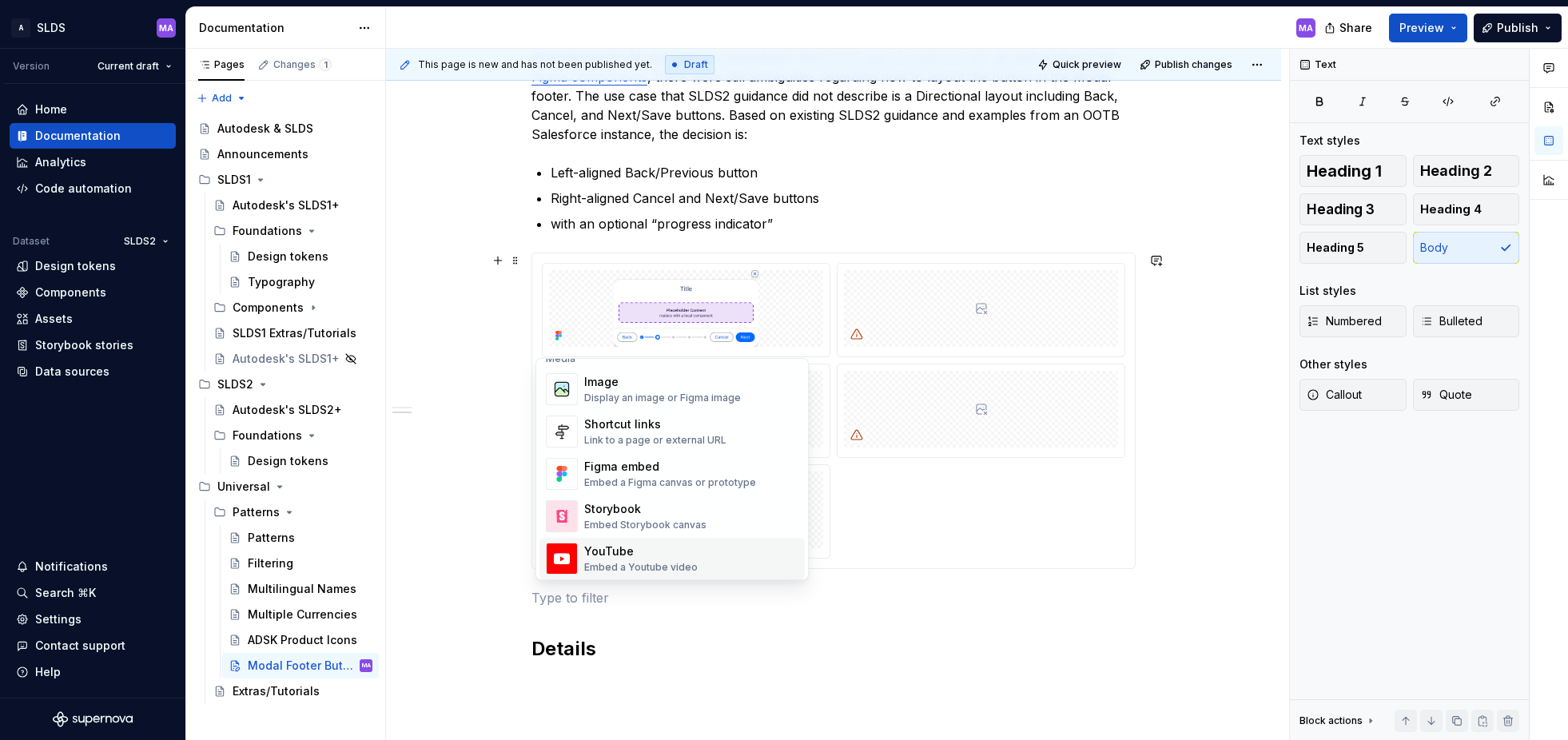
scroll to position [691, 0]
click at [620, 479] on div "Figma embed Embed a Figma canvas or prototype" at bounding box center [670, 478] width 171 height 30
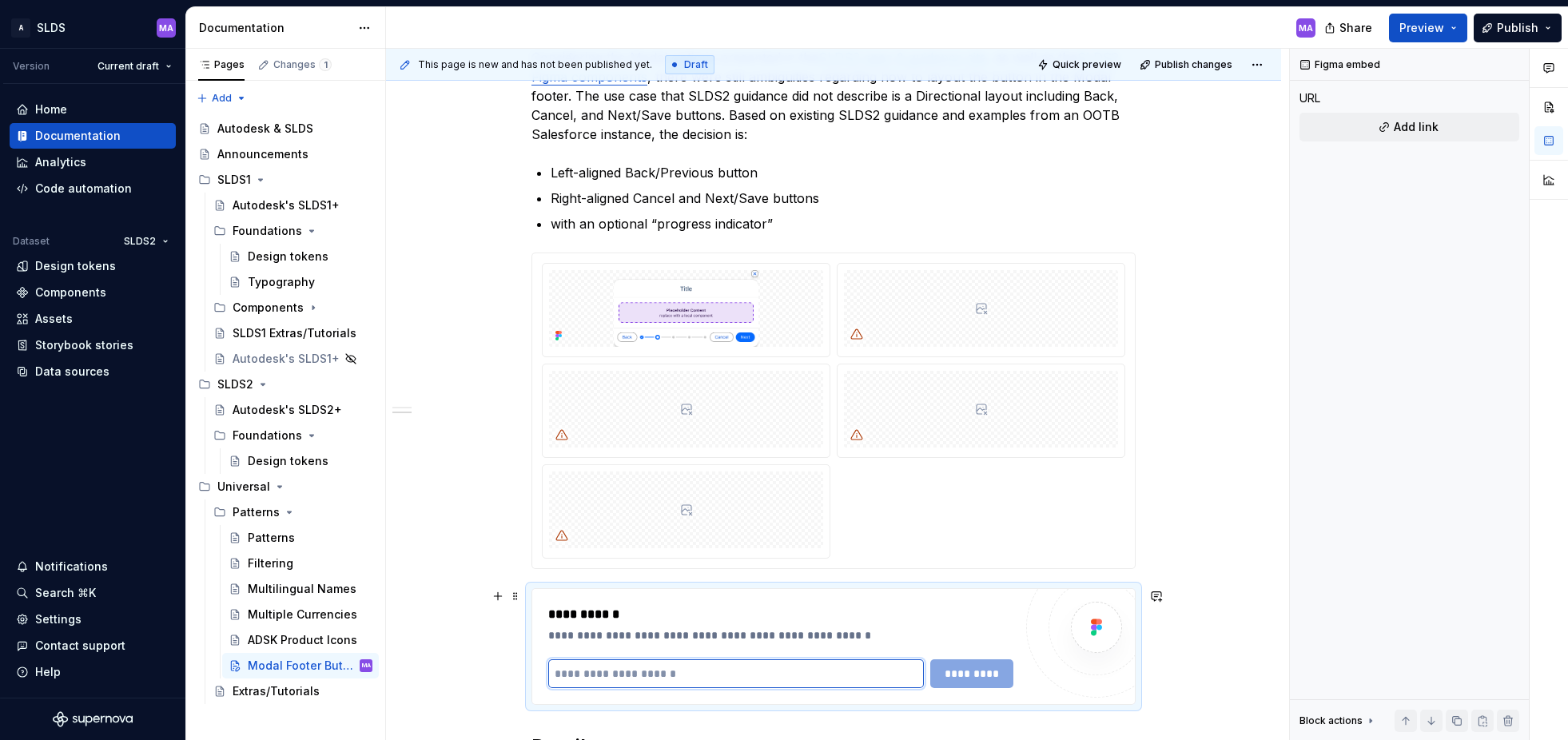
click at [688, 680] on input "text" at bounding box center [736, 674] width 376 height 29
type textarea "*"
paste input "**********"
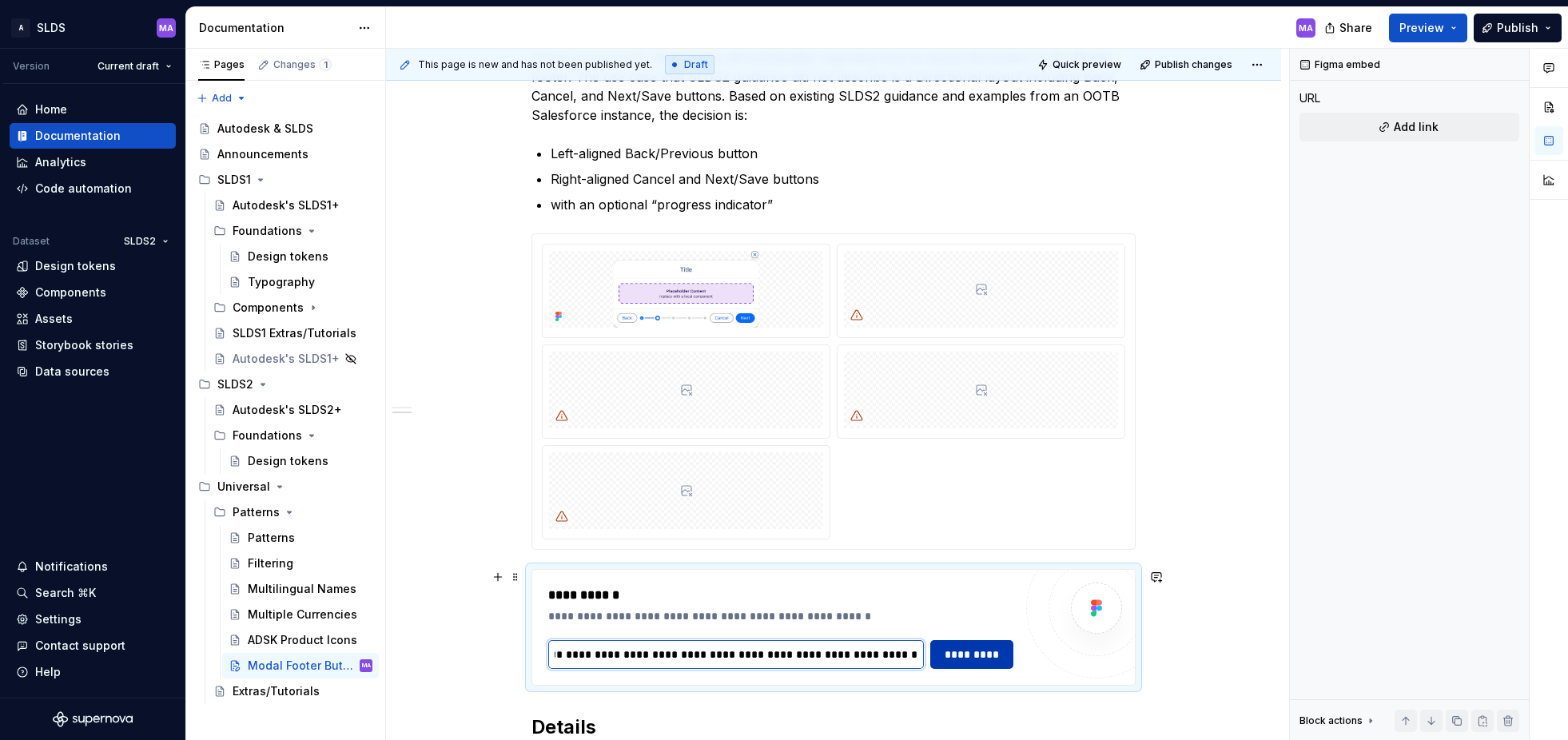
type input "**********"
click at [991, 650] on span "*********" at bounding box center [971, 654] width 62 height 16
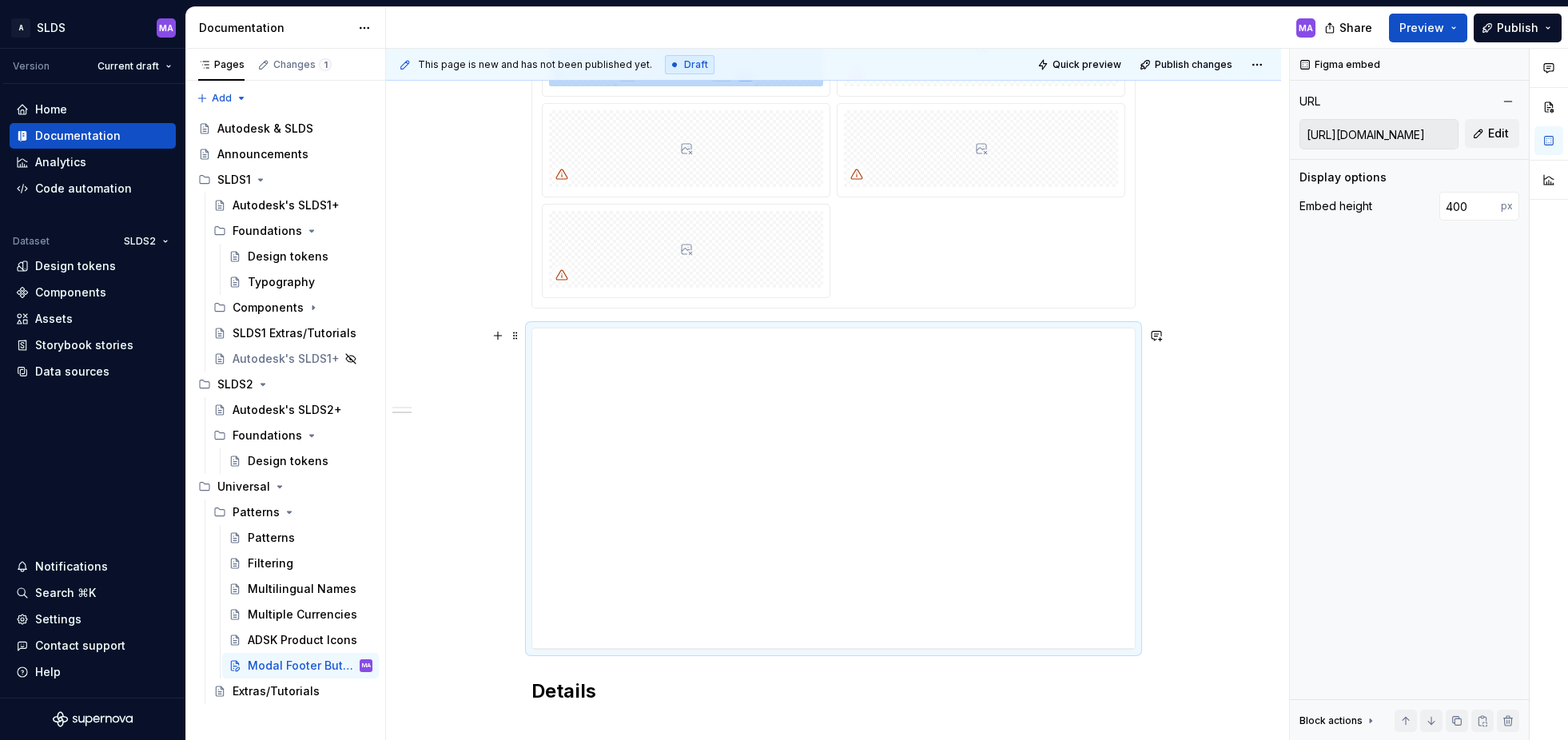
scroll to position [564, 0]
click at [1093, 510] on div "**********" at bounding box center [833, 488] width 603 height 320
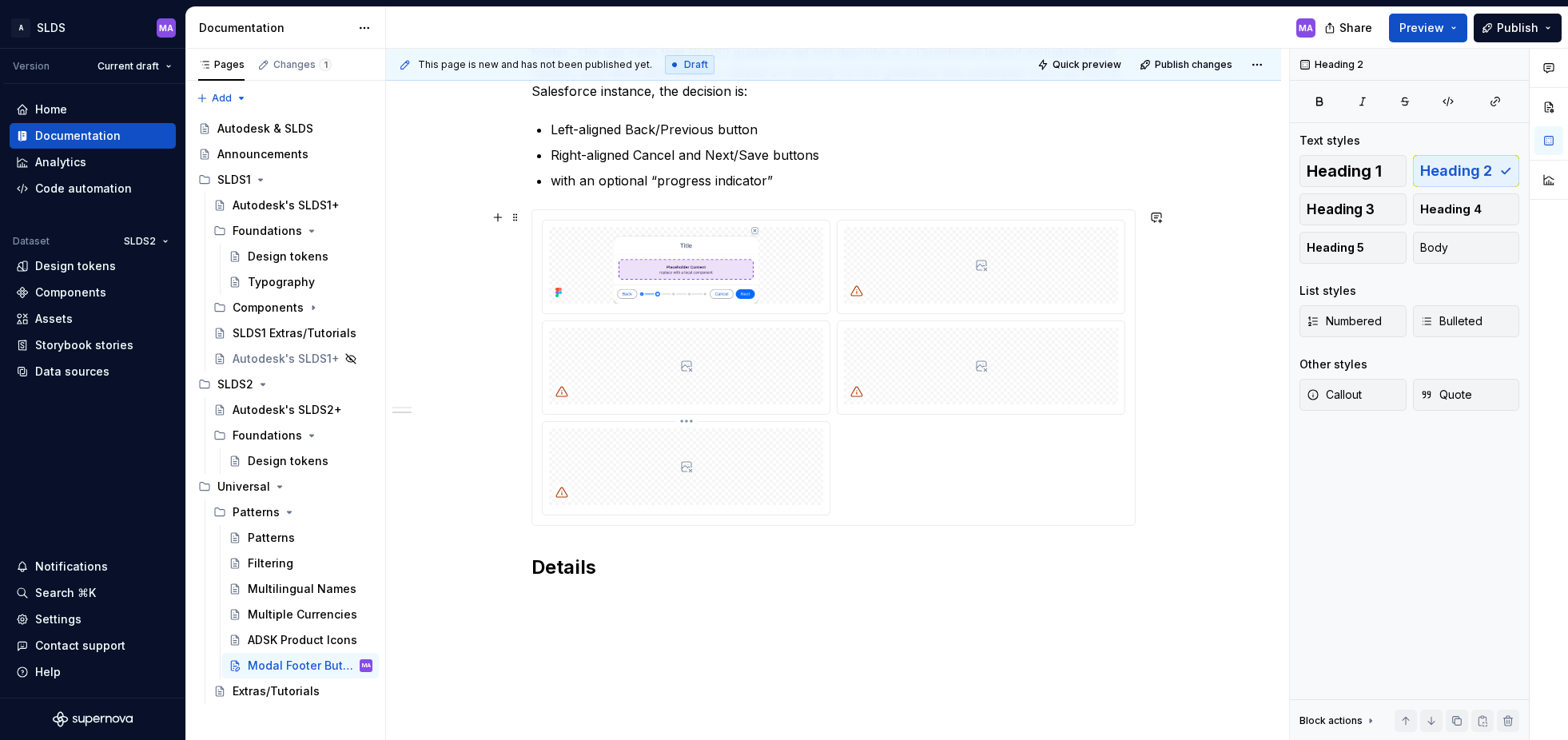
scroll to position [333, 0]
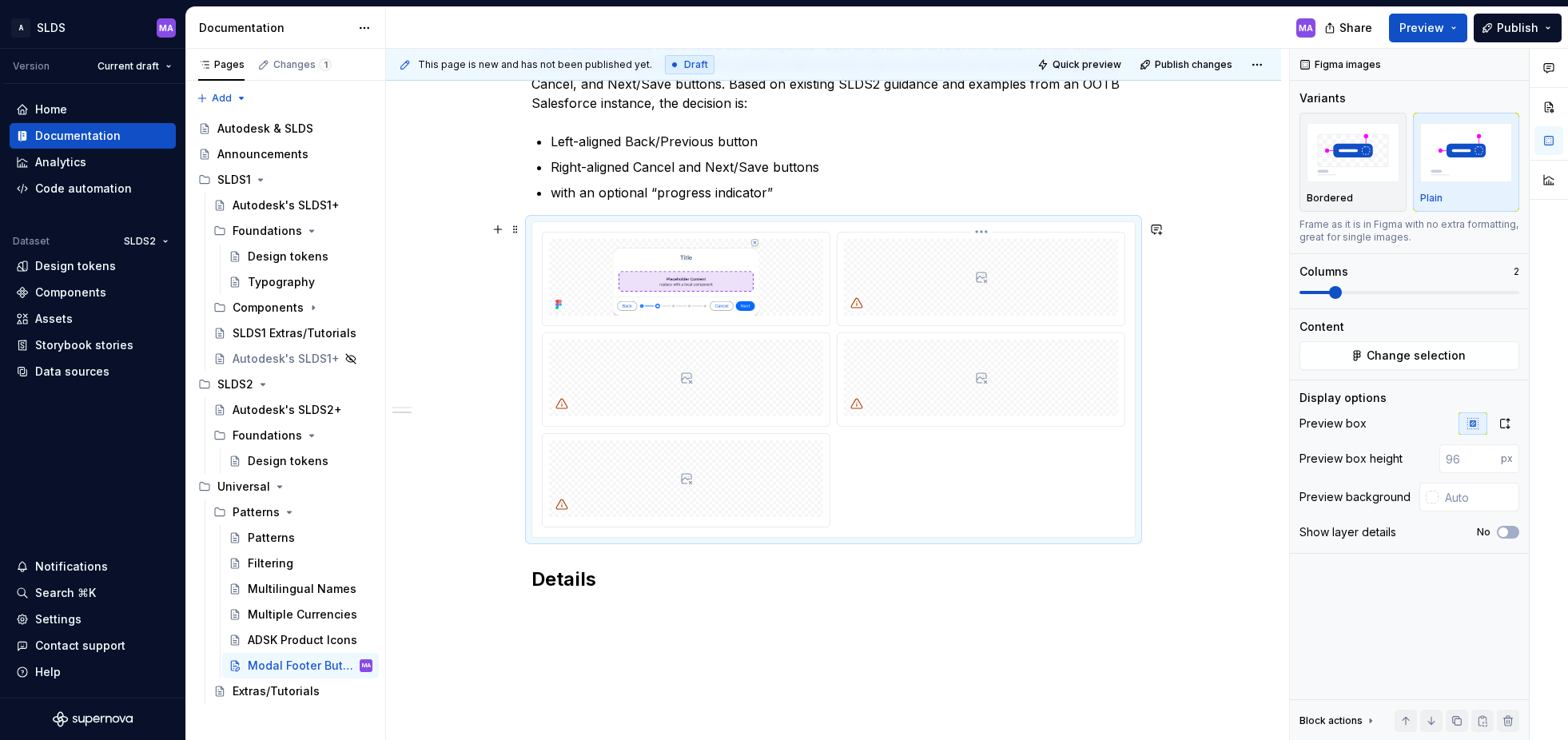
click at [868, 295] on div at bounding box center [856, 303] width 26 height 26
click at [502, 232] on button "button" at bounding box center [498, 230] width 23 height 23
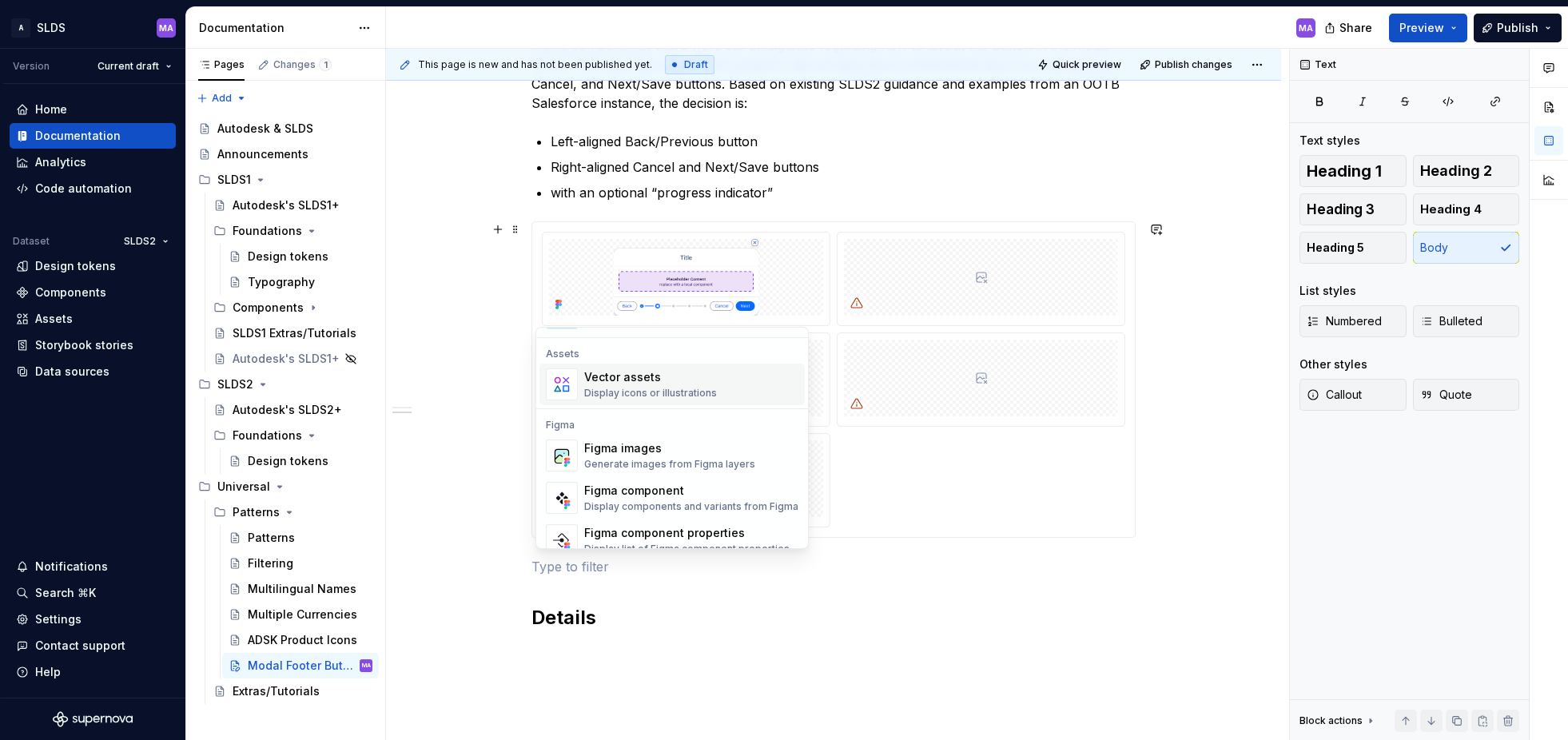
scroll to position [1431, 0]
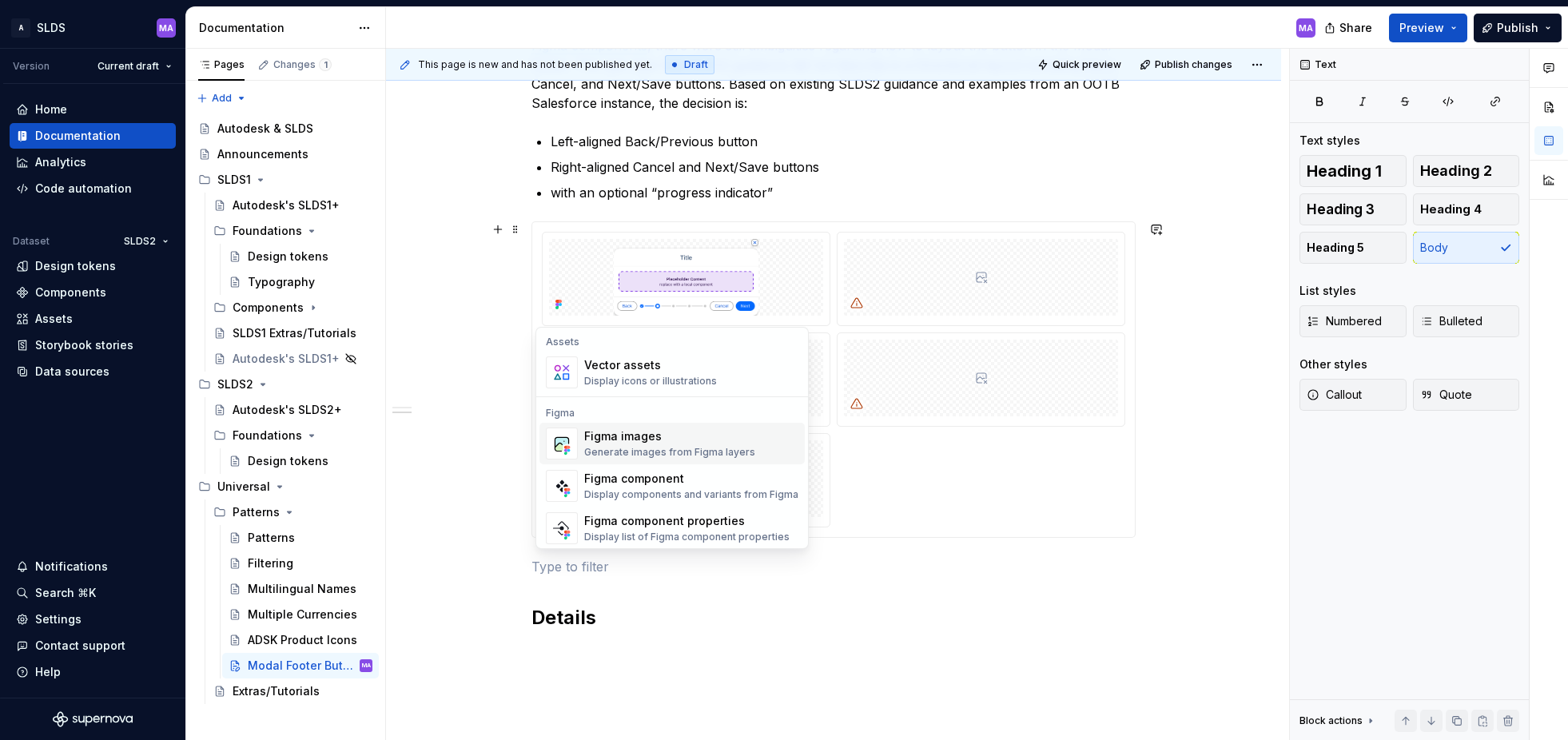
click at [606, 443] on div "Figma images" at bounding box center [670, 436] width 171 height 16
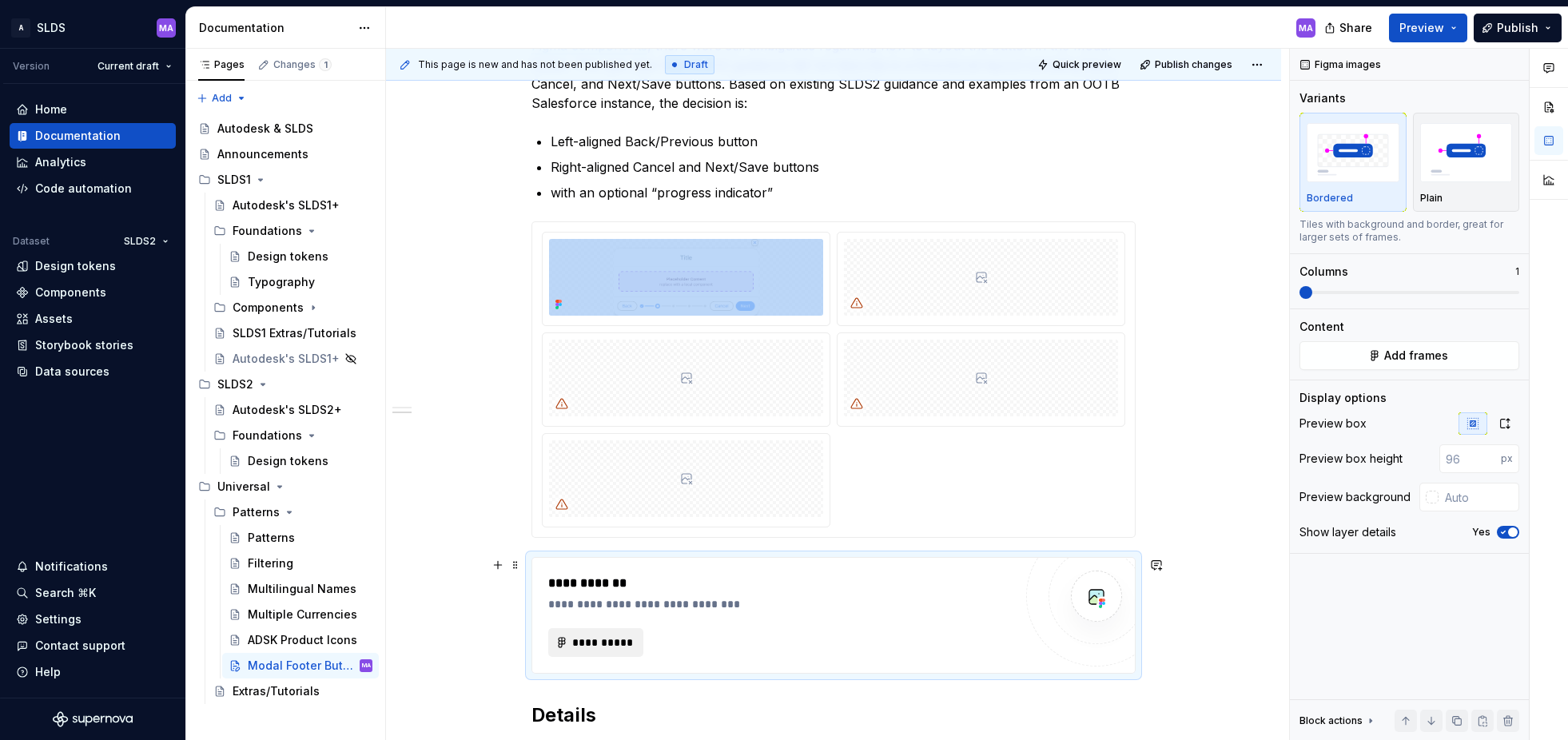
click at [625, 645] on span "**********" at bounding box center [602, 642] width 62 height 16
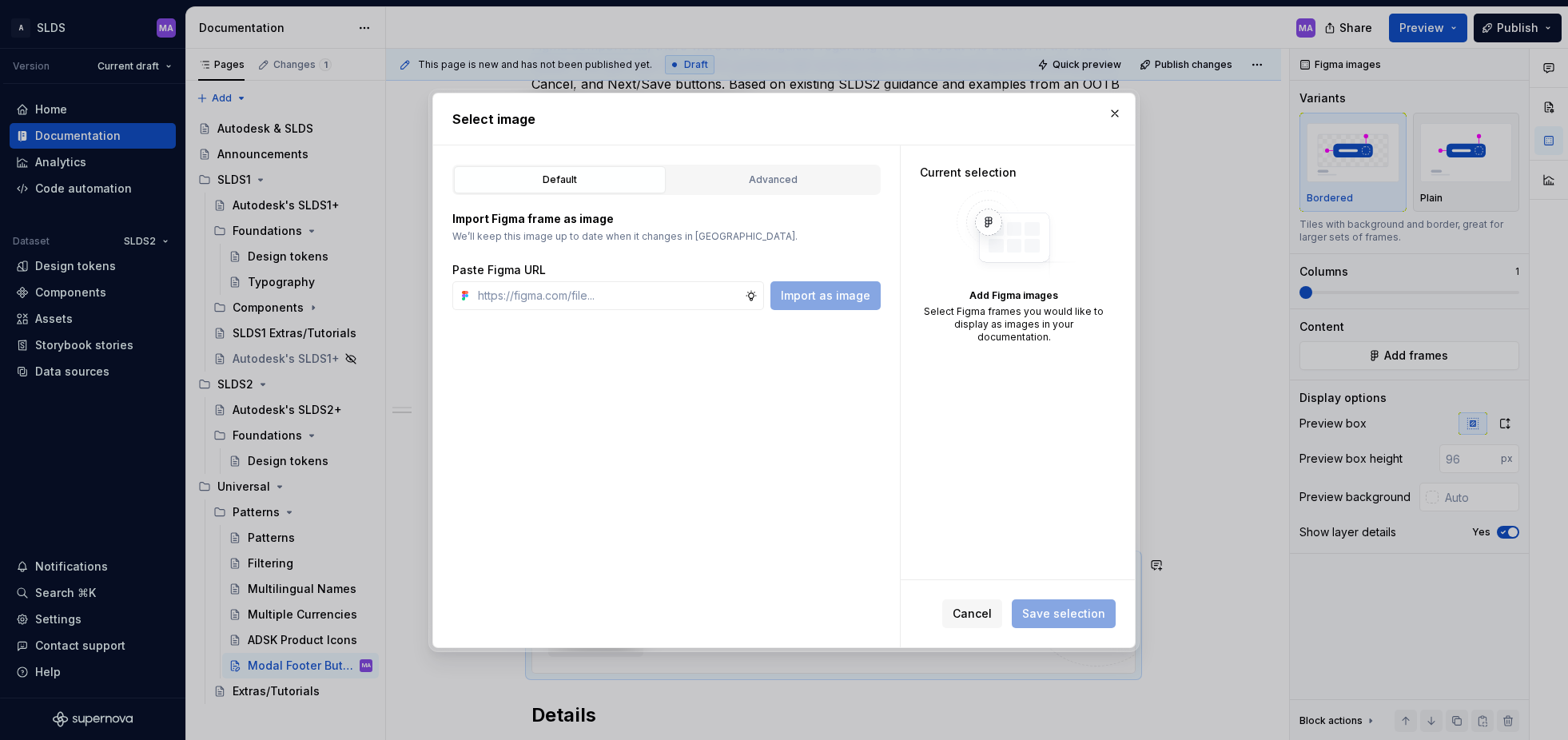
type textarea "*"
drag, startPoint x: 753, startPoint y: 296, endPoint x: 717, endPoint y: 300, distance: 36.2
click at [752, 296] on icon at bounding box center [750, 295] width 12 height 12
click at [648, 300] on input "text" at bounding box center [607, 295] width 273 height 29
click at [638, 350] on div "Default Advanced Import Figma frame as image We’ll keep this image up to date w…" at bounding box center [666, 396] width 466 height 502
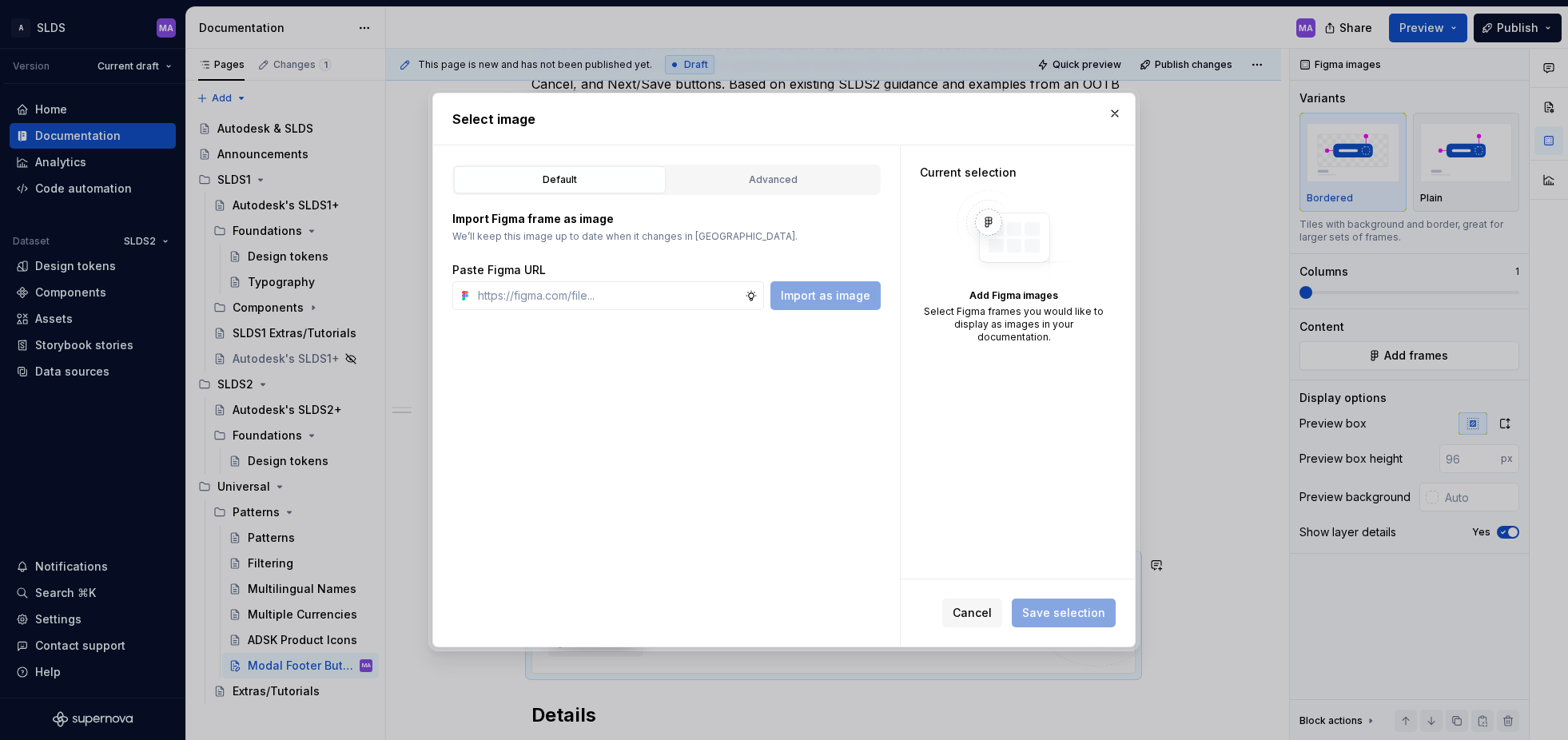
click at [744, 356] on div "Default Advanced Import Figma frame as image We’ll keep this image up to date w…" at bounding box center [666, 396] width 466 height 502
click at [1039, 236] on img at bounding box center [1014, 235] width 128 height 90
click at [599, 293] on input "text" at bounding box center [607, 295] width 273 height 29
paste input "[URL][DOMAIN_NAME]"
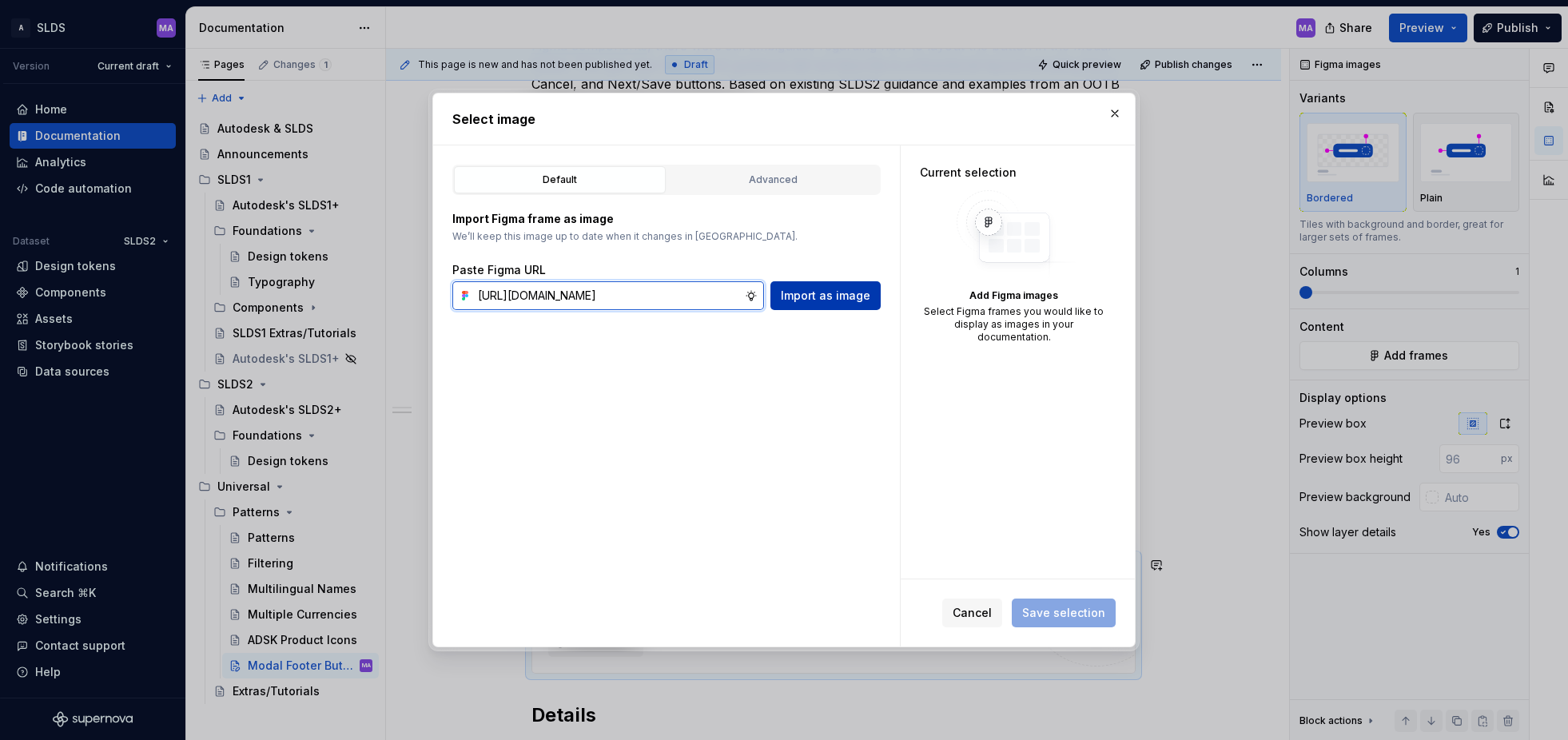
type input "[URL][DOMAIN_NAME]"
click at [827, 304] on button "Import as image" at bounding box center [825, 295] width 110 height 29
click at [670, 348] on div "Default Advanced Import Figma frame as image We’ll keep this image up to date w…" at bounding box center [666, 396] width 466 height 502
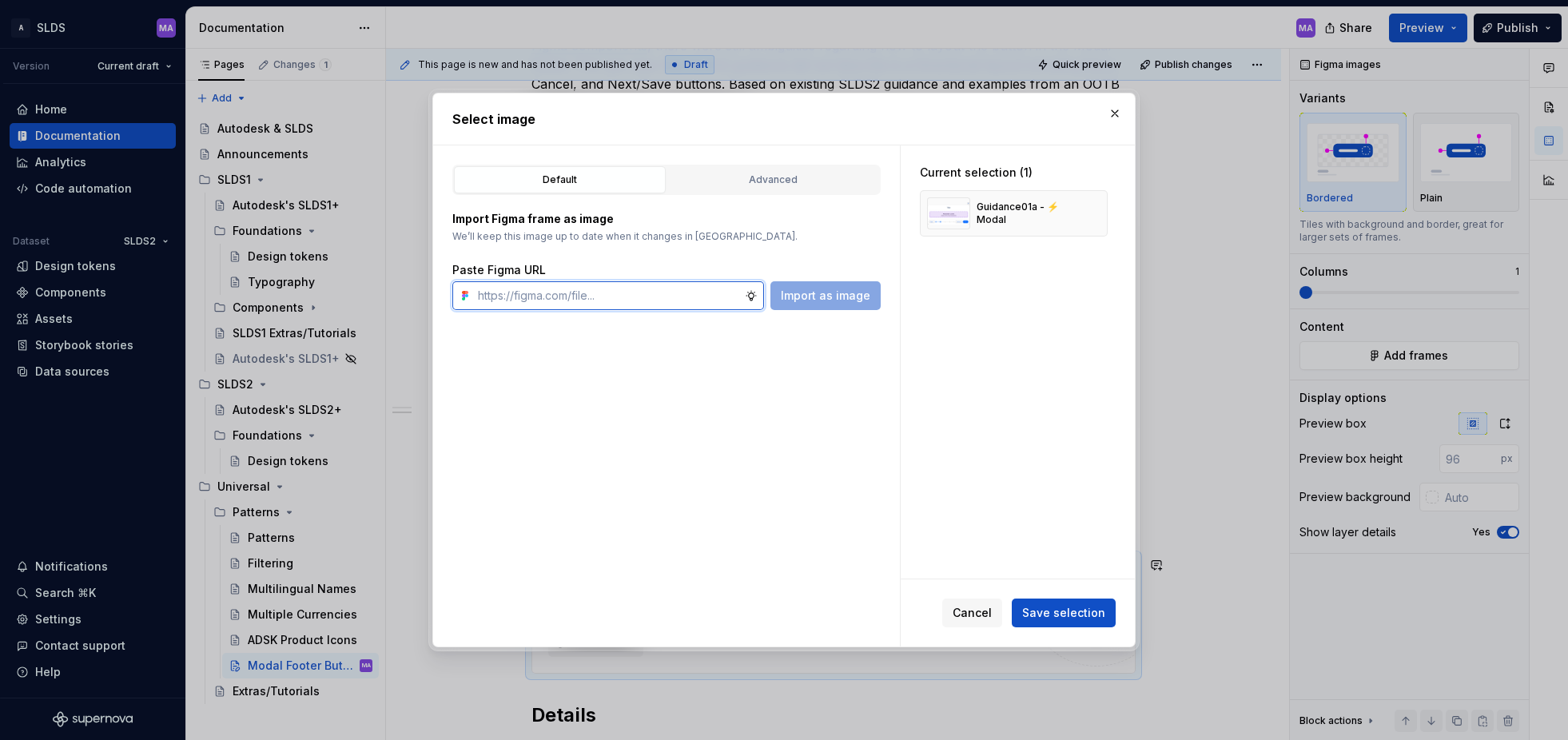
click at [610, 292] on input "text" at bounding box center [607, 295] width 273 height 29
paste input "[URL][DOMAIN_NAME]"
type input "[URL][DOMAIN_NAME]"
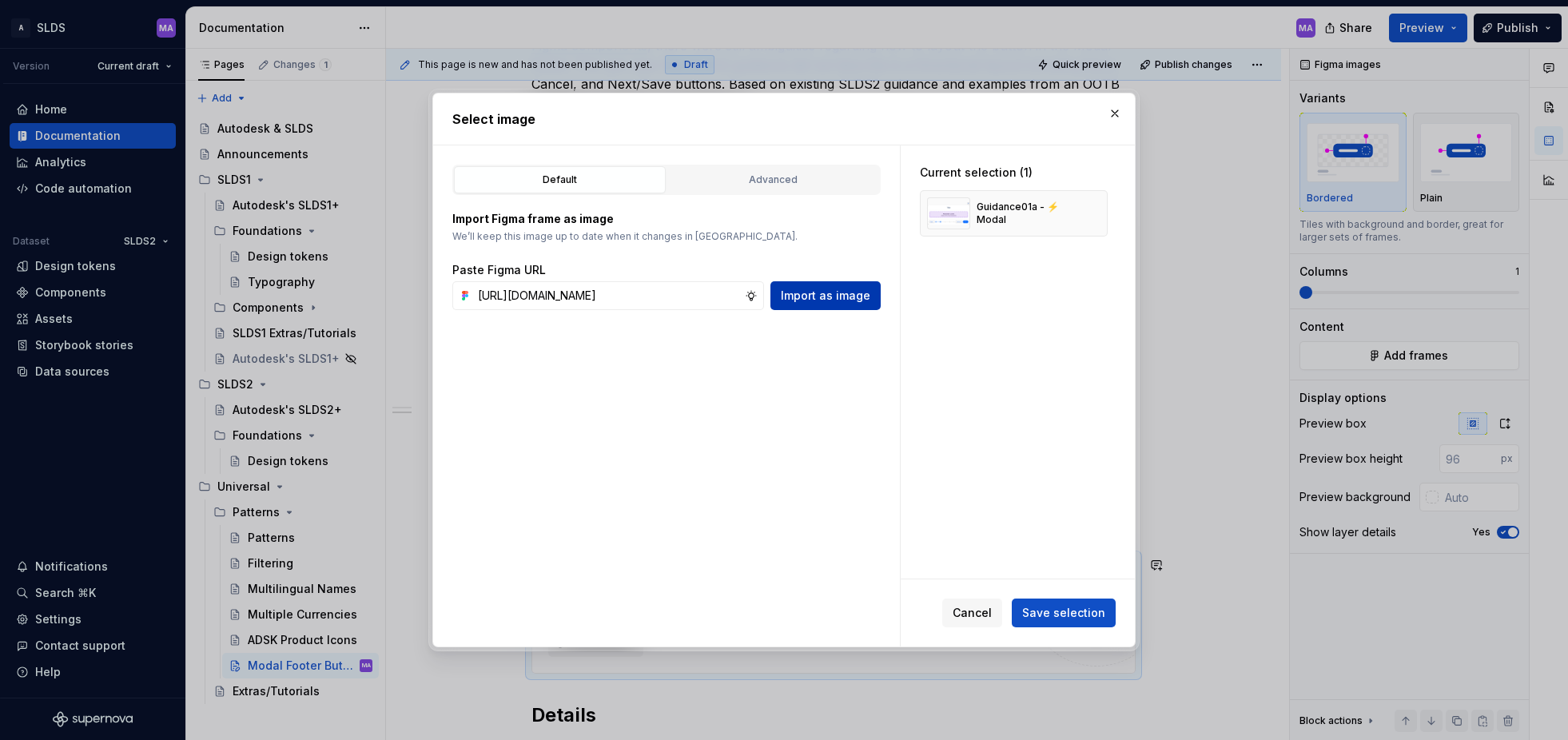
click at [822, 303] on span "Import as image" at bounding box center [825, 295] width 89 height 16
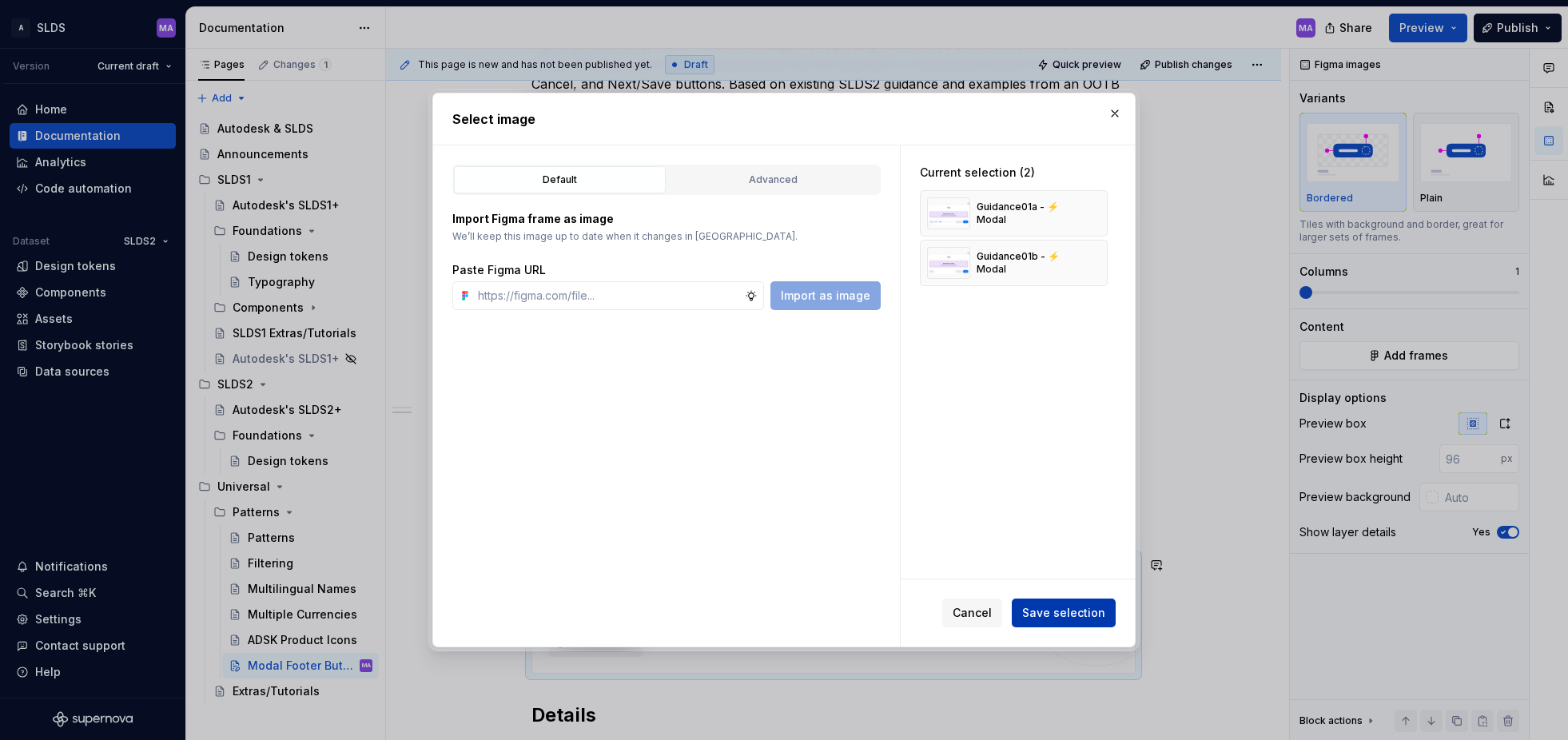
click at [1078, 614] on span "Save selection" at bounding box center [1063, 612] width 83 height 16
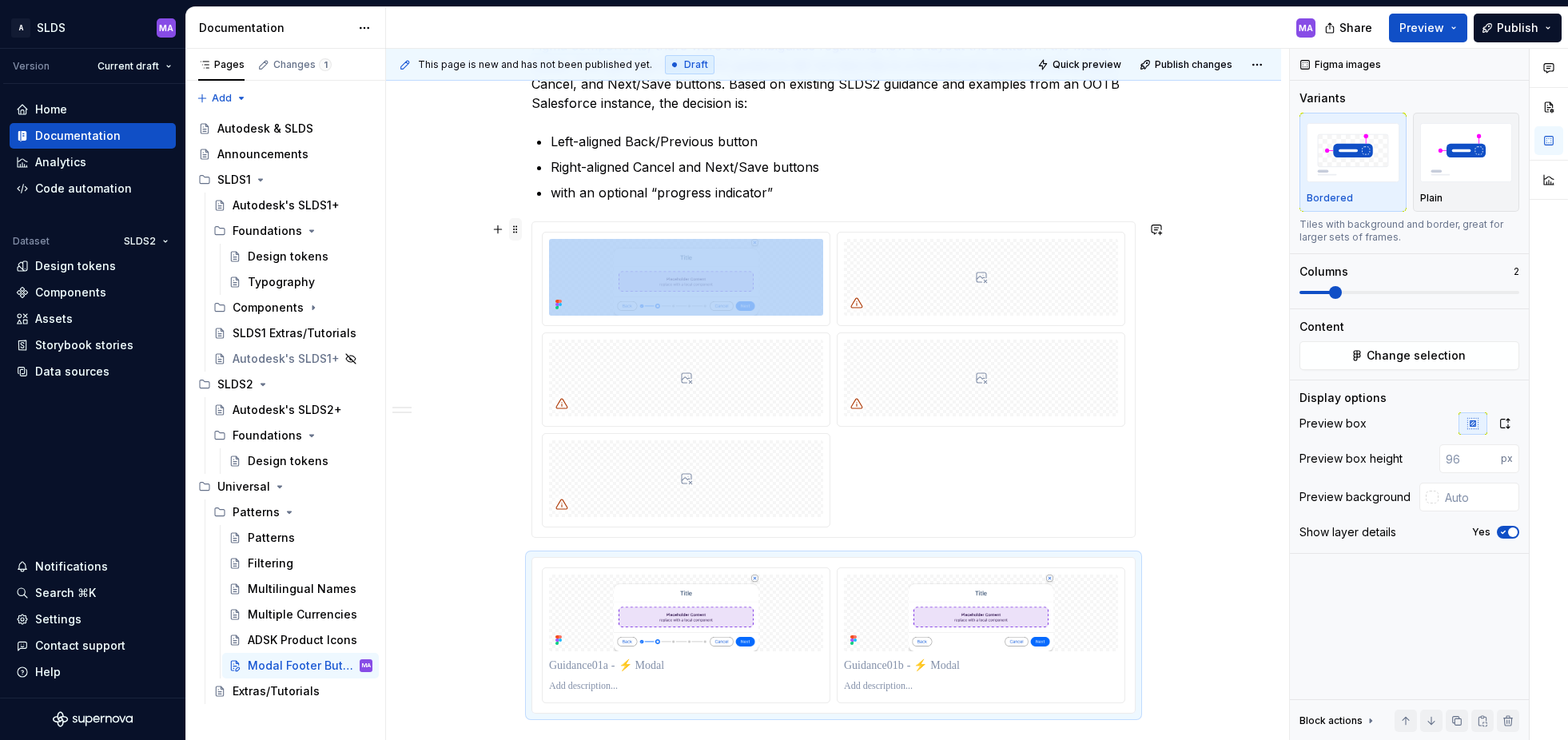
click at [519, 229] on span at bounding box center [515, 230] width 12 height 23
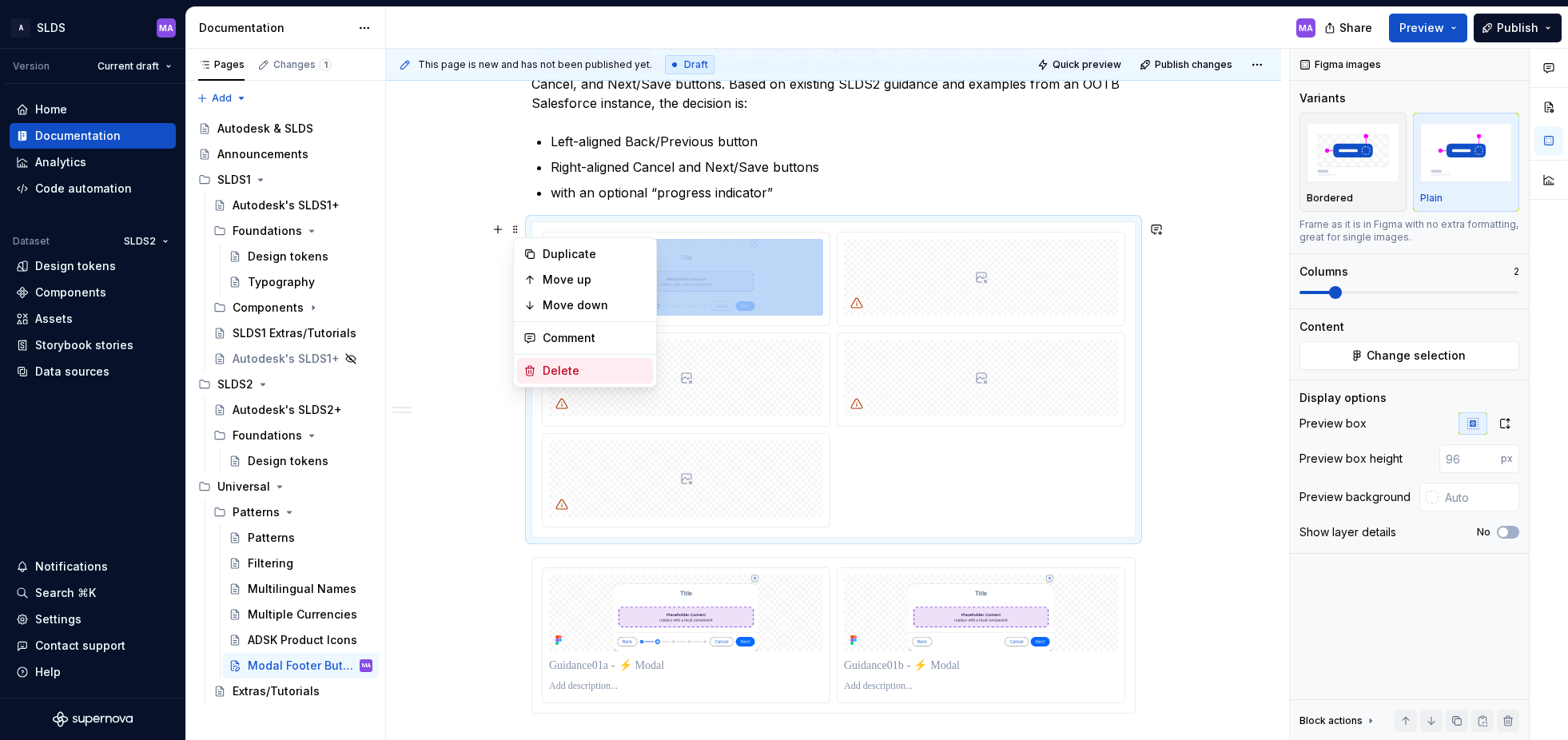
click at [580, 370] on div "Delete" at bounding box center [594, 370] width 104 height 16
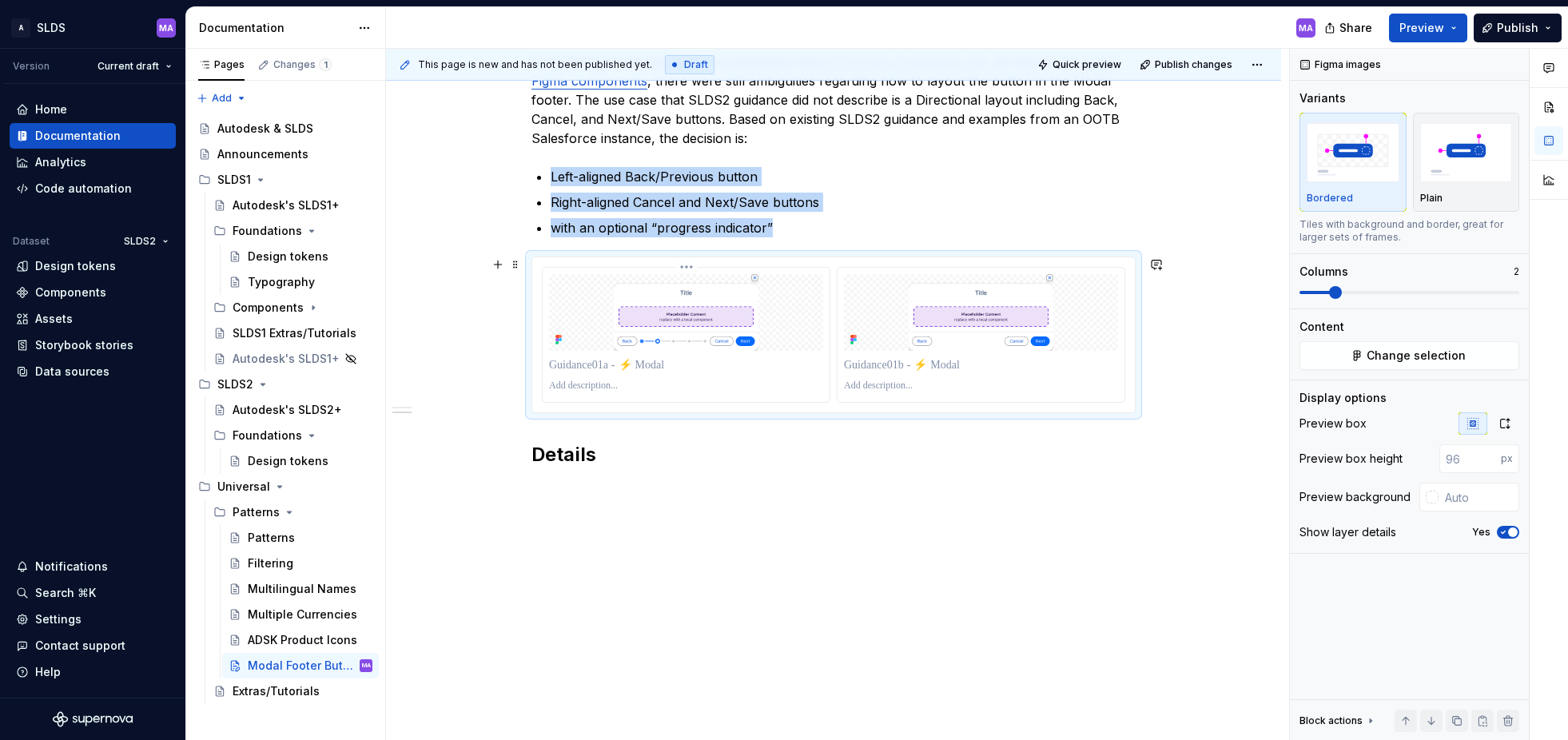
scroll to position [298, 0]
click at [1509, 533] on span "button" at bounding box center [1513, 532] width 10 height 10
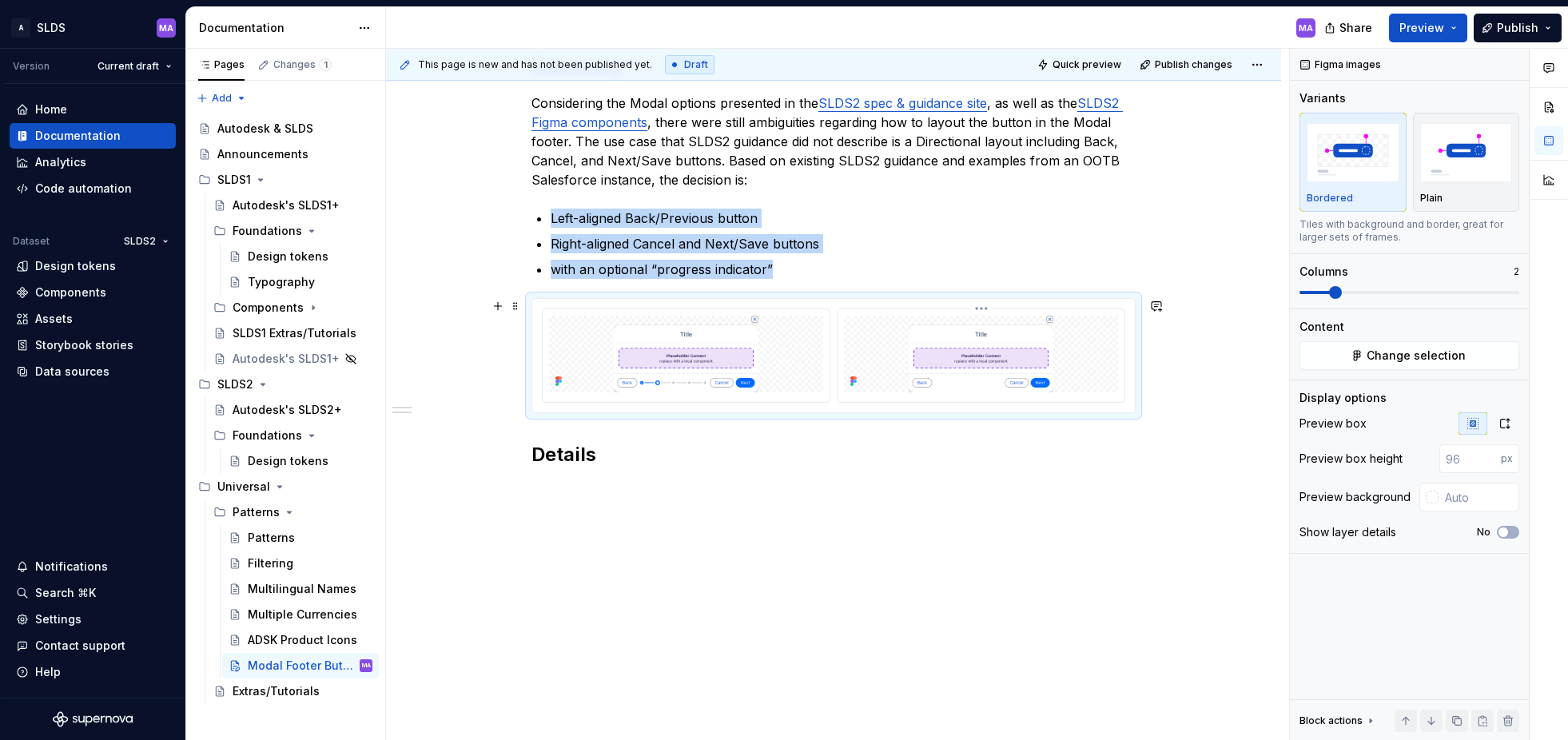
click at [1010, 354] on img at bounding box center [981, 354] width 274 height 77
click at [1464, 171] on img "button" at bounding box center [1466, 151] width 92 height 58
click at [1371, 169] on img "button" at bounding box center [1352, 151] width 92 height 58
click at [1506, 426] on icon "button" at bounding box center [1504, 423] width 12 height 12
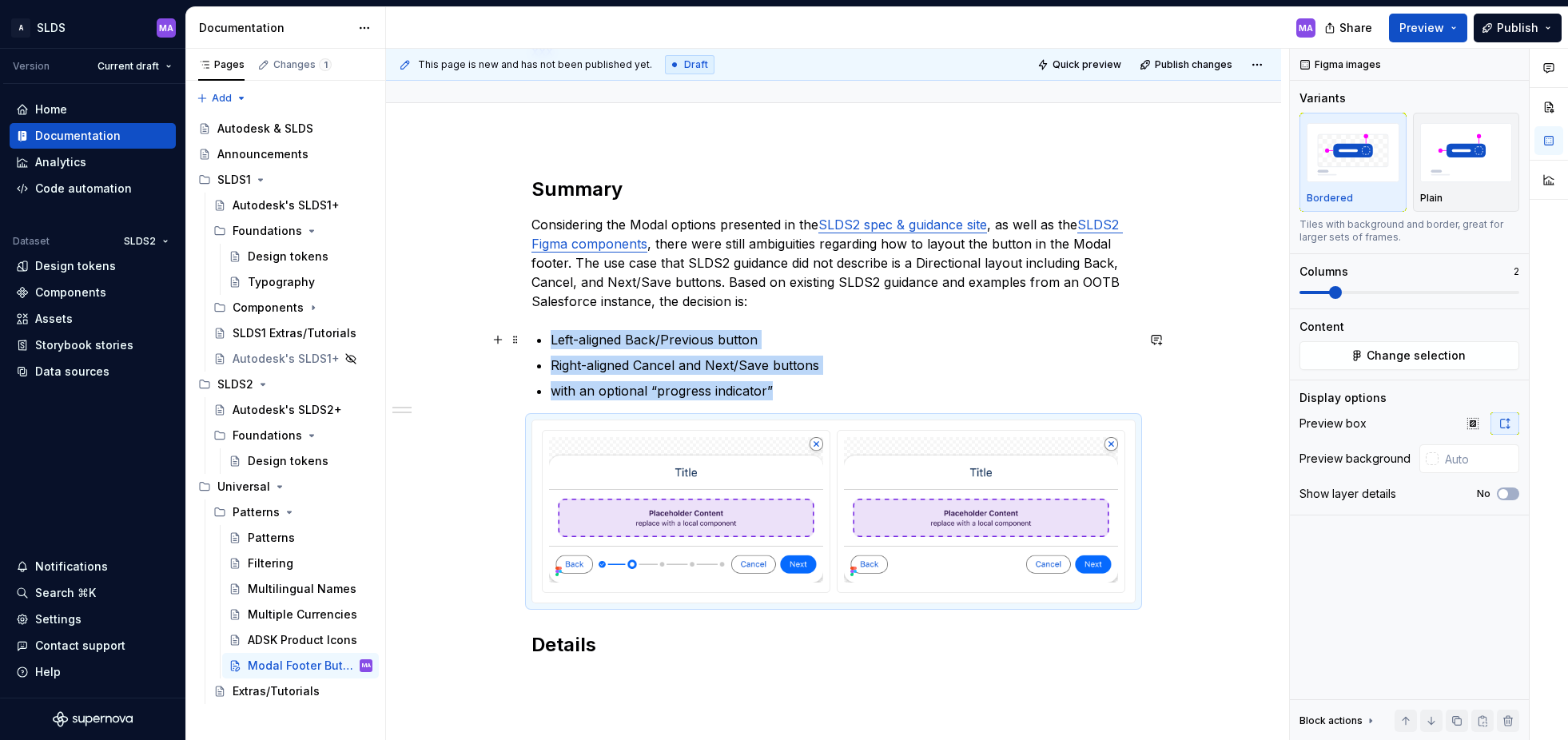
scroll to position [131, 0]
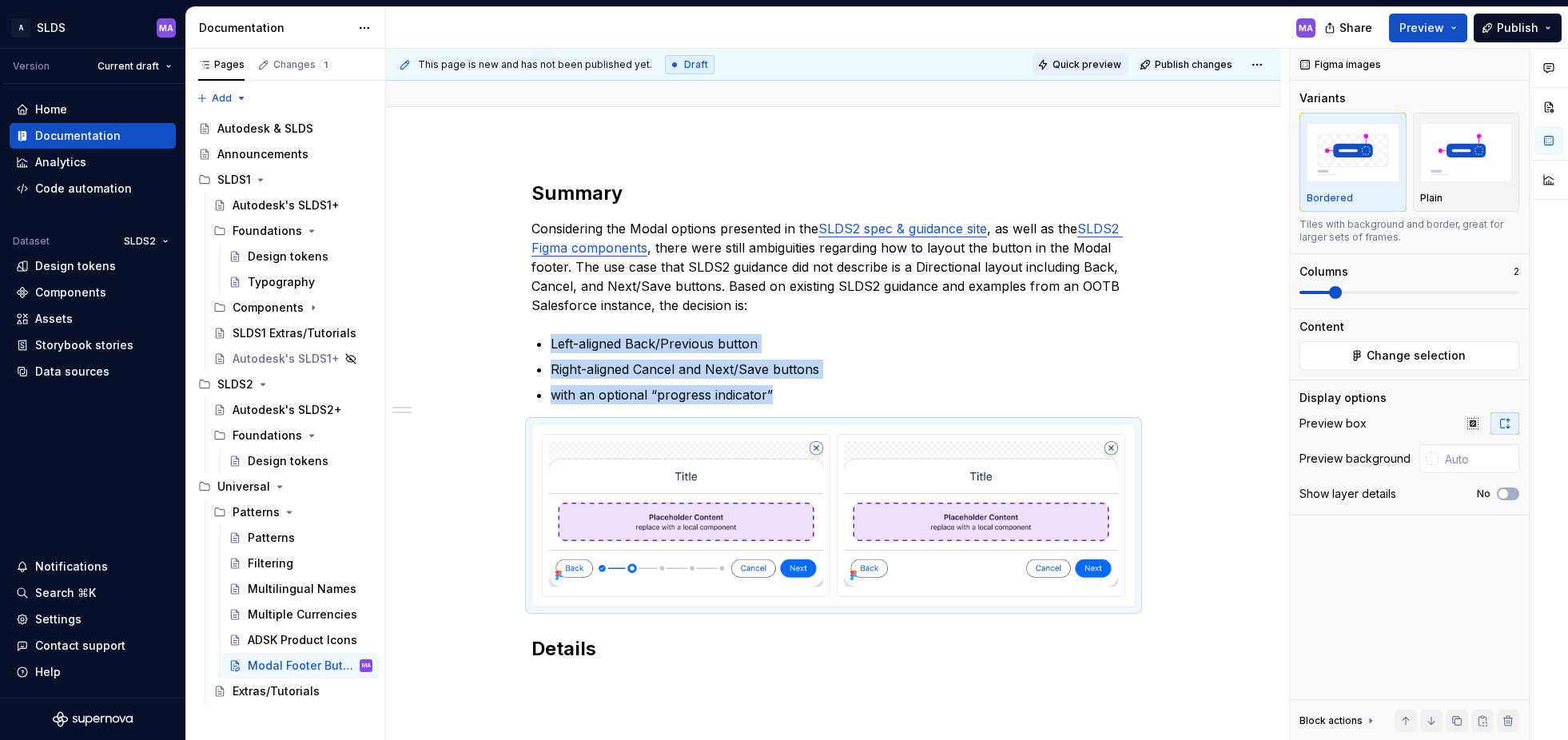
click at [1087, 67] on span "Quick preview" at bounding box center [1087, 64] width 69 height 12
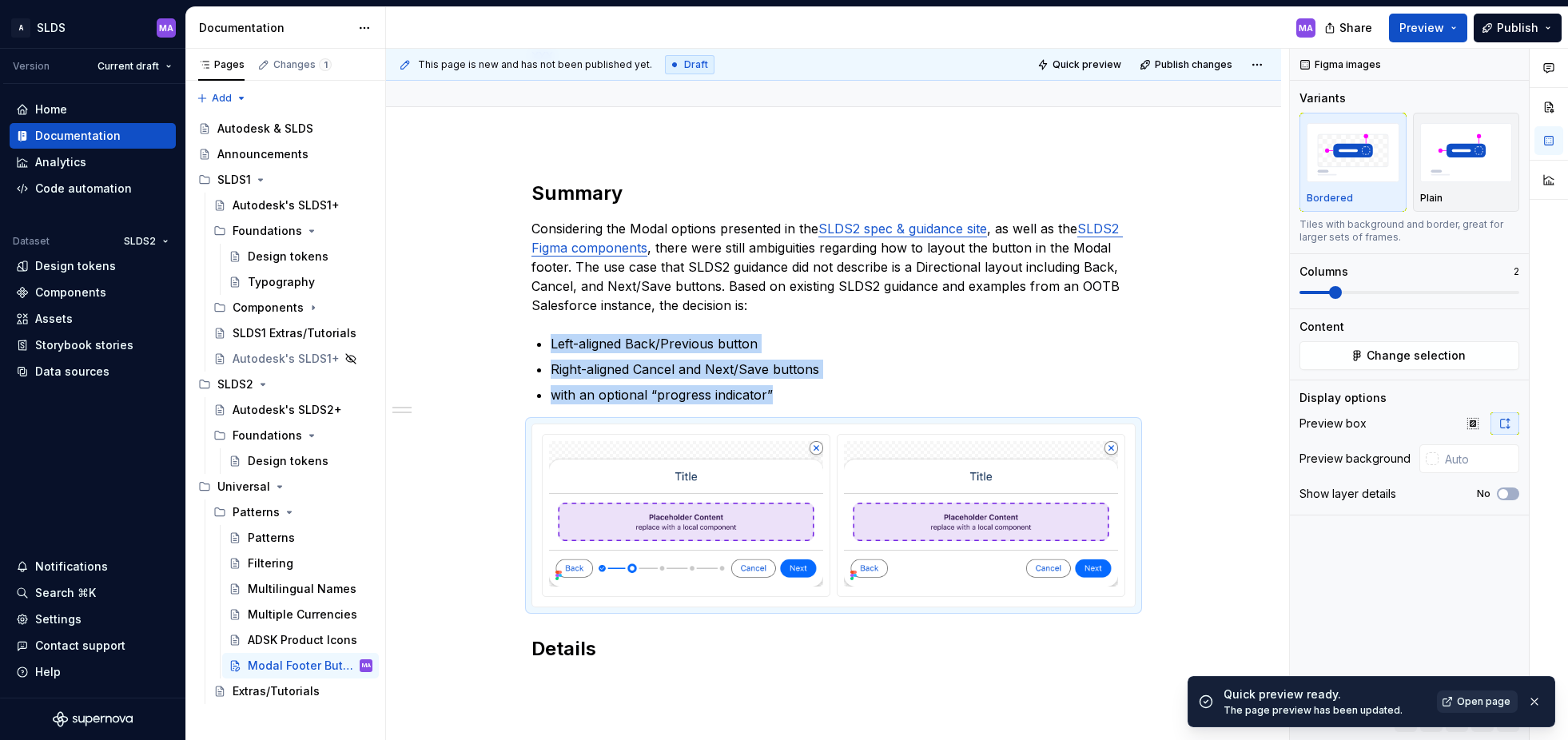
click at [1482, 702] on span "Open page" at bounding box center [1483, 701] width 53 height 12
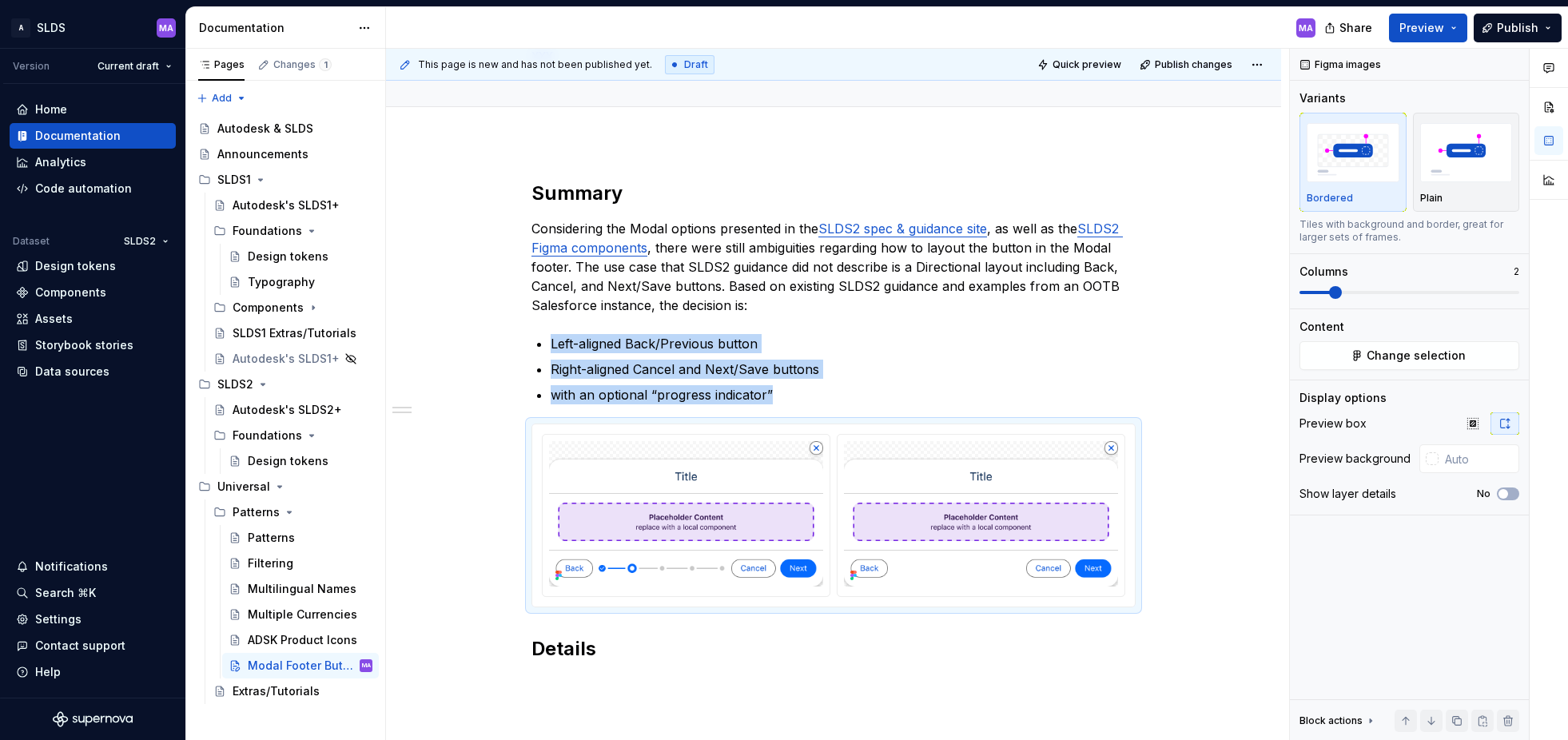
type textarea "*"
click at [824, 511] on img at bounding box center [686, 513] width 274 height 146
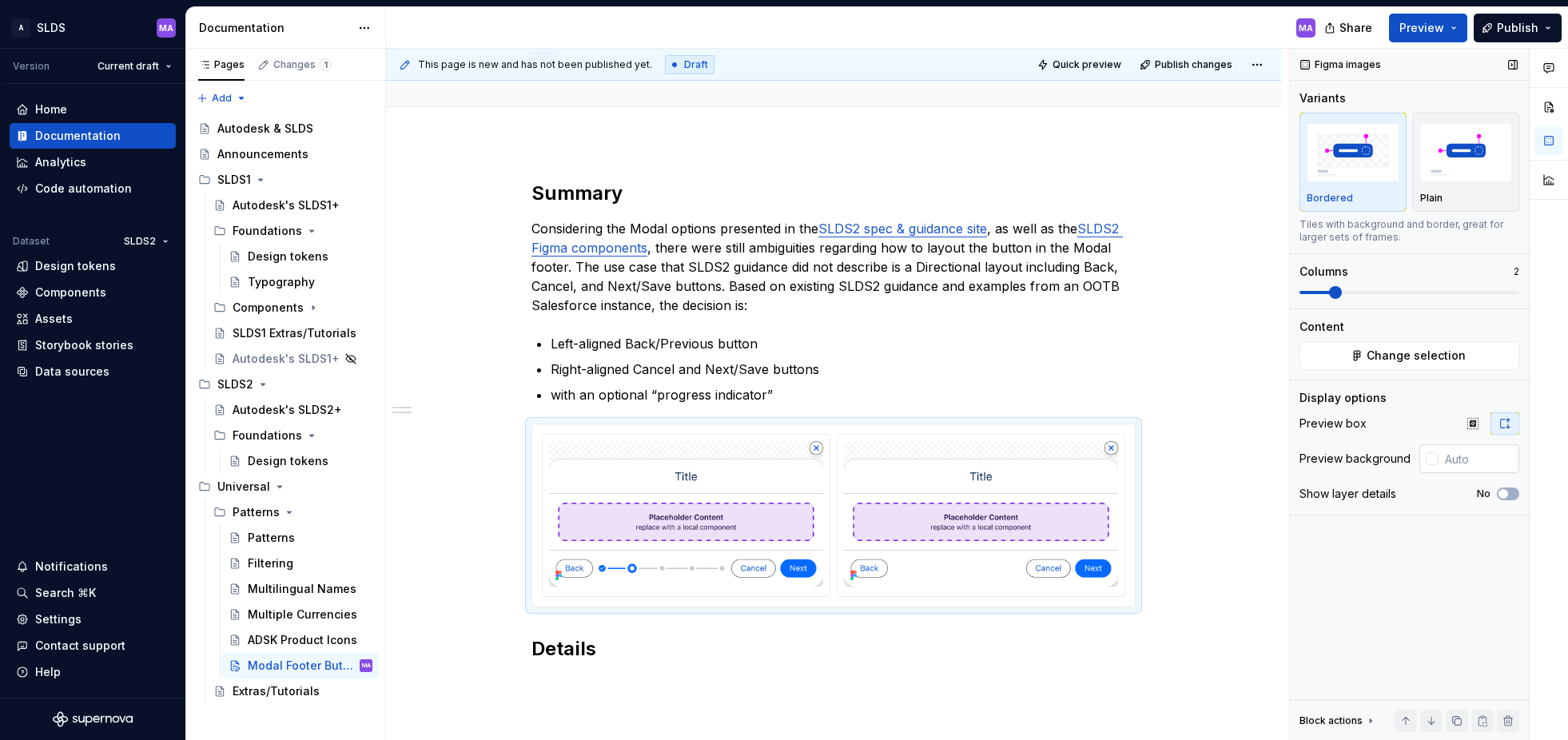
click at [1436, 459] on div at bounding box center [1432, 458] width 12 height 12
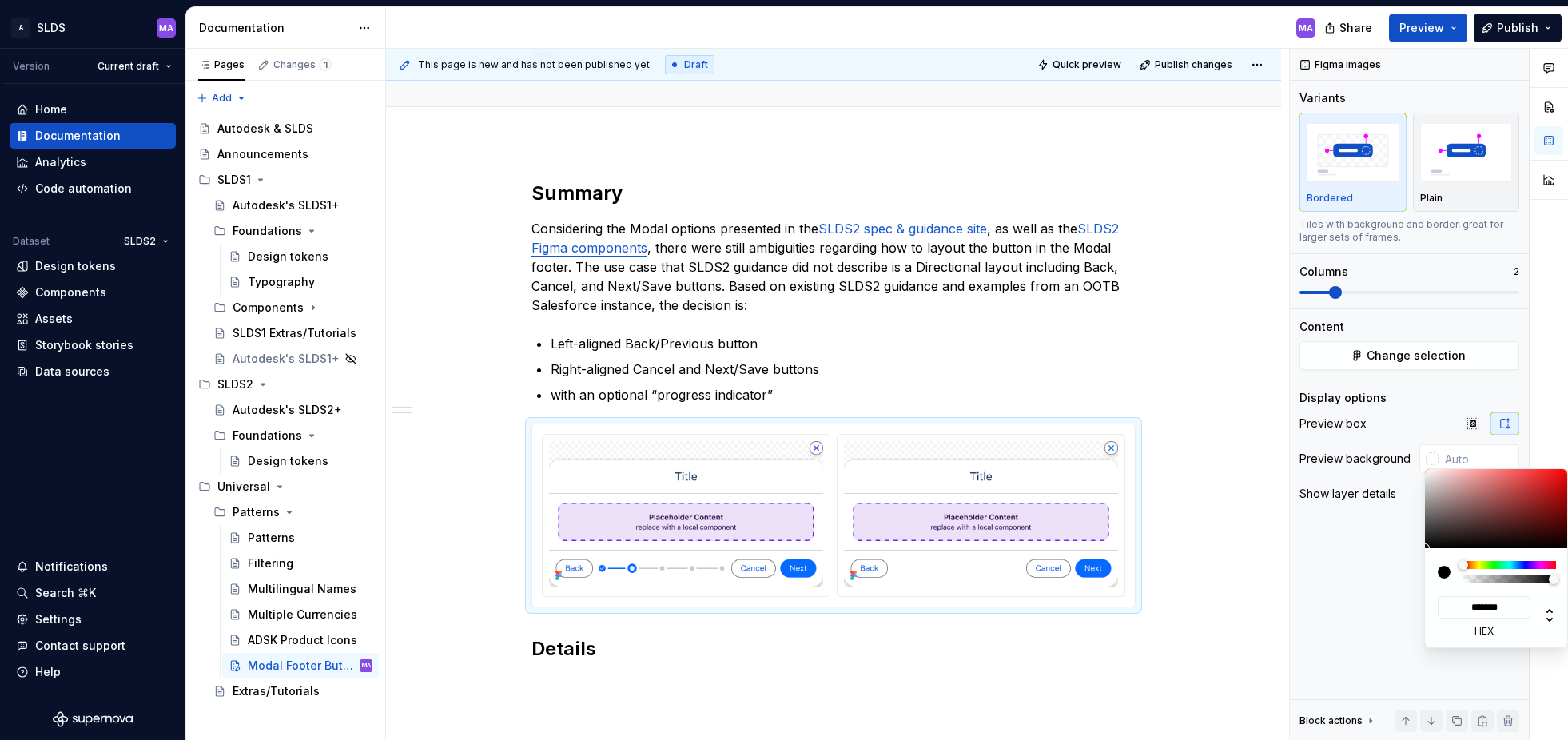
type input "#E5E5E5"
type input "******"
click at [1251, 530] on html "A SLDS MA Version Current draft Home Documentation Analytics Code automation Da…" at bounding box center [784, 370] width 1568 height 740
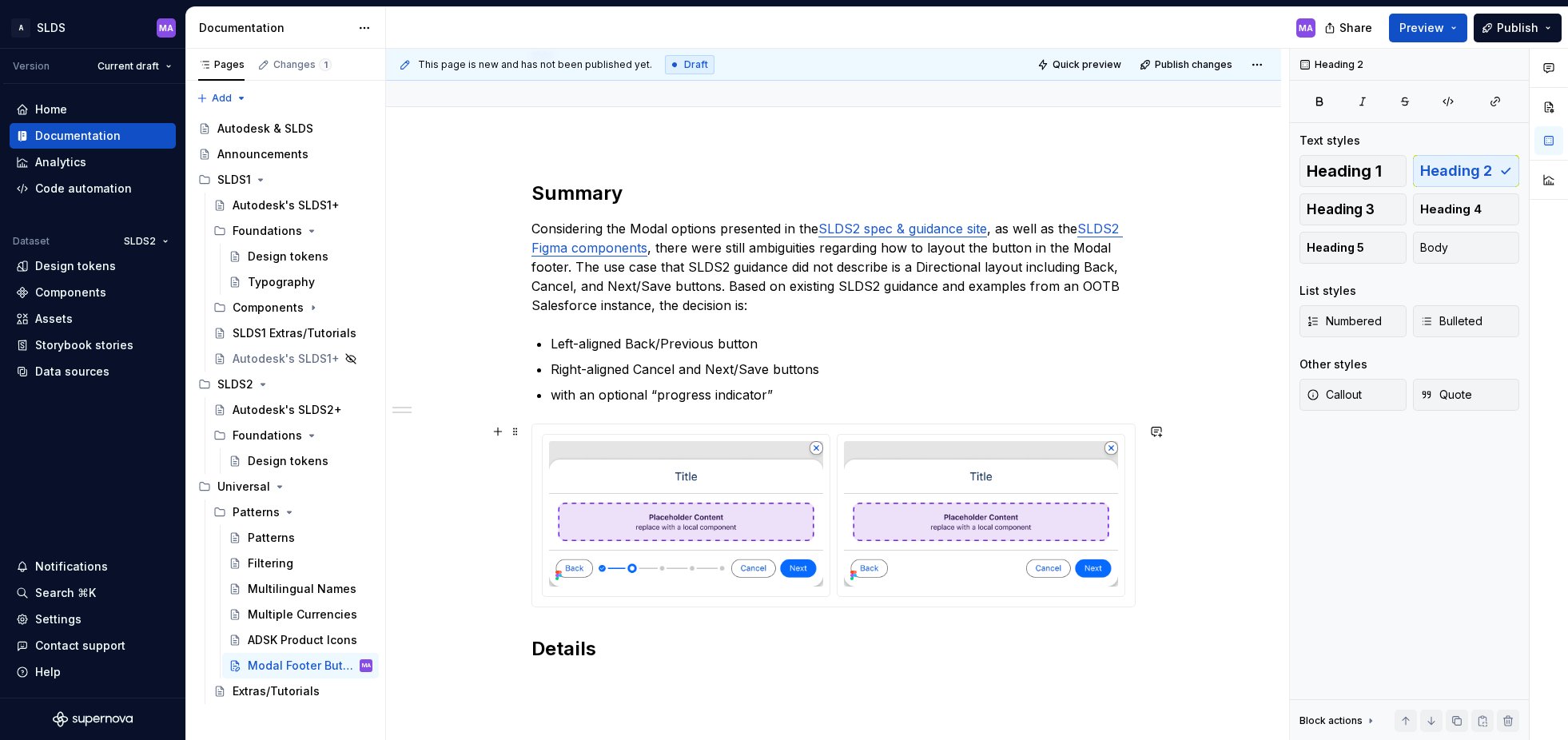
click at [1251, 530] on div "Summary Considering the Modal options presented in the SLDS2 spec & guidance si…" at bounding box center [833, 538] width 895 height 793
click at [1087, 63] on span "Quick preview" at bounding box center [1087, 64] width 69 height 12
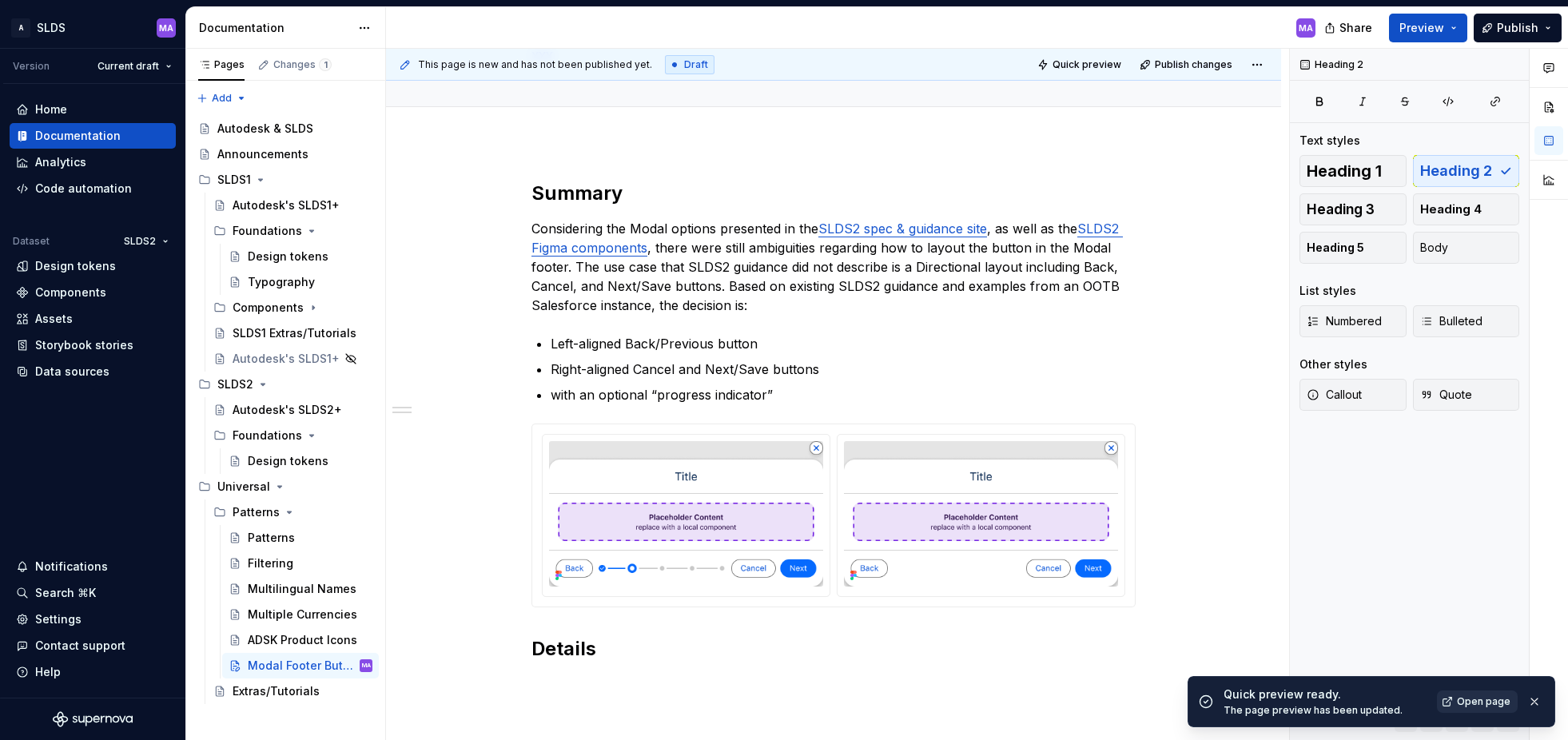
click at [1483, 701] on span "Open page" at bounding box center [1483, 701] width 53 height 12
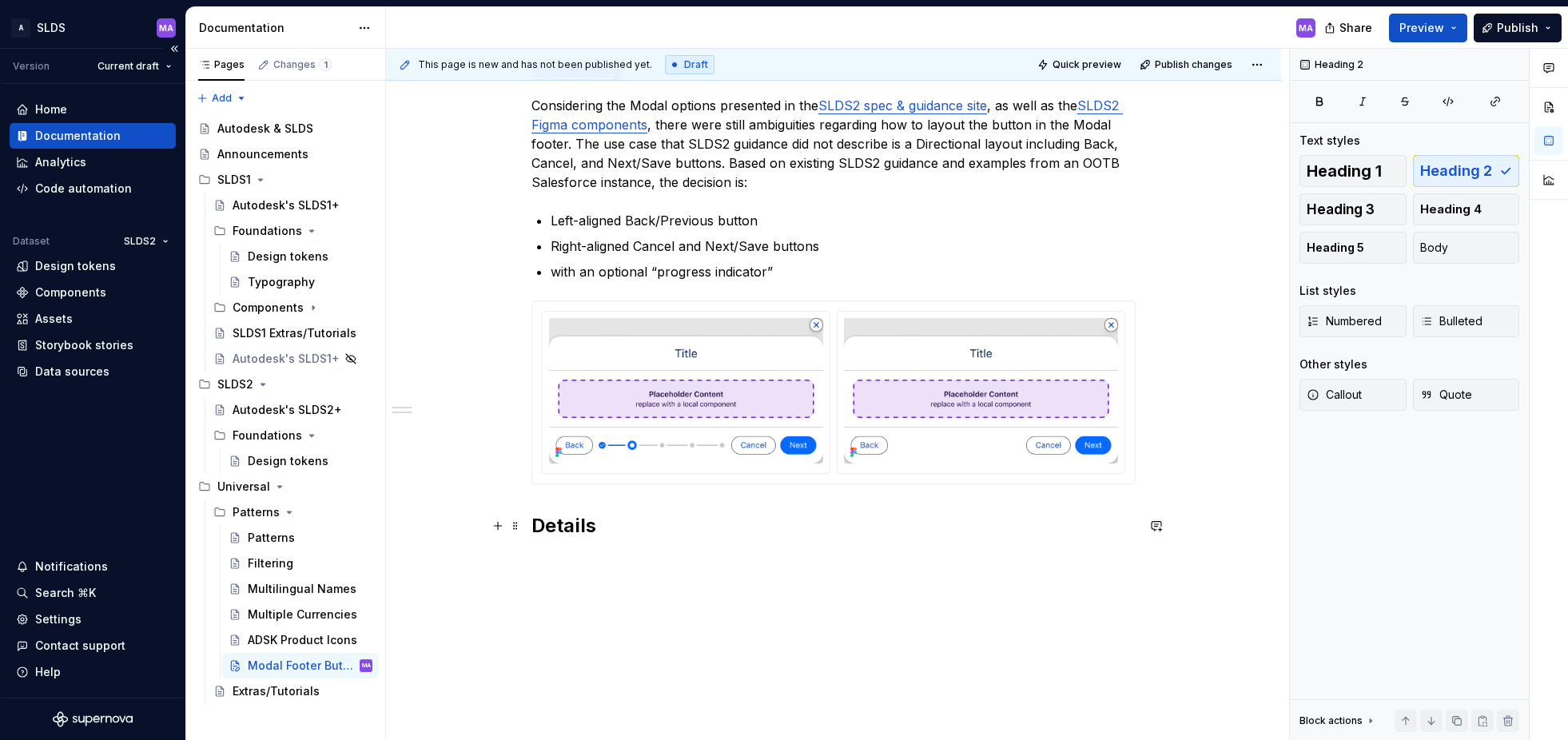
scroll to position [253, 0]
type textarea "*"
